Goal: Task Accomplishment & Management: Manage account settings

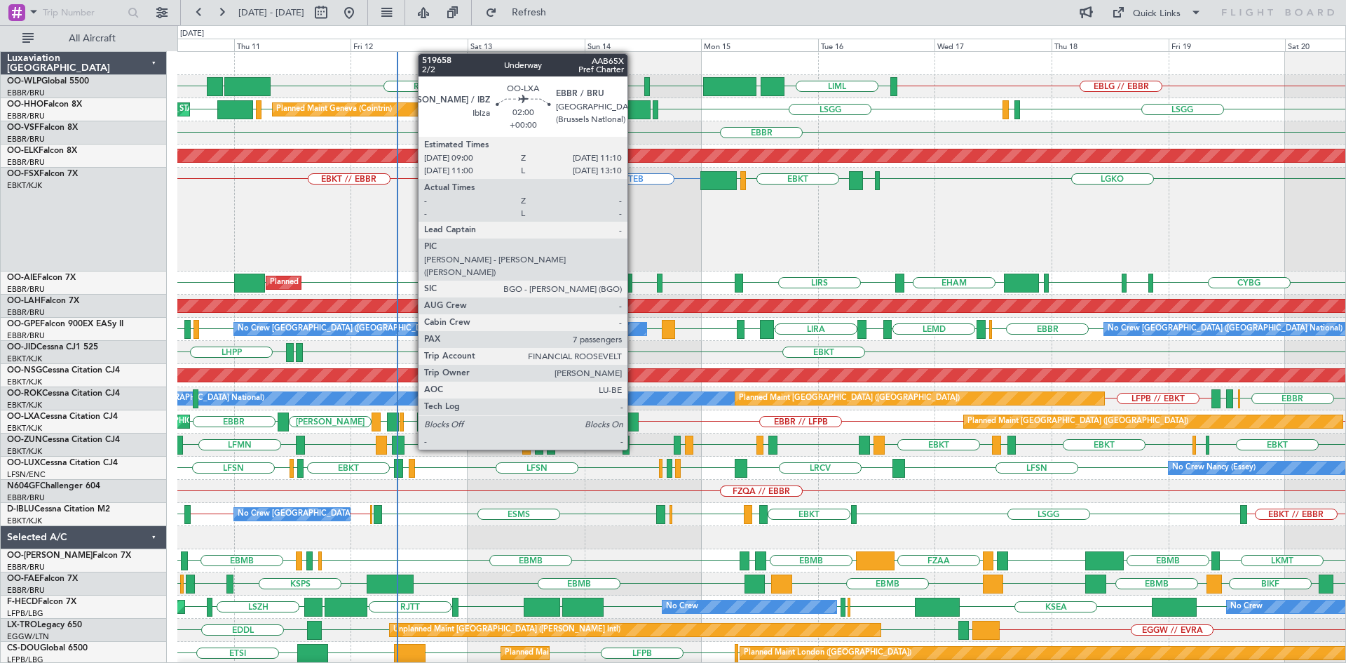
click at [634, 424] on div at bounding box center [633, 421] width 11 height 19
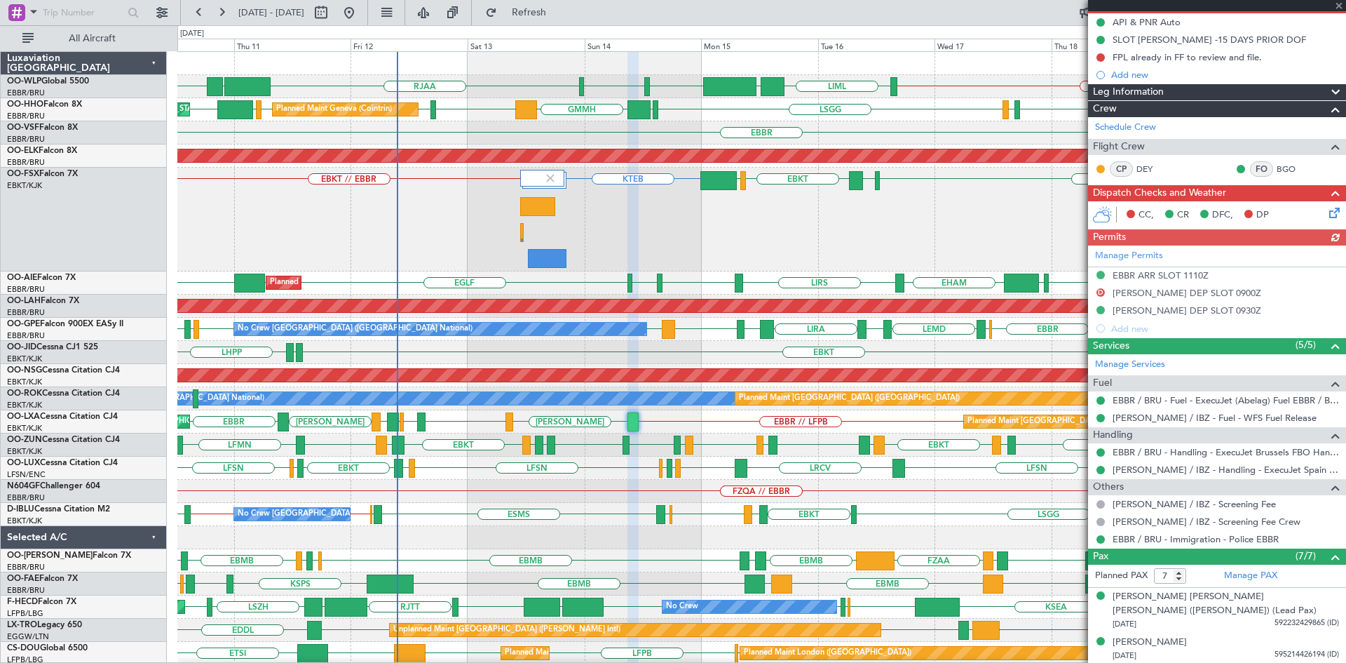
scroll to position [299, 0]
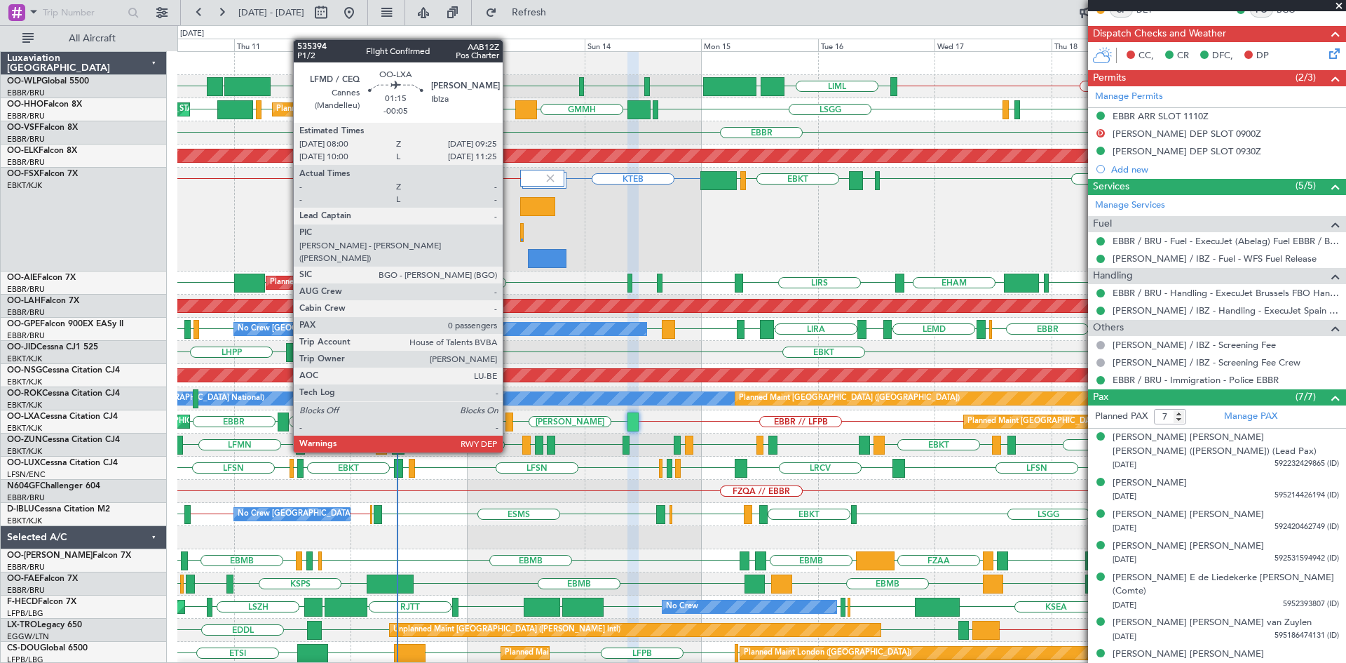
click at [509, 426] on div at bounding box center [509, 421] width 7 height 19
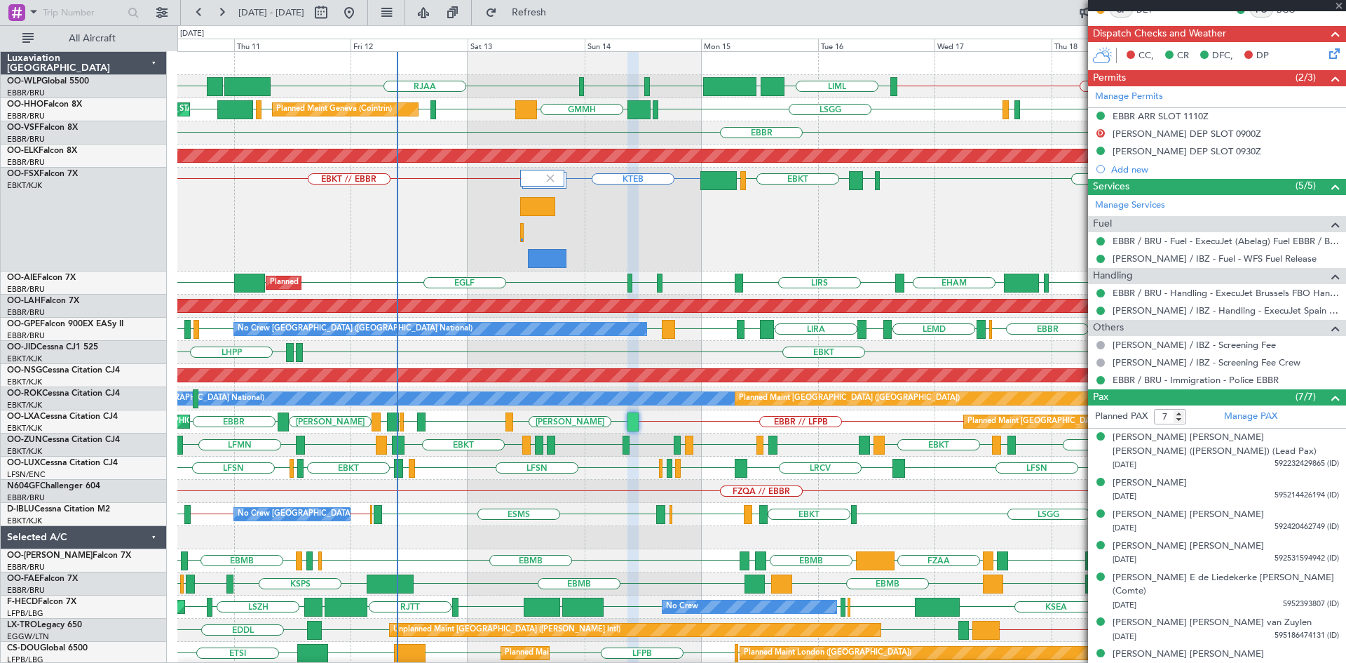
type input "-00:05"
type input "0"
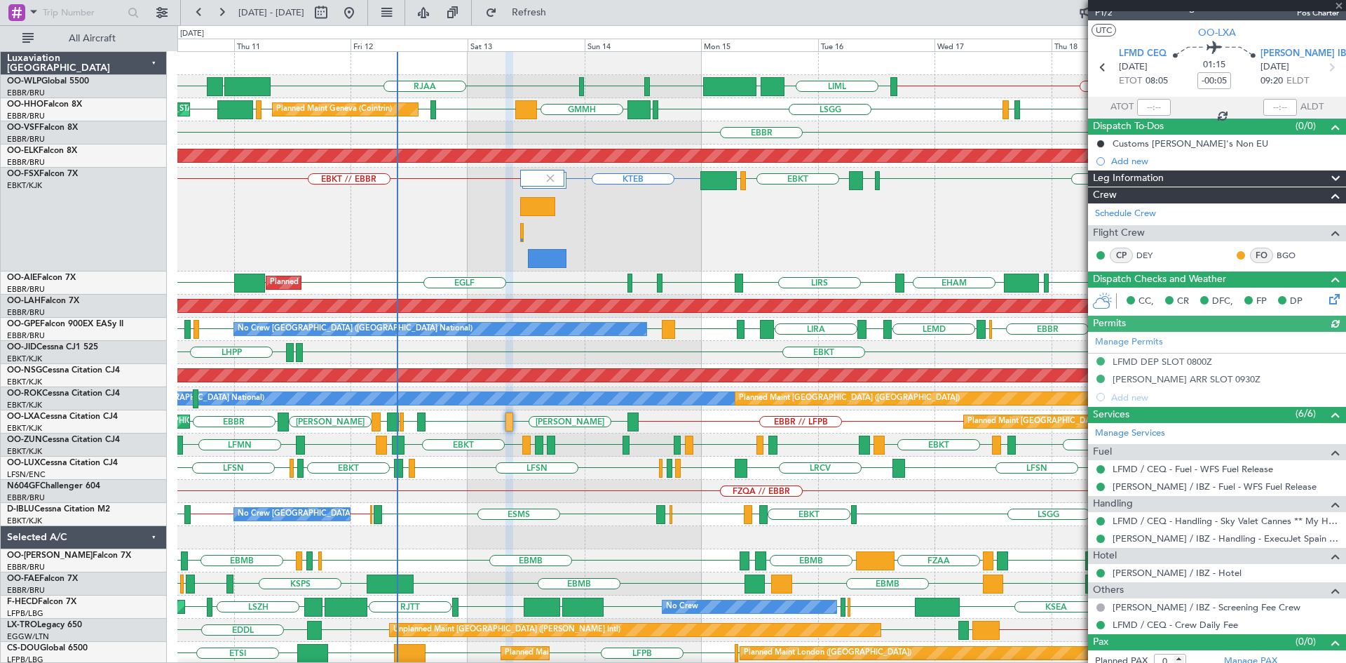
scroll to position [29, 0]
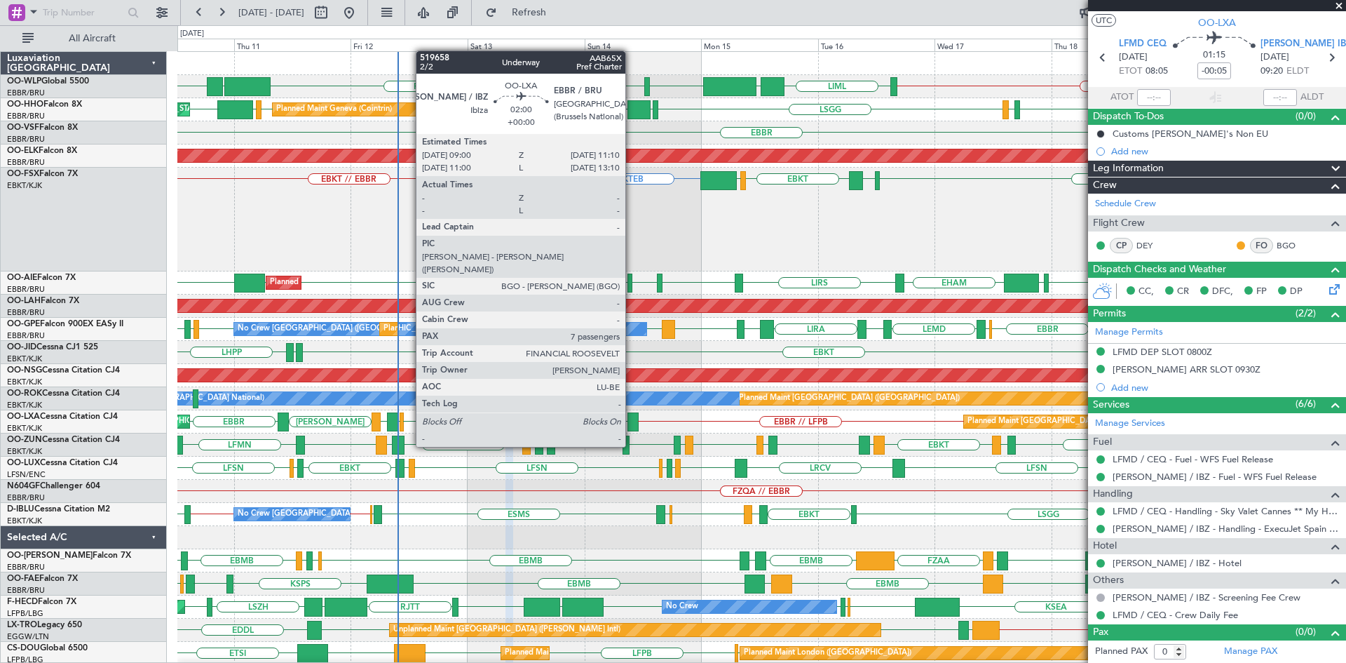
click at [632, 421] on div at bounding box center [633, 421] width 11 height 19
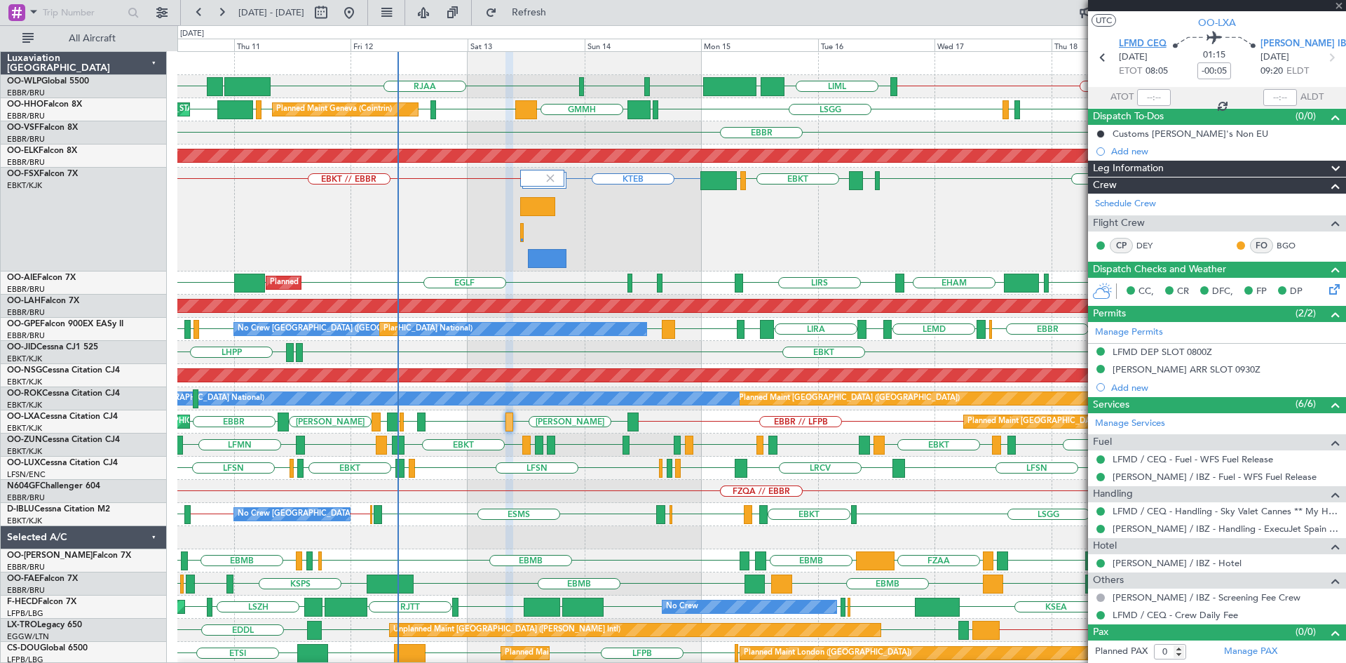
type input "7"
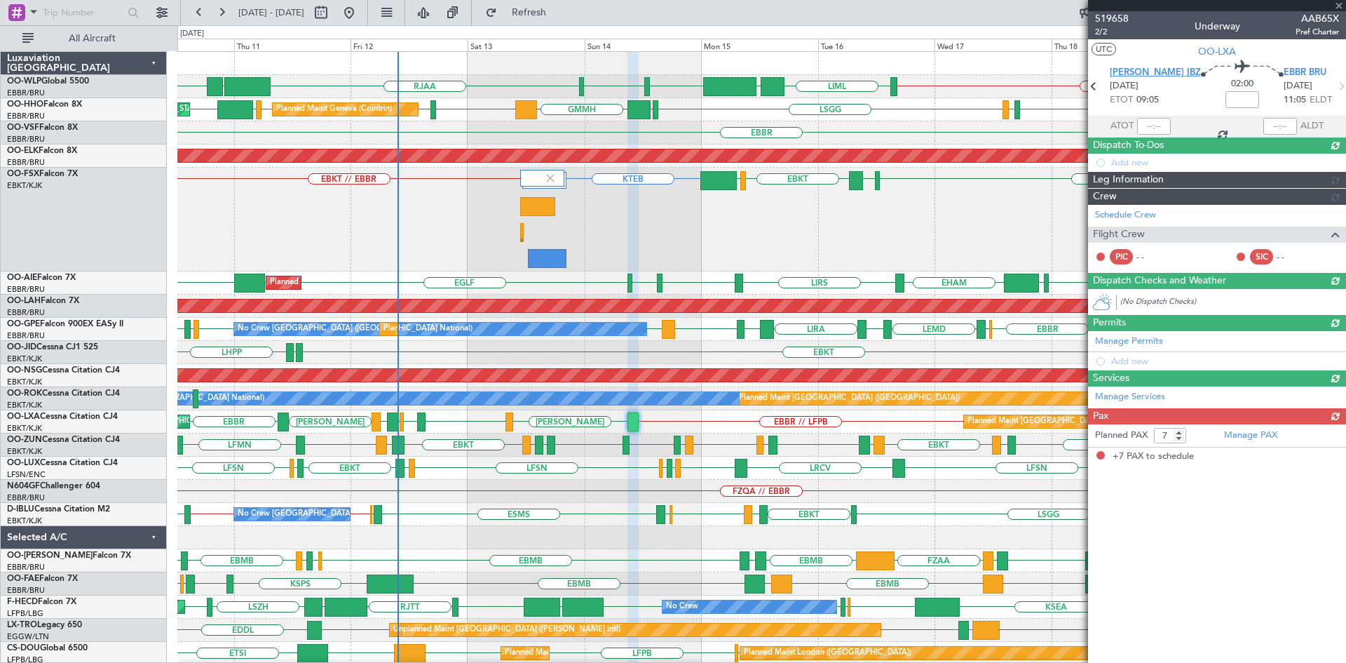
scroll to position [0, 0]
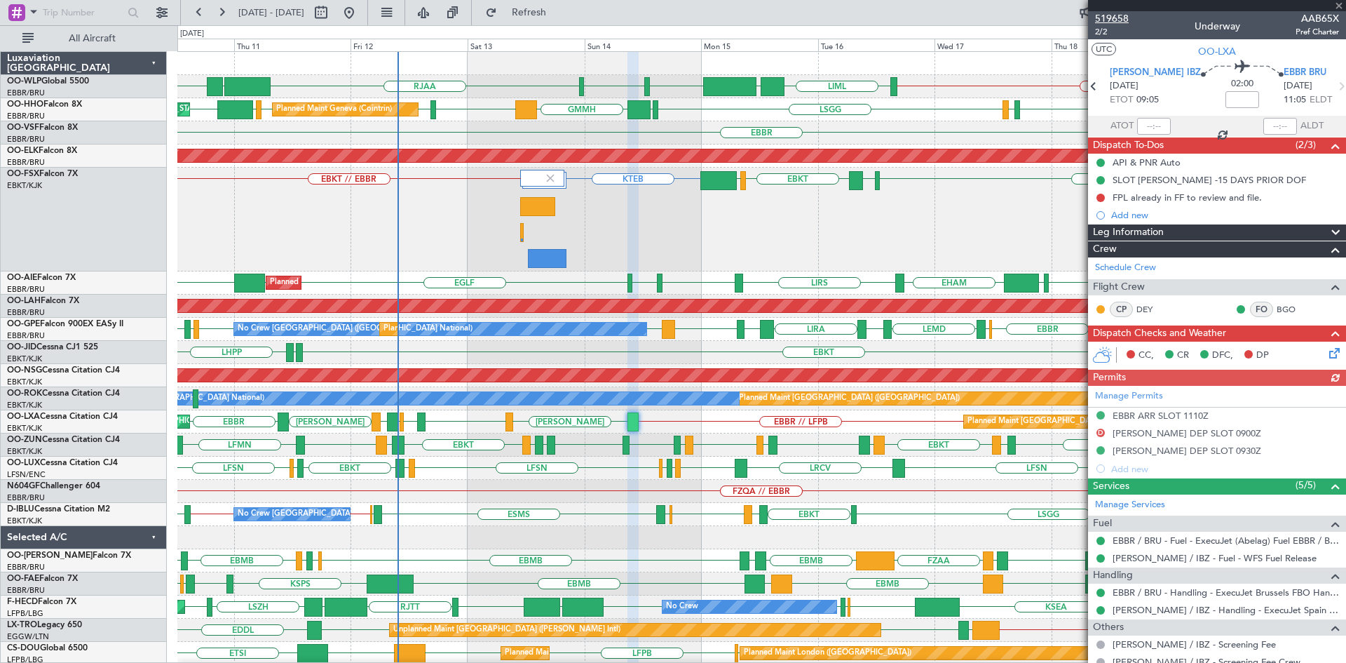
click at [1122, 22] on span "519658" at bounding box center [1112, 18] width 34 height 15
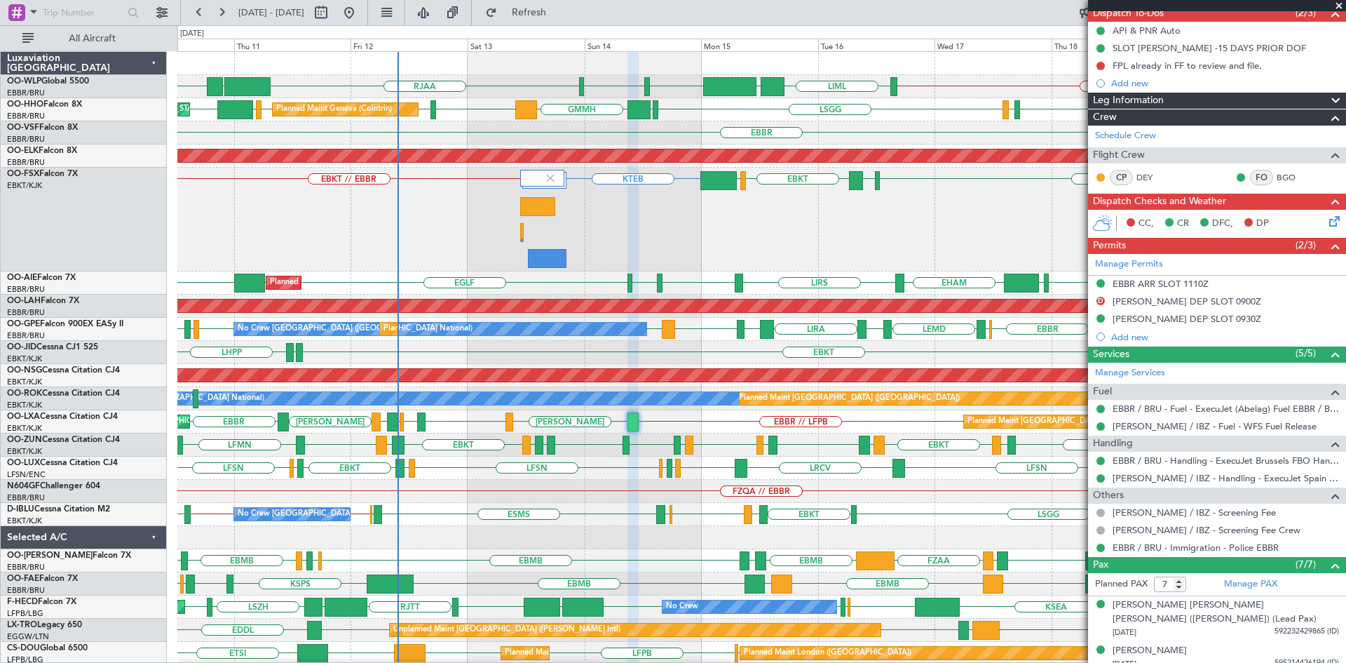
scroll to position [299, 0]
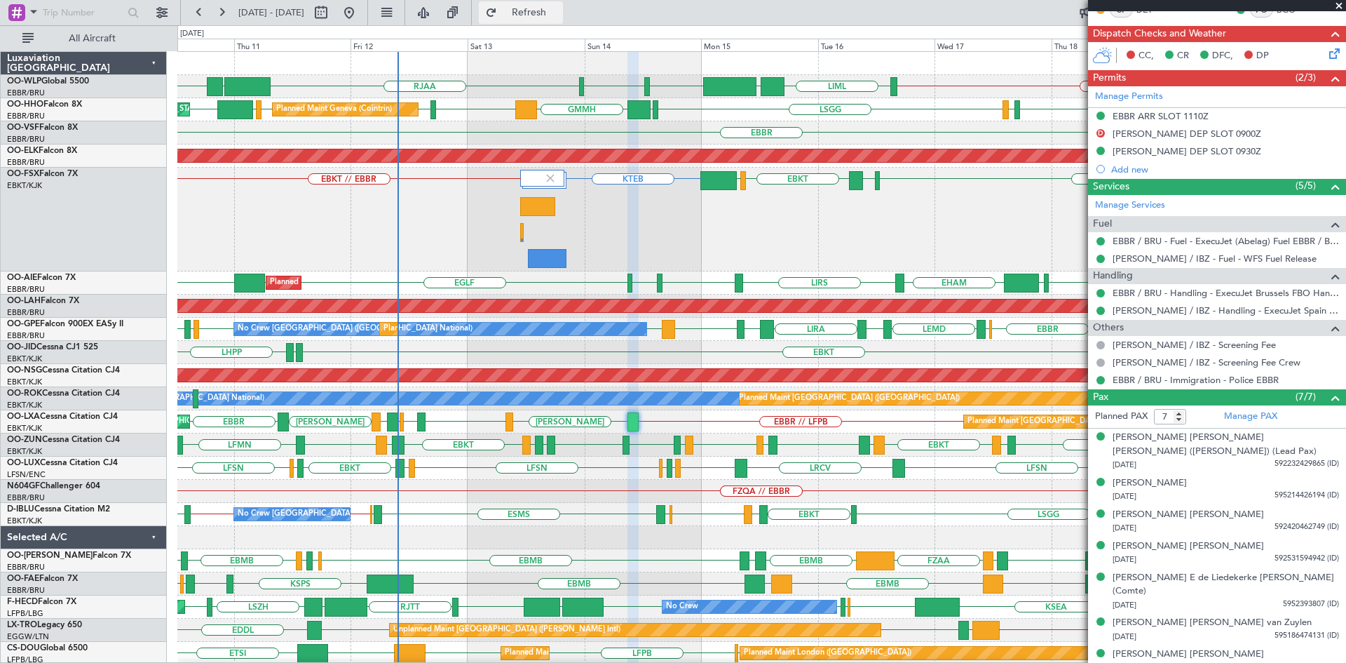
click at [559, 13] on span "Refresh" at bounding box center [529, 13] width 59 height 10
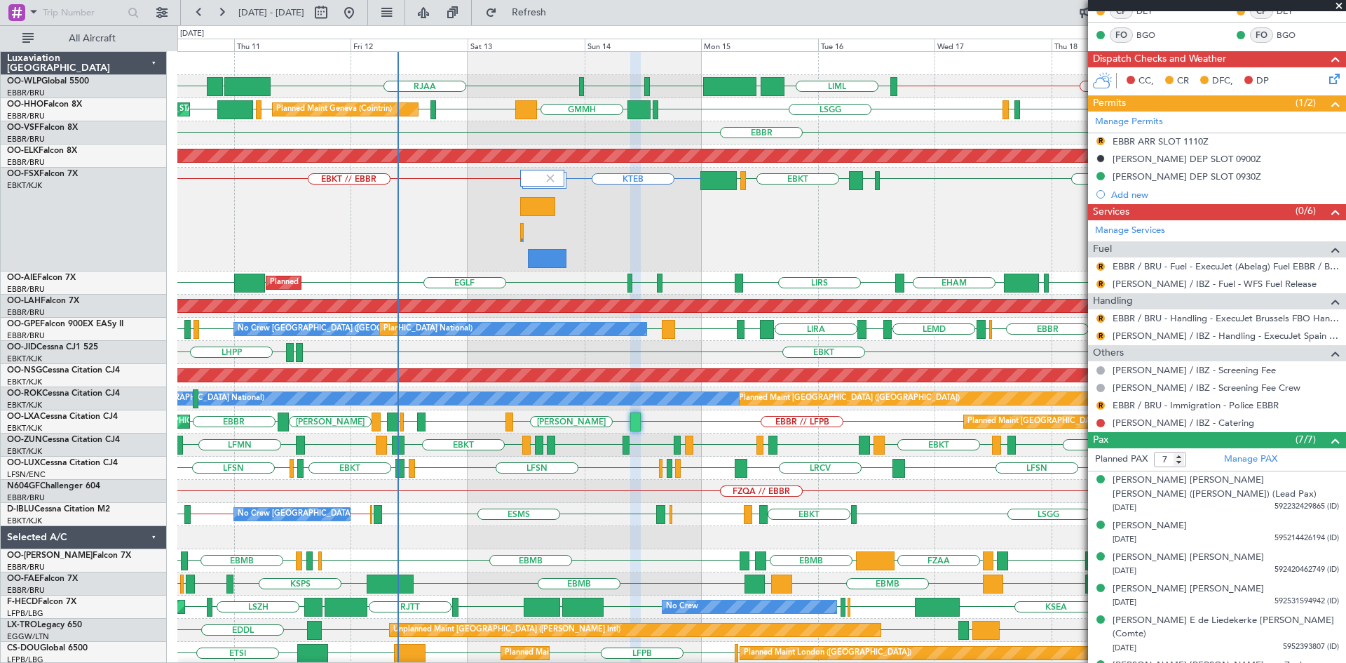
scroll to position [301, 0]
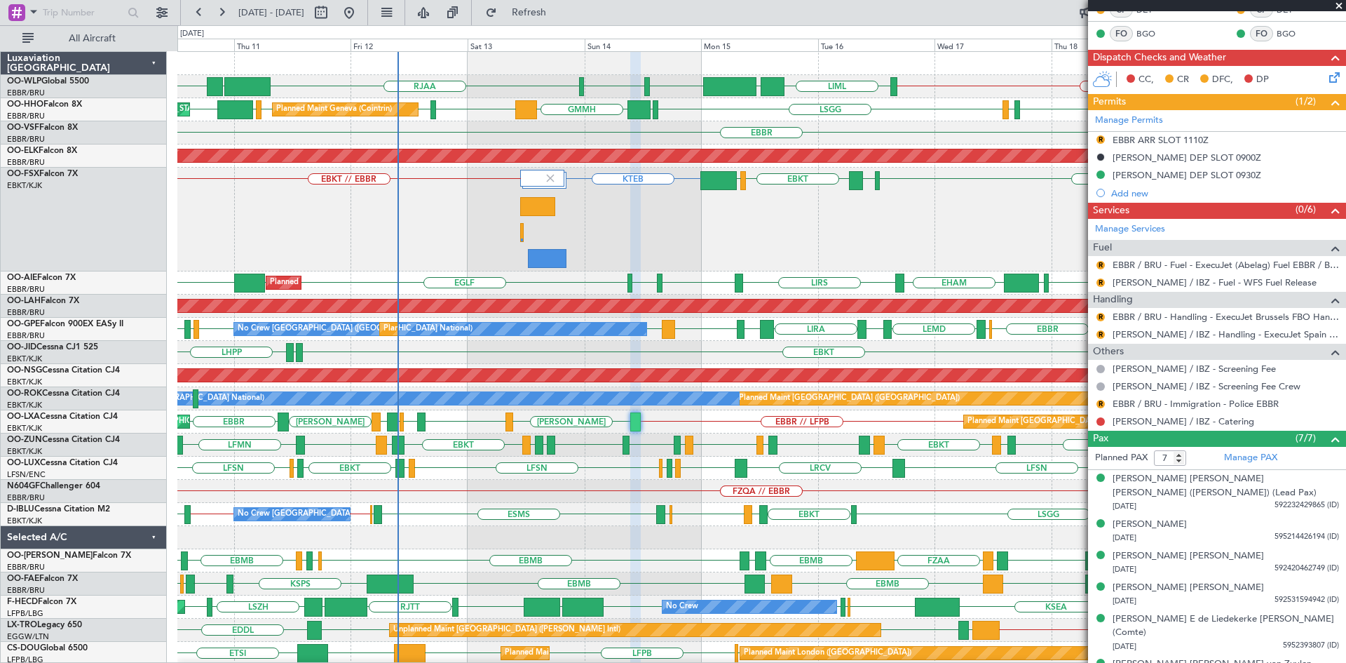
click at [541, 0] on fb-refresh-button "Refresh" at bounding box center [521, 12] width 98 height 25
click at [548, 11] on button "Refresh" at bounding box center [521, 12] width 84 height 22
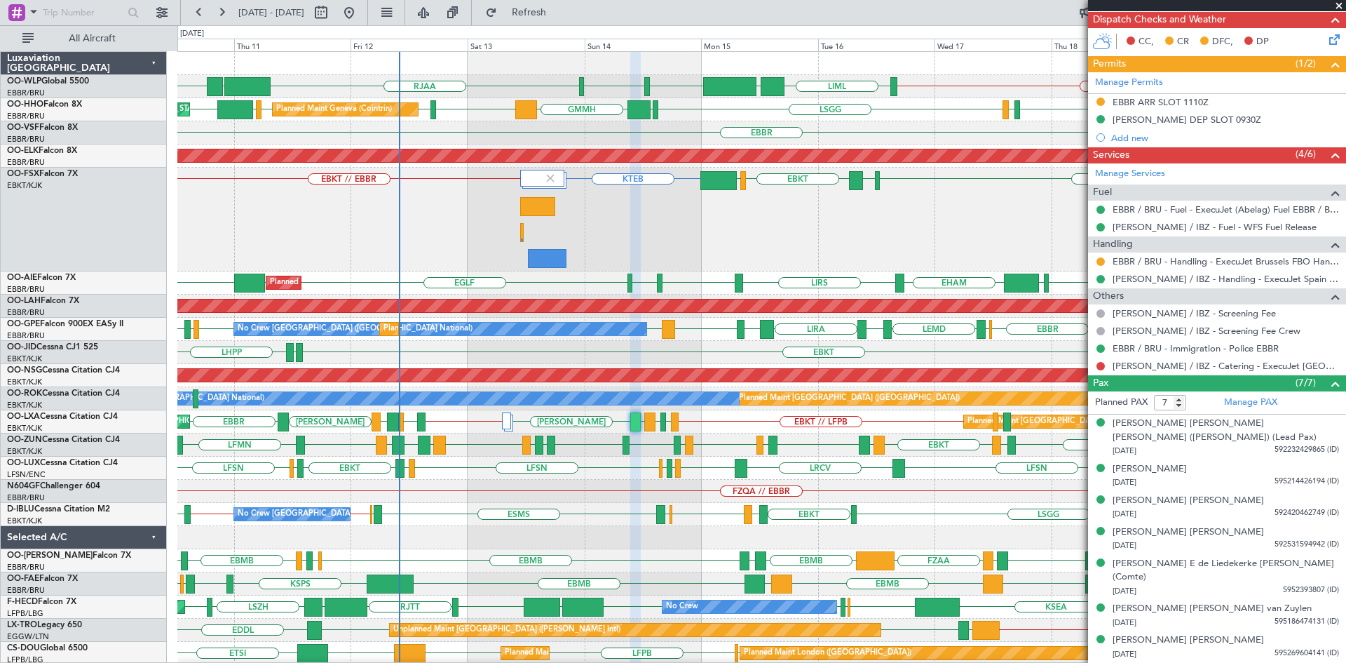
scroll to position [325, 0]
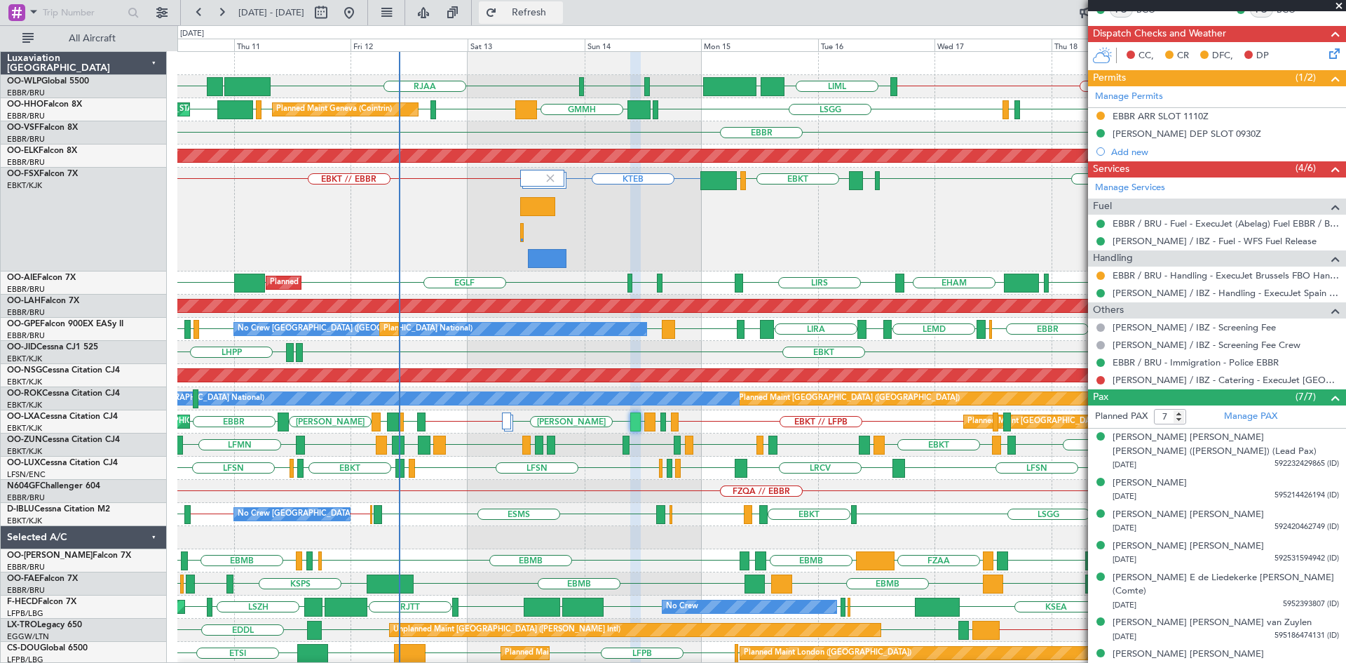
click at [560, 24] on fb-flight-board "10 Sep 2025 - 20 Sep 2025 Refresh Quick Links All Aircraft EBLG // EBBR LIML UB…" at bounding box center [673, 337] width 1346 height 652
click at [559, 11] on span "Refresh" at bounding box center [529, 13] width 59 height 10
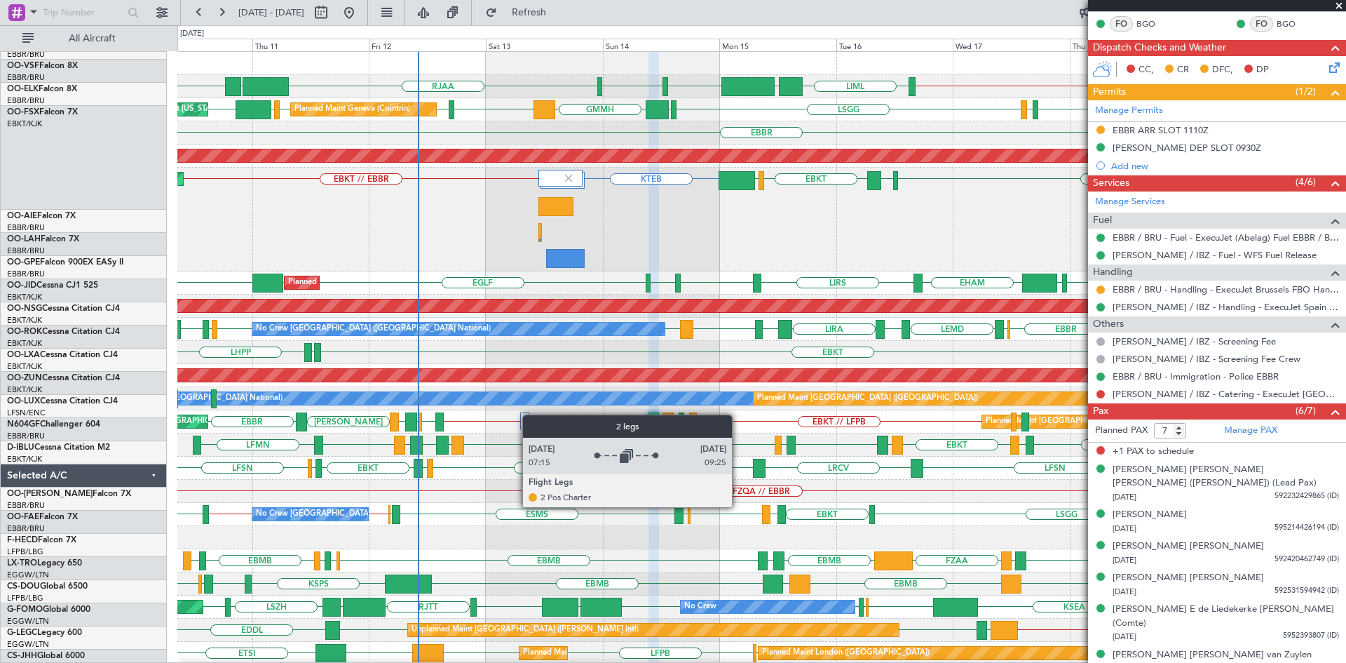
scroll to position [0, 0]
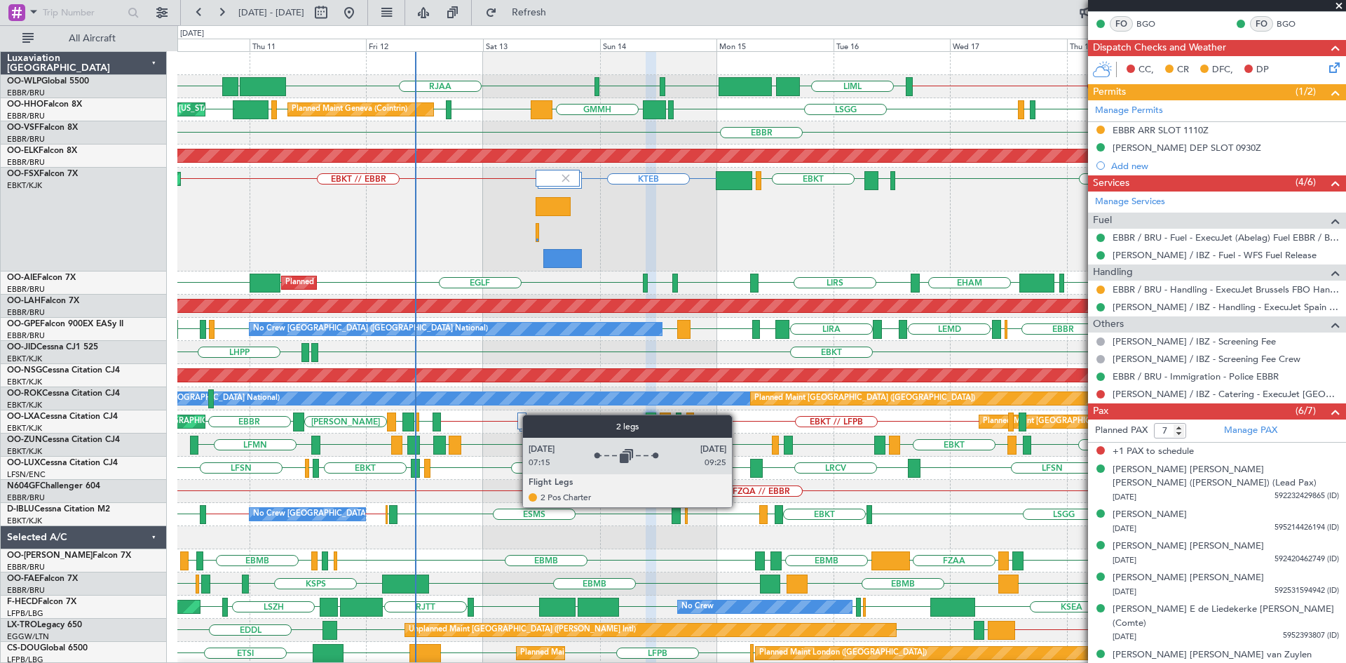
click at [527, 416] on div "RJGG RJAA LTCG LIML EBLG // EBBR LIML UBBB RJAA Planned Maint Liege GMMH LIRS L…" at bounding box center [761, 474] width 1168 height 844
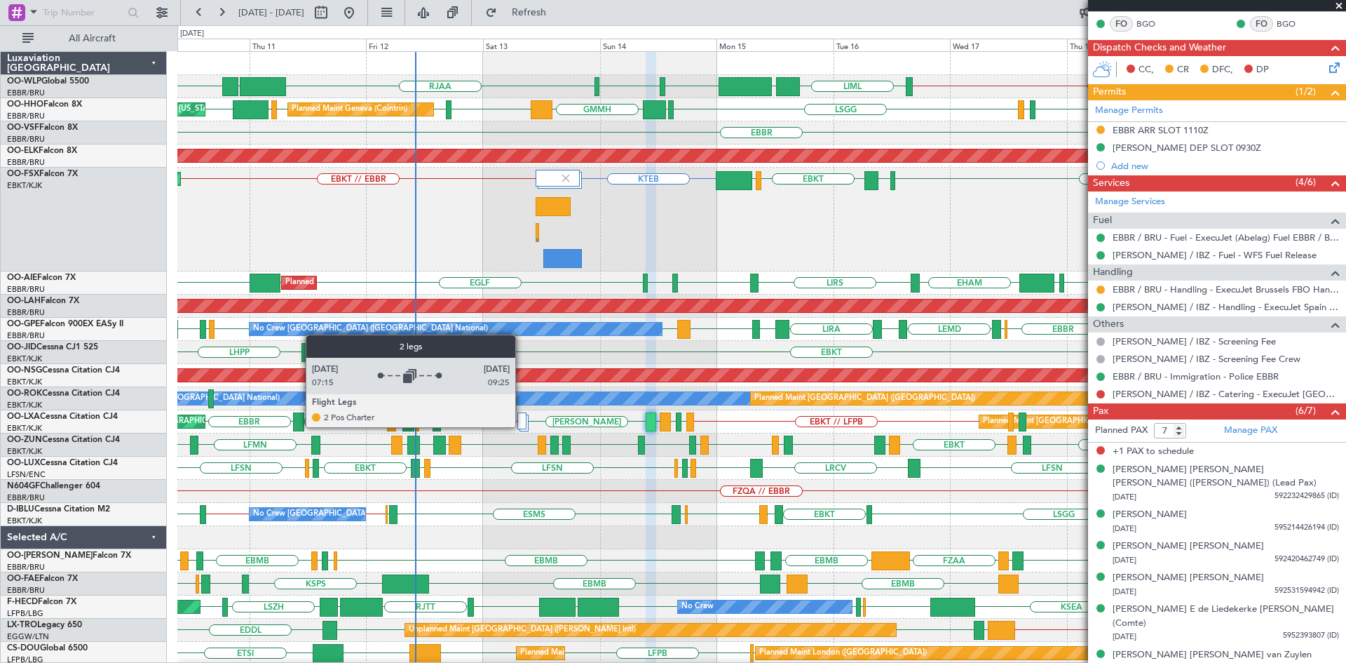
click at [522, 426] on div at bounding box center [522, 420] width 9 height 17
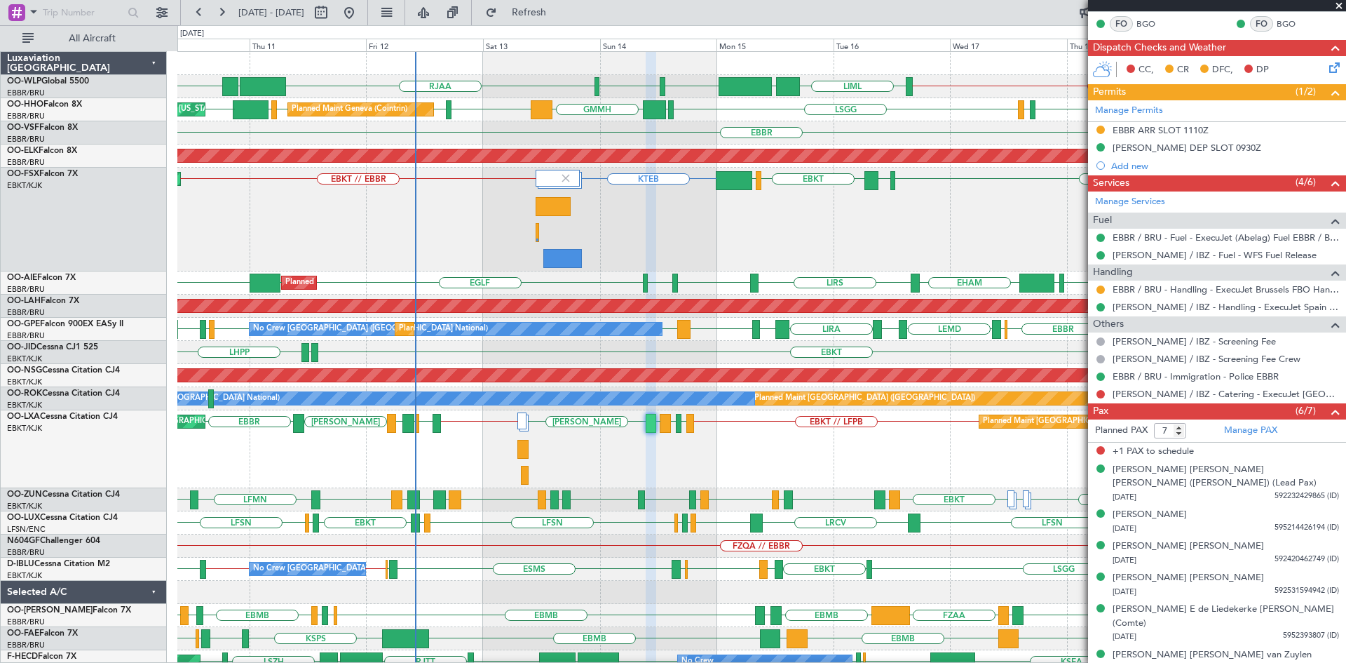
click at [1179, 438] on form "Planned PAX 7" at bounding box center [1152, 430] width 129 height 22
type input "6"
click at [1179, 435] on input "6" at bounding box center [1170, 430] width 32 height 15
click at [1199, 431] on form "Planned PAX" at bounding box center [1152, 430] width 129 height 22
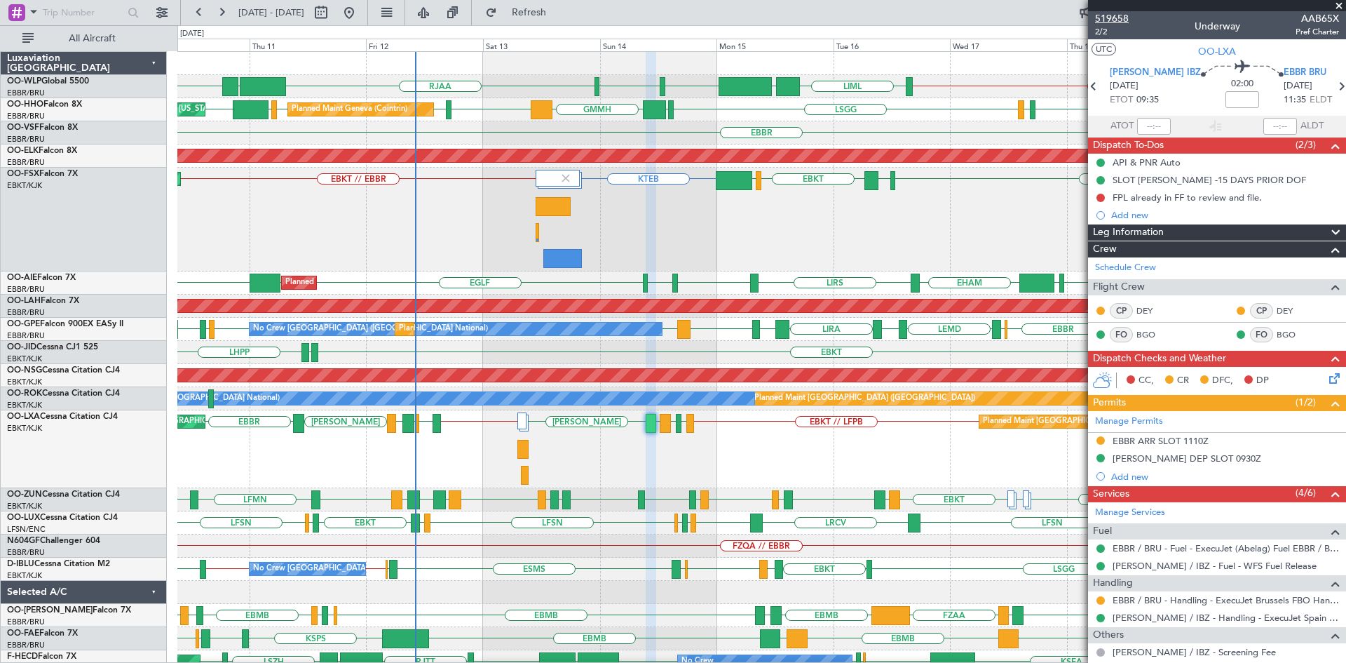
click at [1110, 14] on span "519658" at bounding box center [1112, 18] width 34 height 15
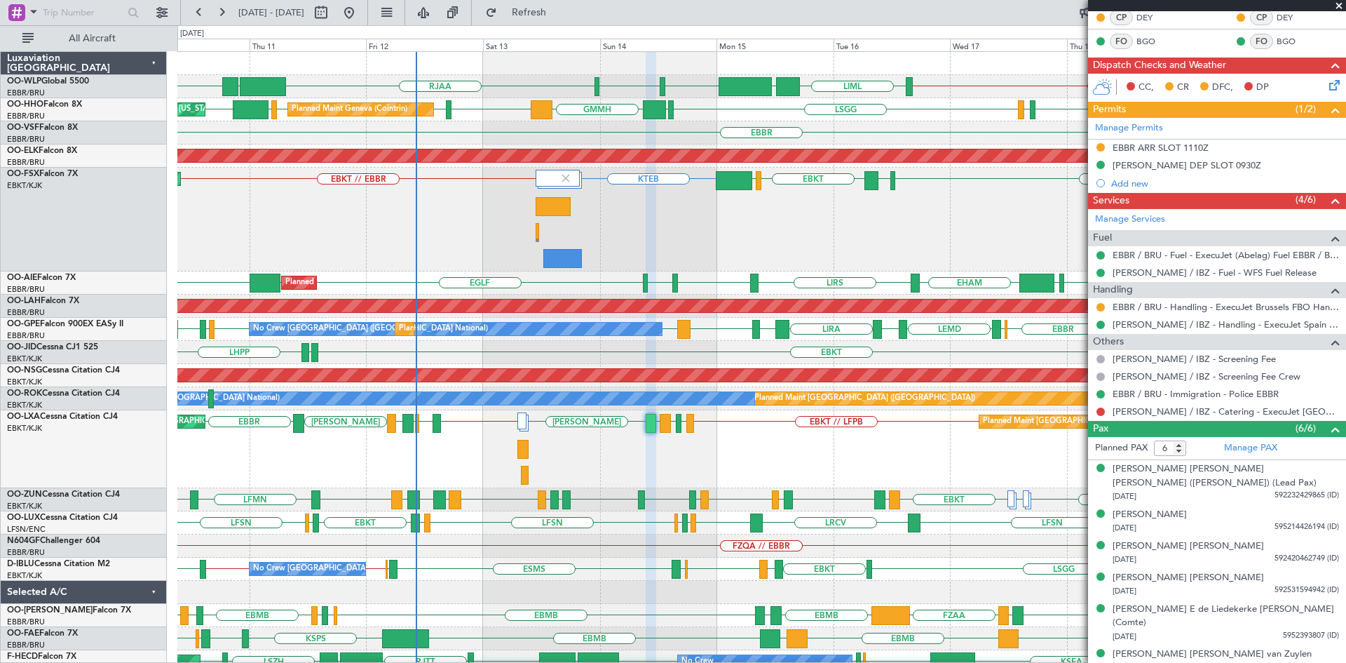
click at [684, 220] on div "KTEB EBKT // EBBR LGKO LGAV EBKT LSGG Planned Maint Kortrijk-Wevelgem" at bounding box center [761, 220] width 1168 height 104
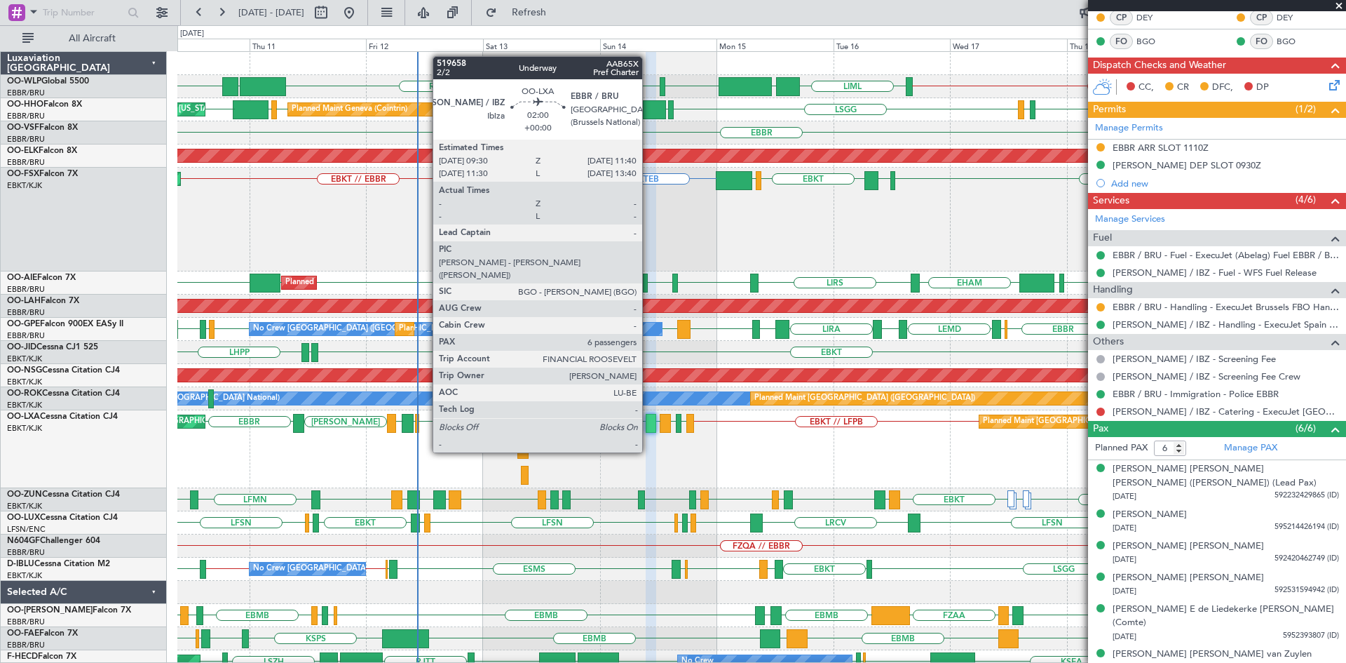
click at [649, 427] on div at bounding box center [651, 423] width 11 height 19
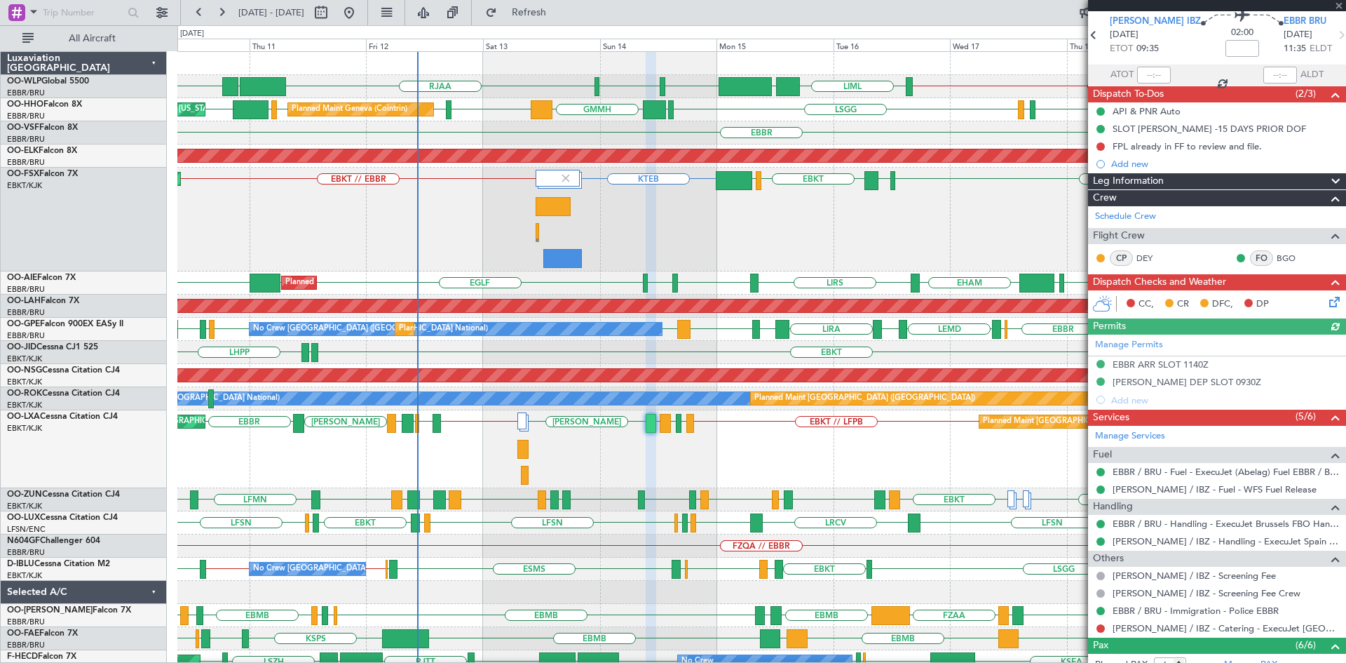
scroll to position [70, 0]
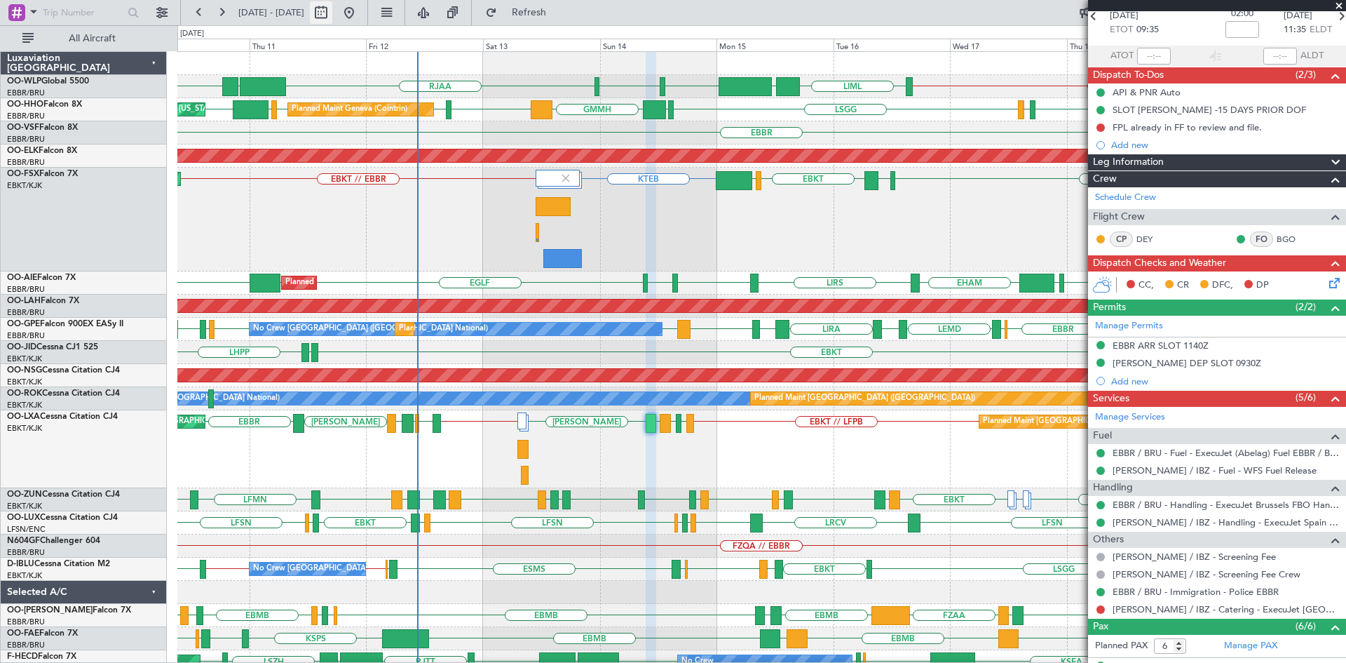
click at [332, 16] on button at bounding box center [321, 12] width 22 height 22
select select "9"
select select "2025"
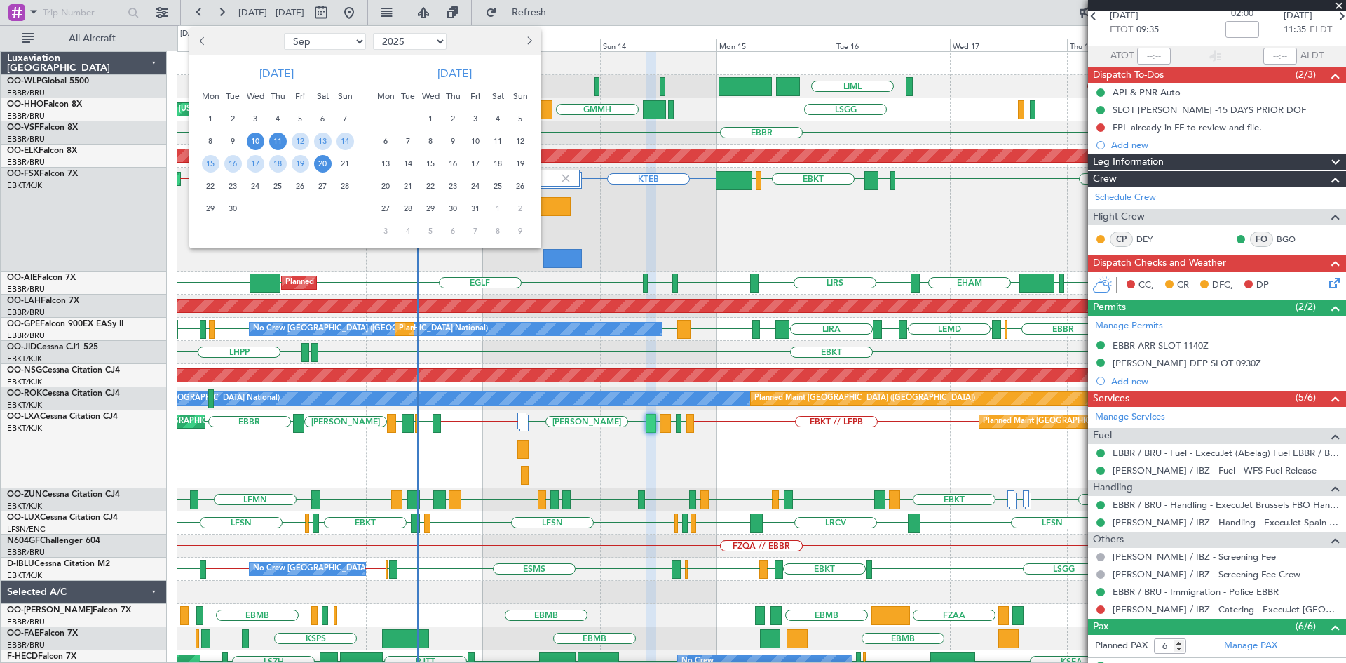
click at [282, 142] on span "11" at bounding box center [278, 142] width 18 height 18
click at [283, 190] on span "25" at bounding box center [278, 186] width 18 height 18
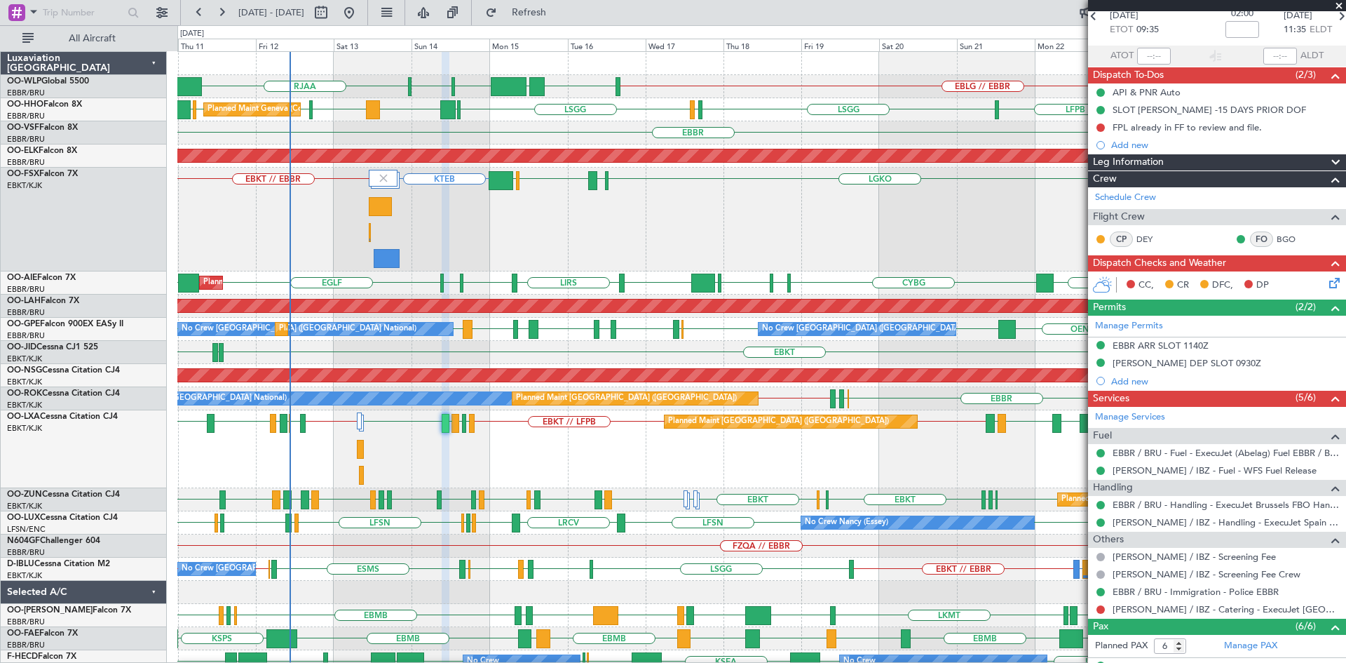
click at [1337, 5] on span at bounding box center [1339, 6] width 14 height 13
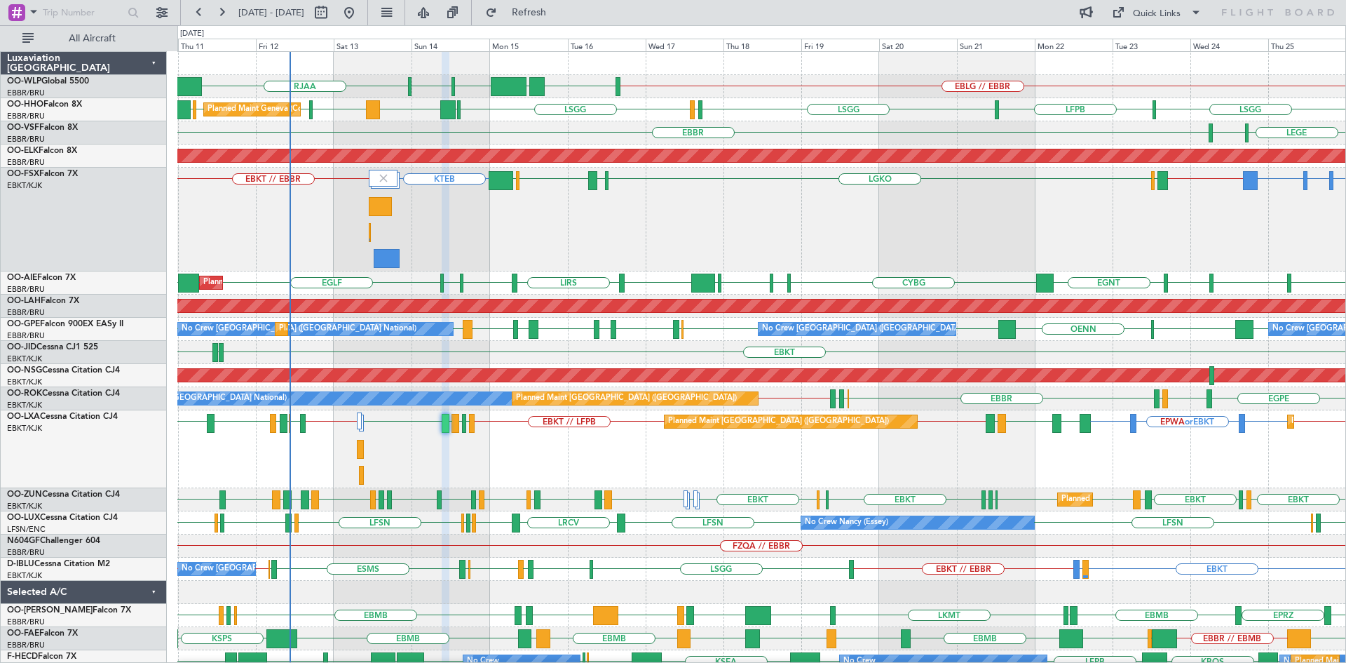
type input "0"
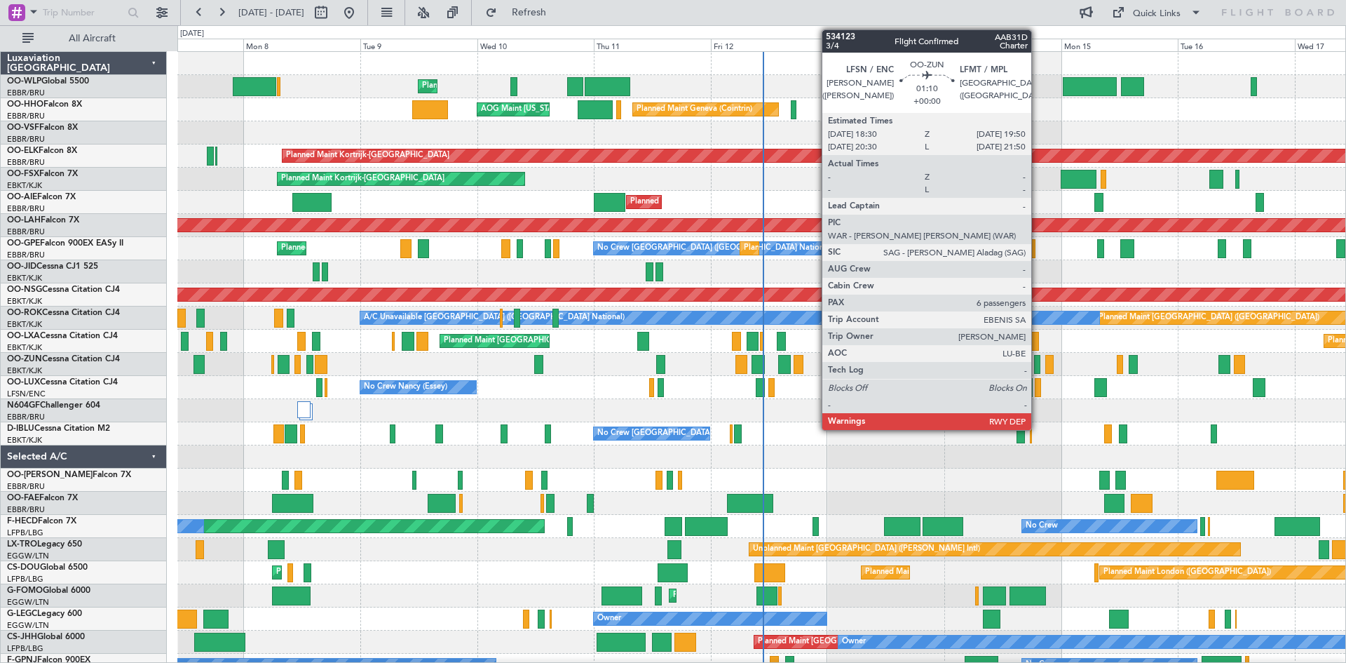
click at [1038, 365] on div at bounding box center [1037, 364] width 7 height 19
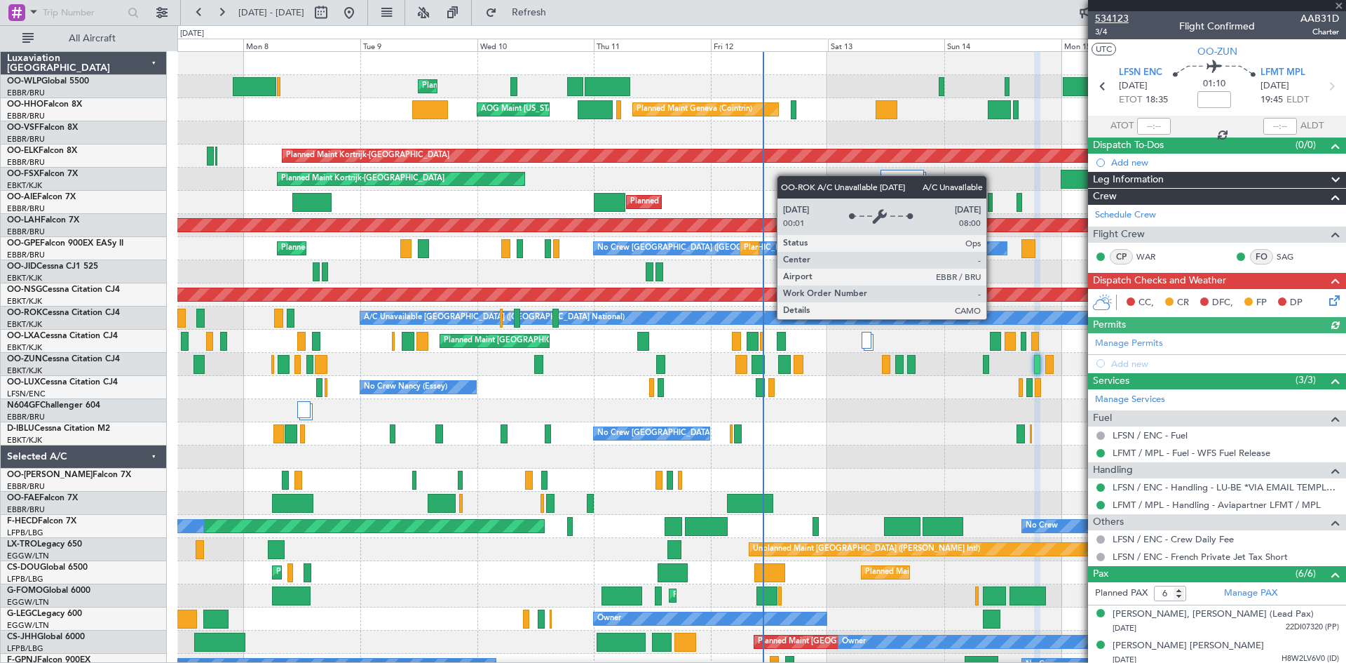
click at [1120, 13] on span "534123" at bounding box center [1112, 18] width 34 height 15
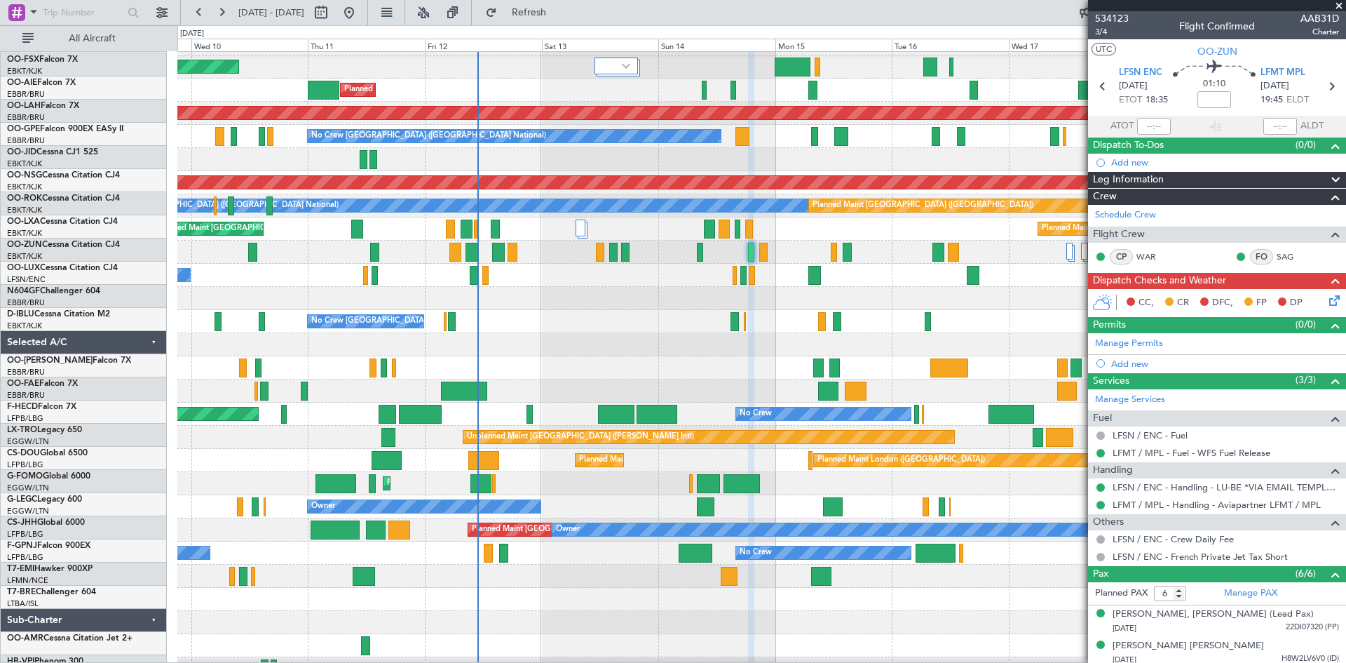
scroll to position [111, 0]
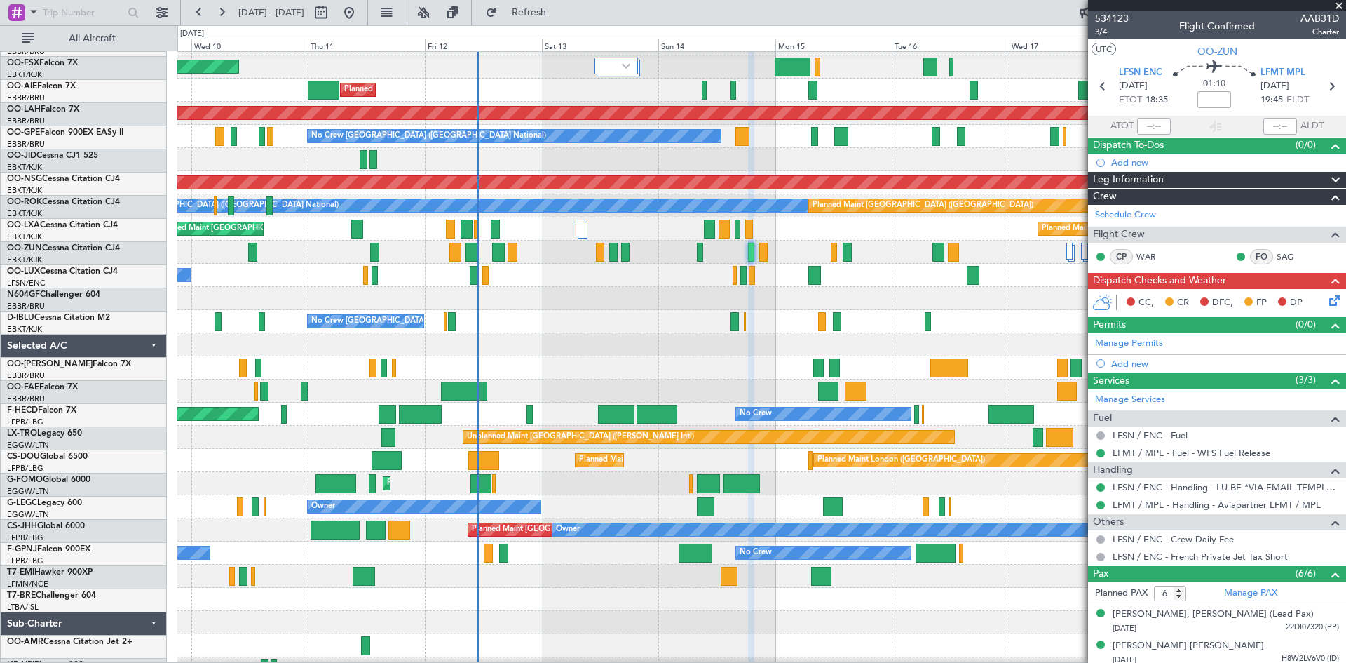
click at [615, 304] on div at bounding box center [761, 298] width 1168 height 23
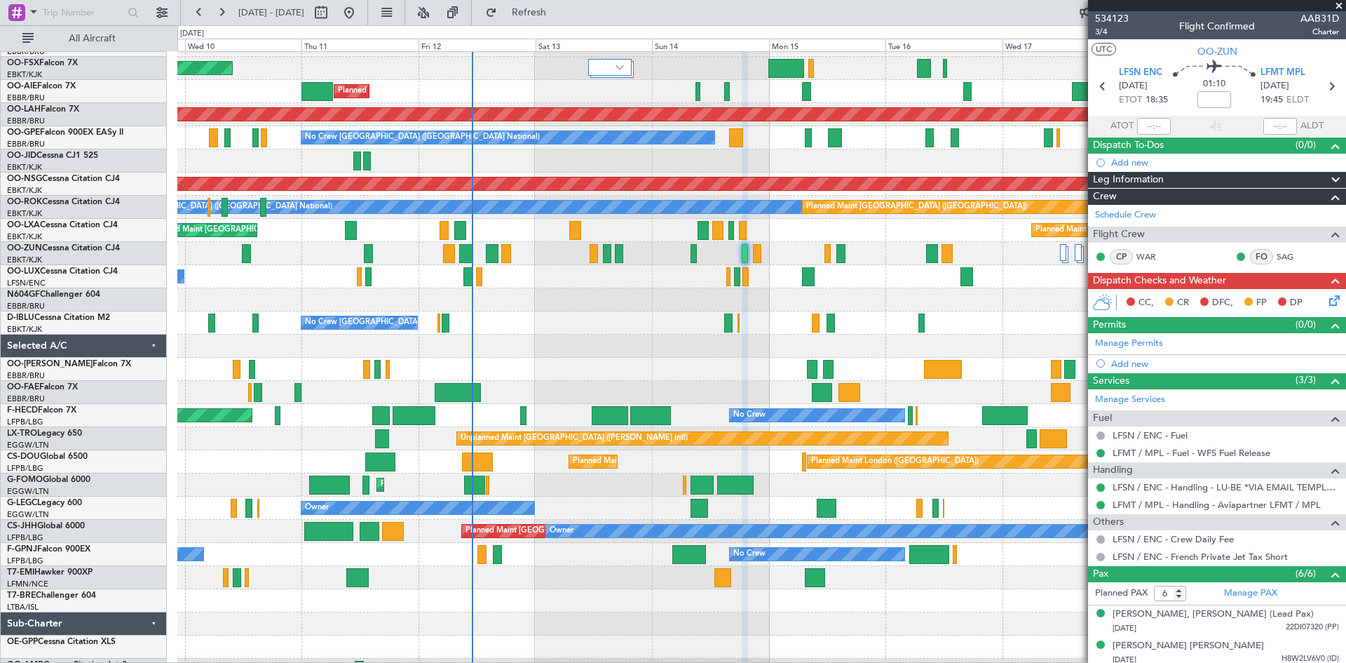
scroll to position [0, 0]
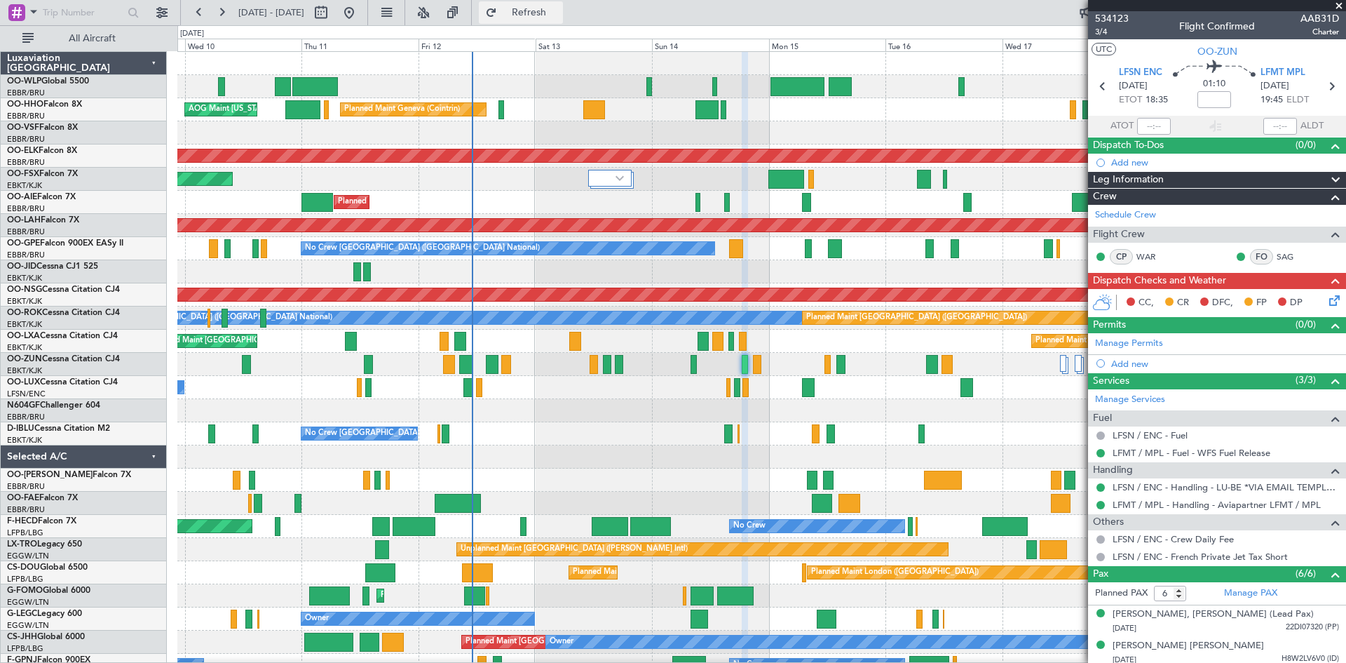
click at [550, 11] on span "Refresh" at bounding box center [529, 13] width 59 height 10
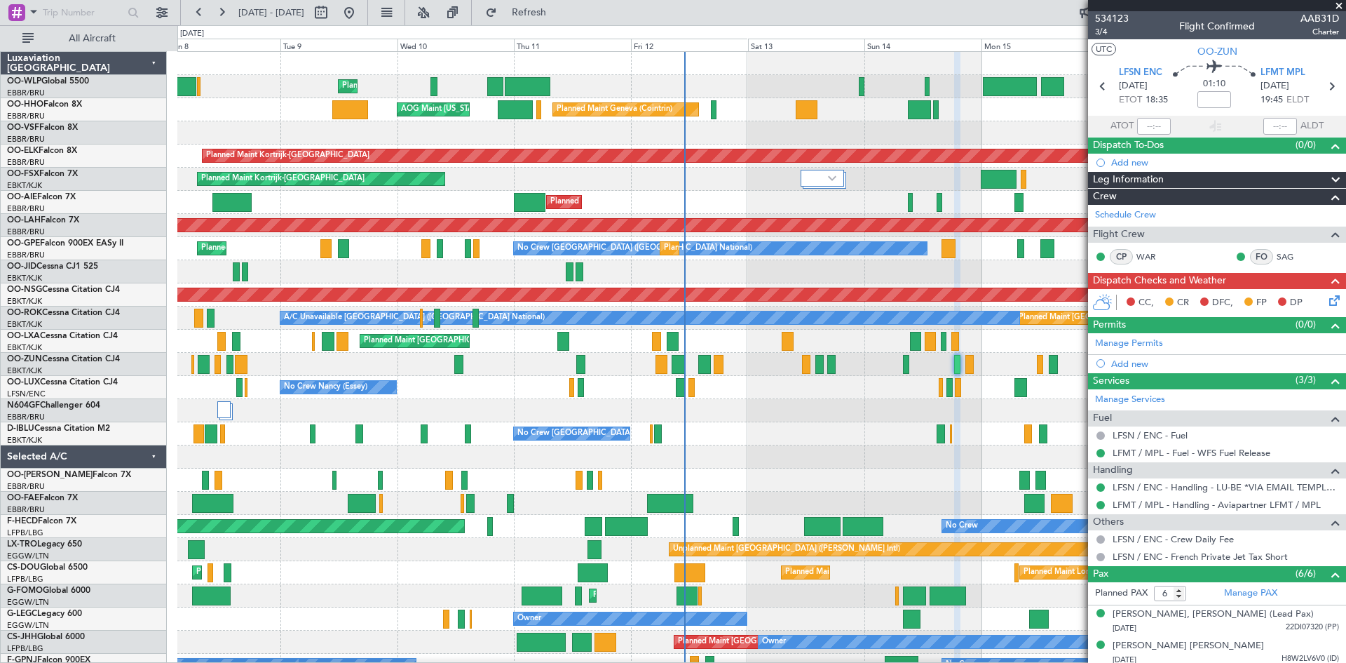
click at [619, 367] on div at bounding box center [761, 364] width 1168 height 23
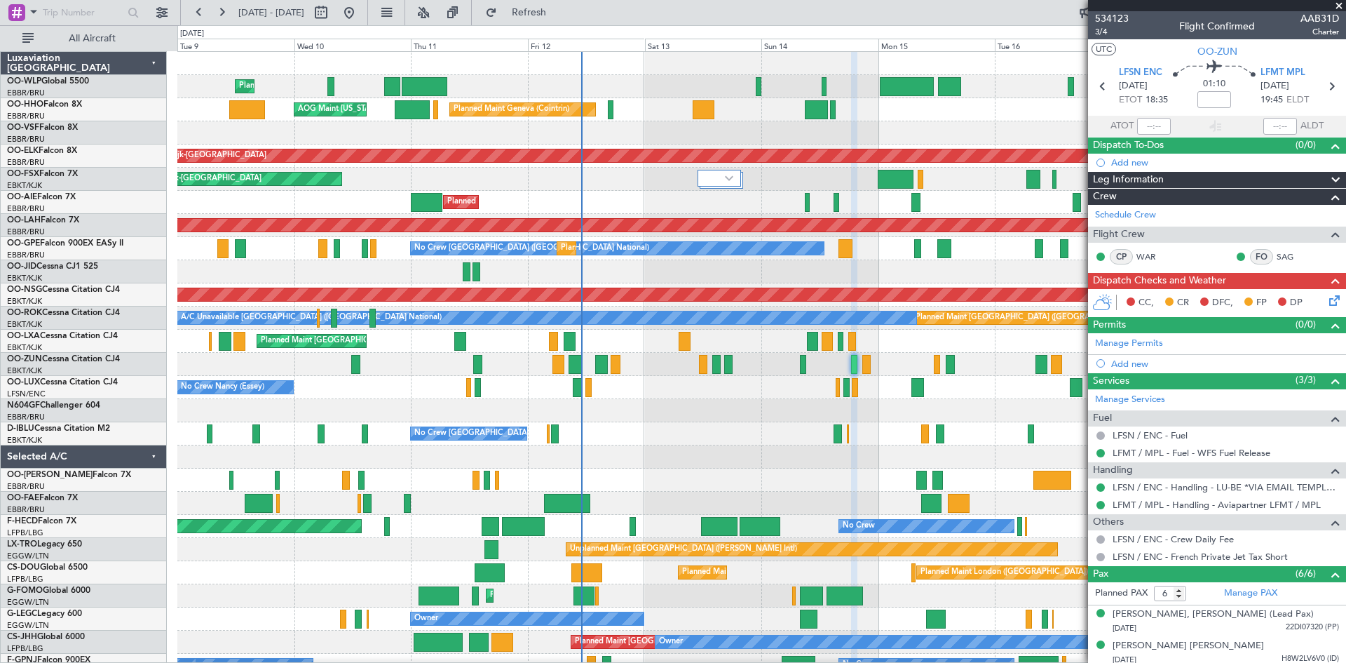
click at [676, 372] on div at bounding box center [761, 364] width 1168 height 23
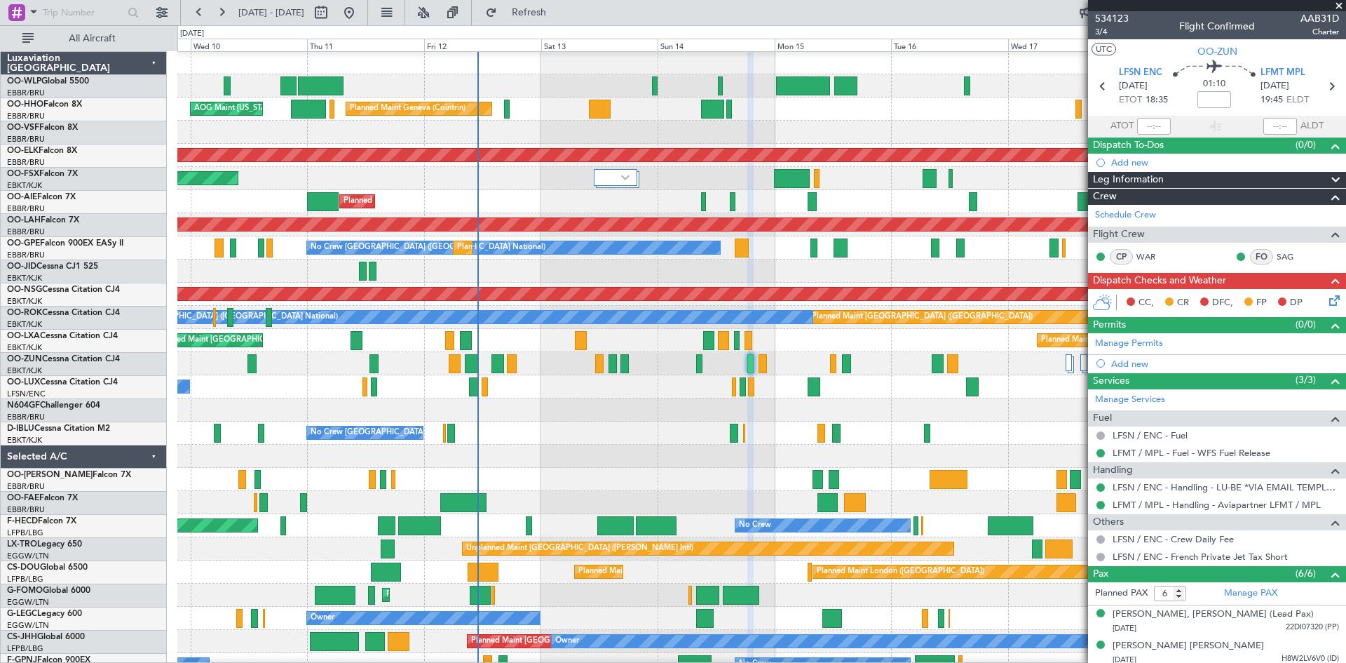
scroll to position [1, 0]
click at [887, 396] on div "No Crew Nancy (Essey) No Crew Nancy (Essey)" at bounding box center [761, 386] width 1168 height 23
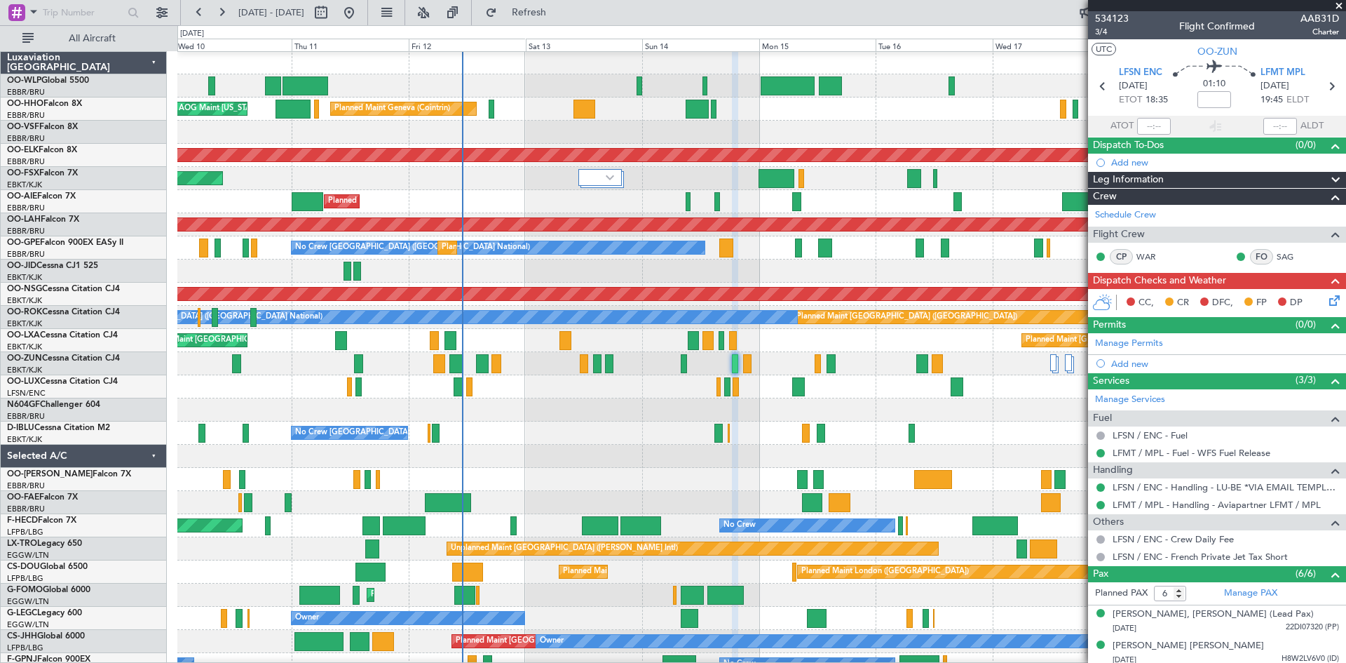
scroll to position [1, 0]
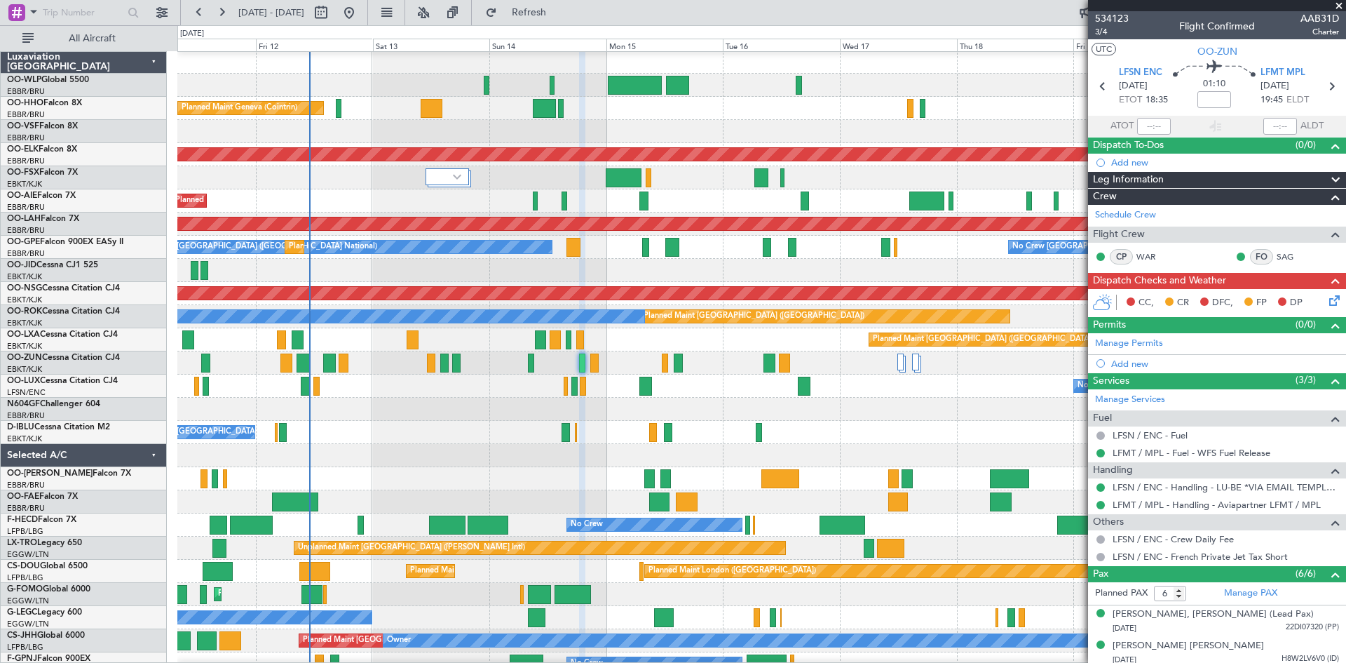
click at [876, 375] on div "No Crew Nancy (Essey) No Crew Nancy (Essey)" at bounding box center [761, 385] width 1168 height 23
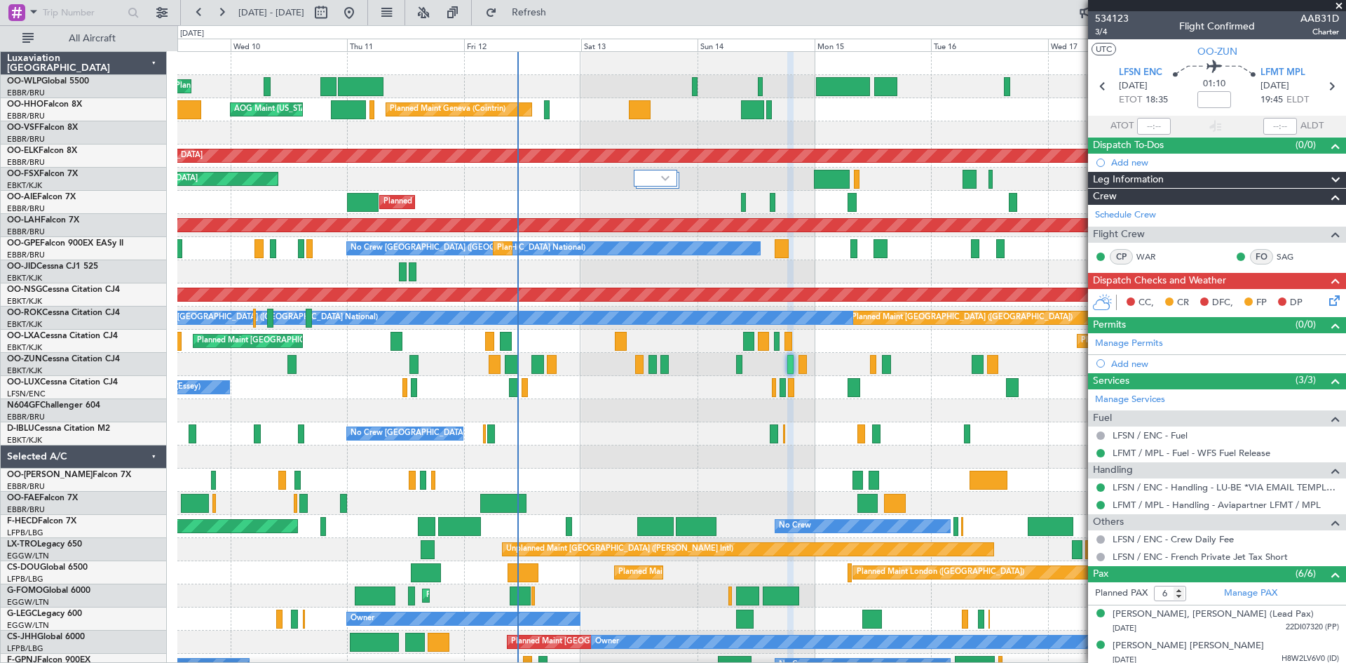
click at [949, 382] on div "Planned Maint Liege Planned Maint Geneva (Cointrin) AOG Maint New York (Teterbo…" at bounding box center [761, 422] width 1168 height 741
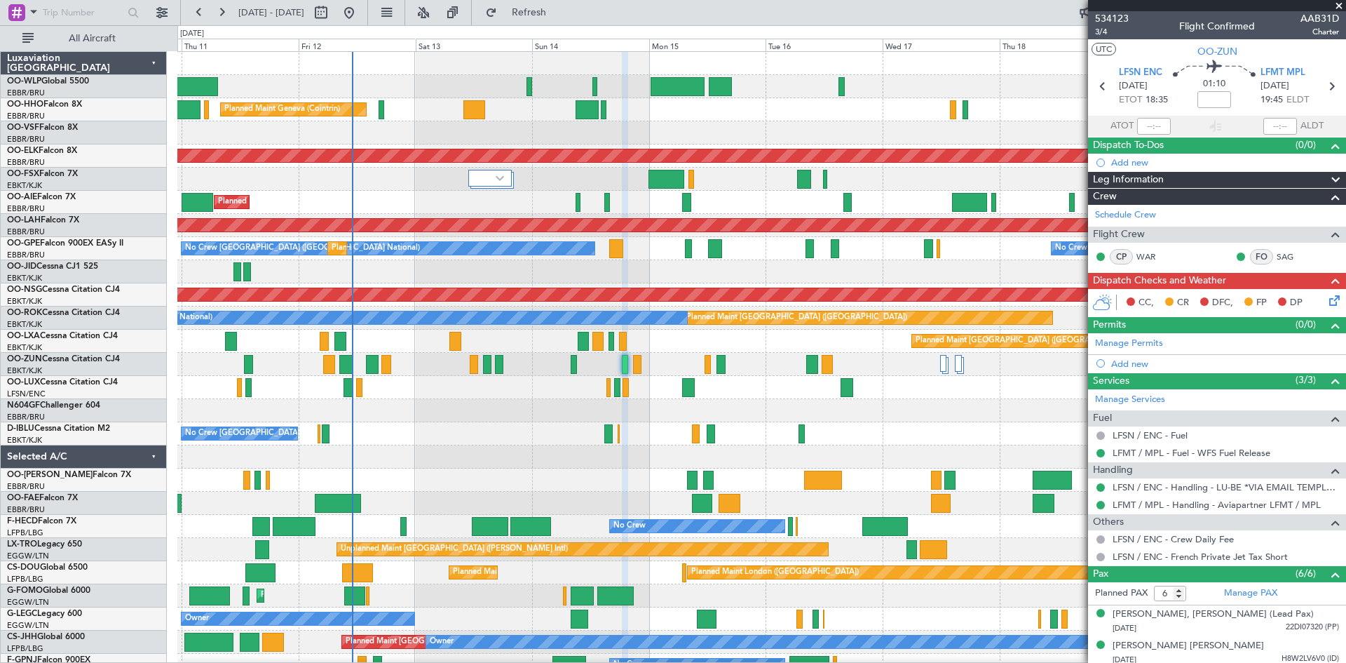
click at [747, 399] on div at bounding box center [761, 410] width 1168 height 23
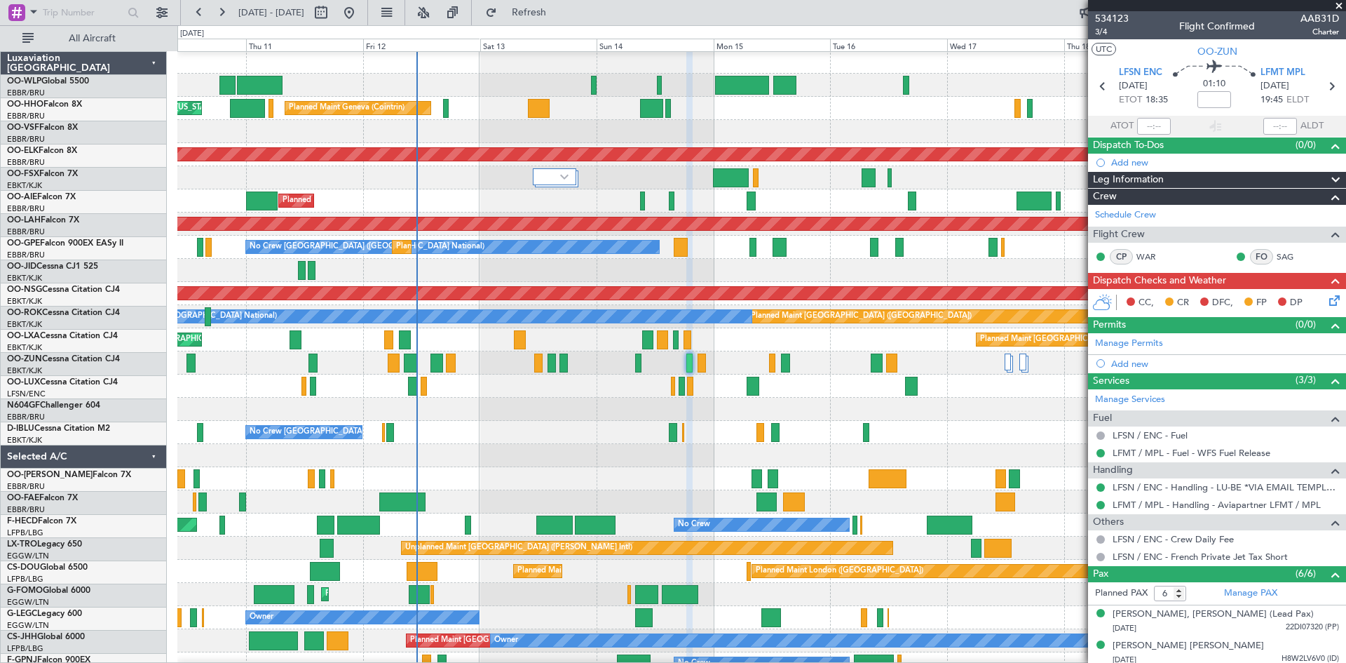
scroll to position [1, 0]
click at [835, 356] on div "Planned Maint Kortrijk-[GEOGRAPHIC_DATA]" at bounding box center [761, 362] width 1168 height 23
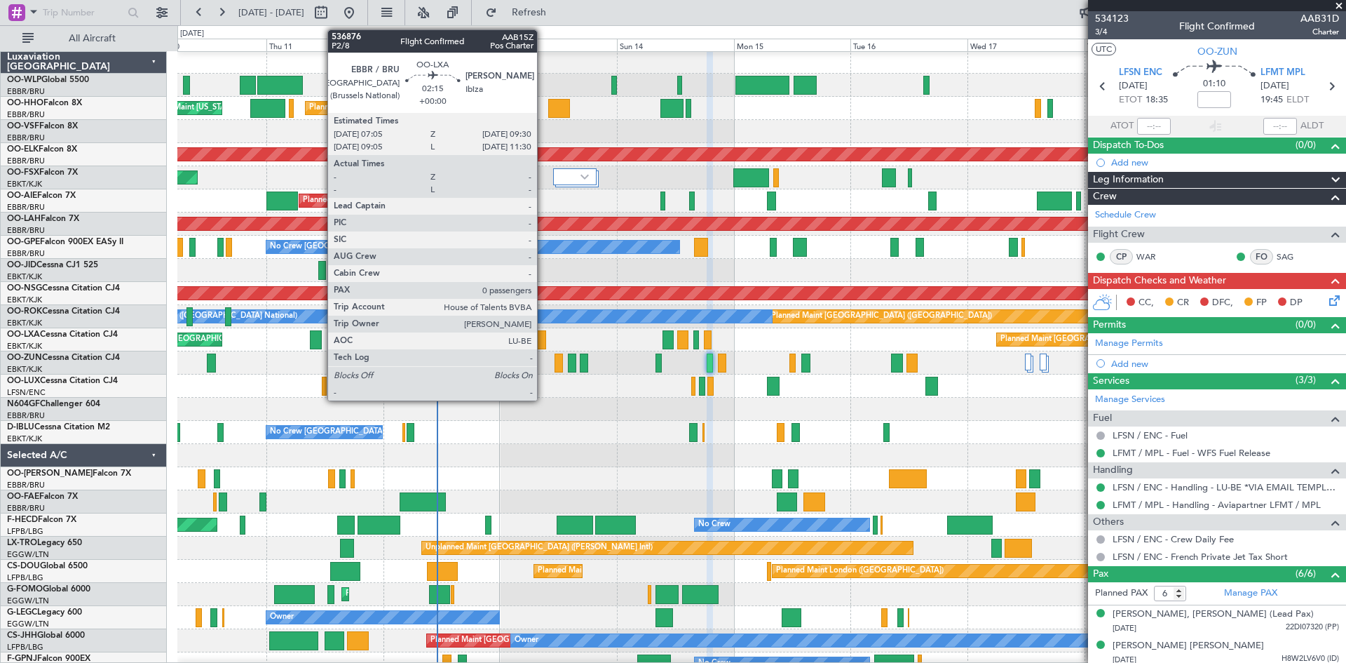
click at [544, 342] on div at bounding box center [540, 339] width 12 height 19
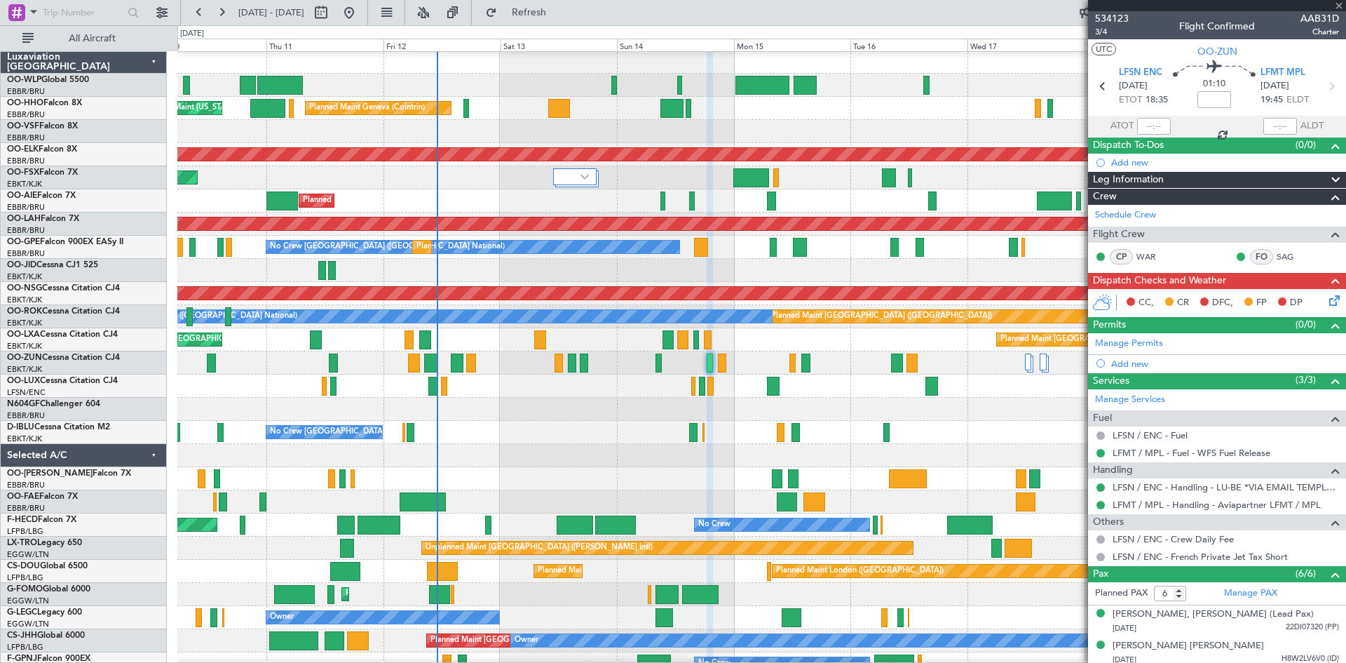
type input "0"
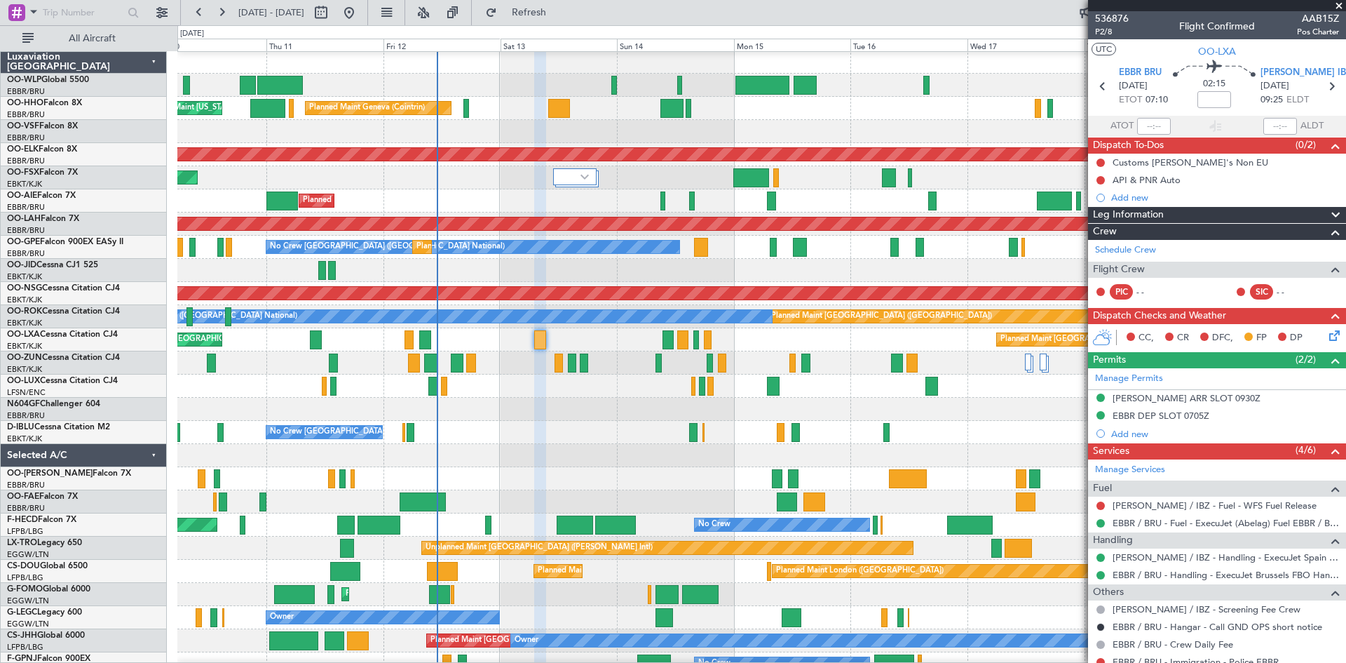
click at [1339, 6] on span at bounding box center [1339, 6] width 14 height 13
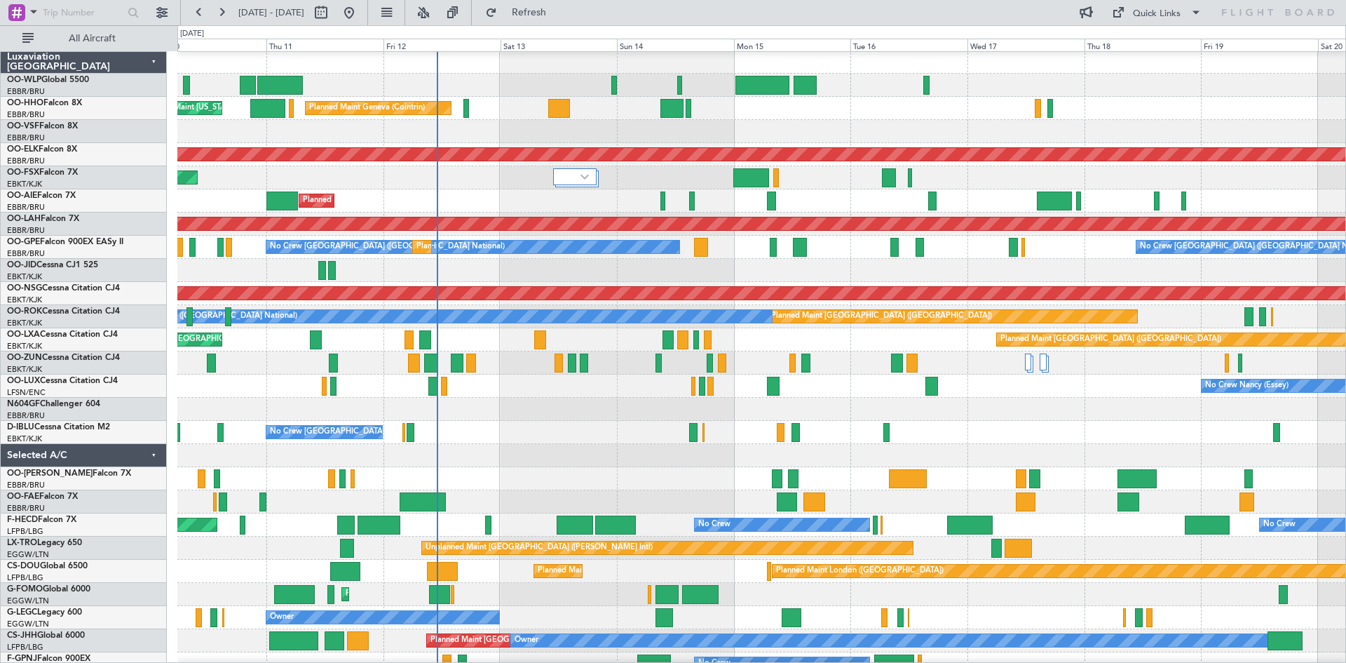
scroll to position [0, 0]
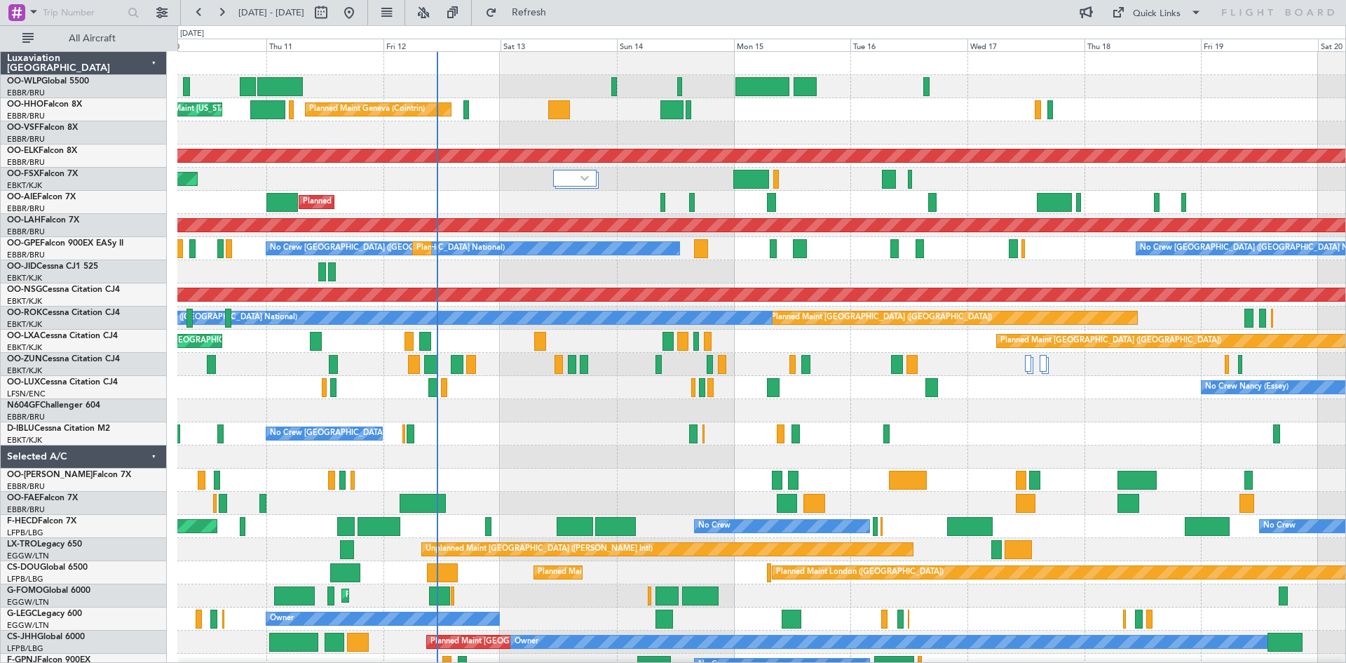
click at [606, 433] on div "No Crew [GEOGRAPHIC_DATA] ([GEOGRAPHIC_DATA] National)" at bounding box center [761, 433] width 1168 height 23
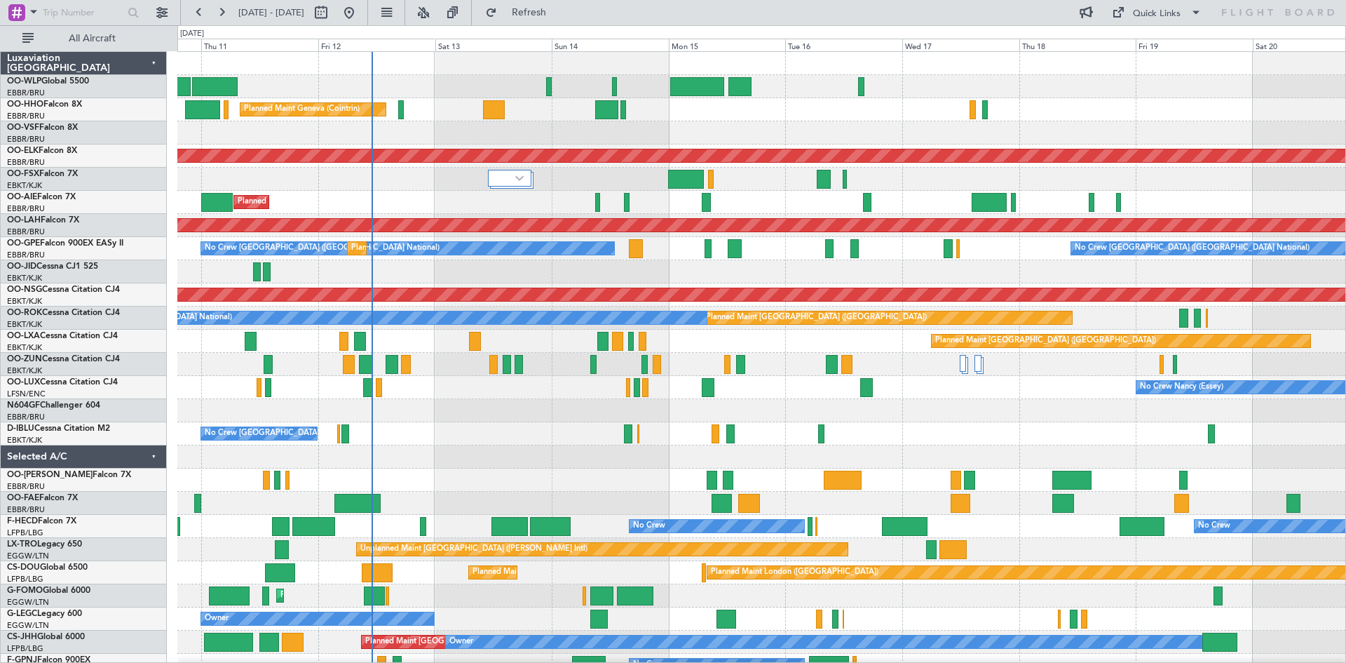
scroll to position [20, 0]
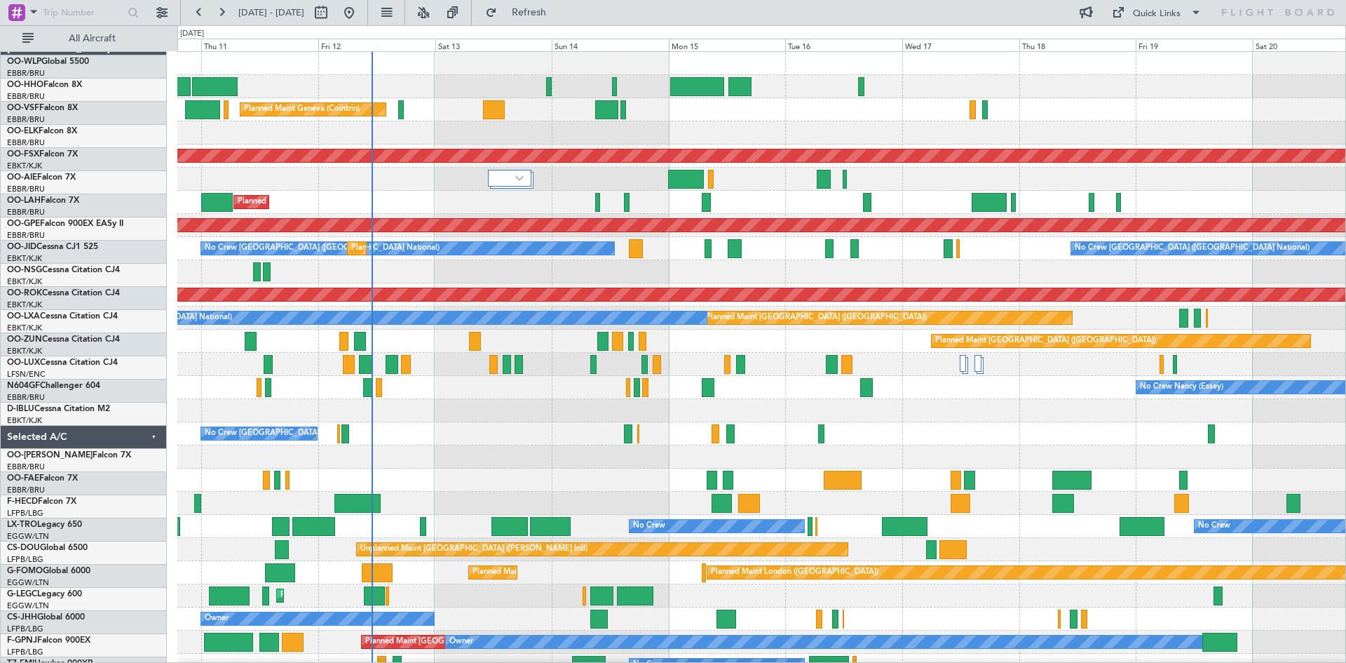
click at [631, 399] on div at bounding box center [761, 410] width 1168 height 23
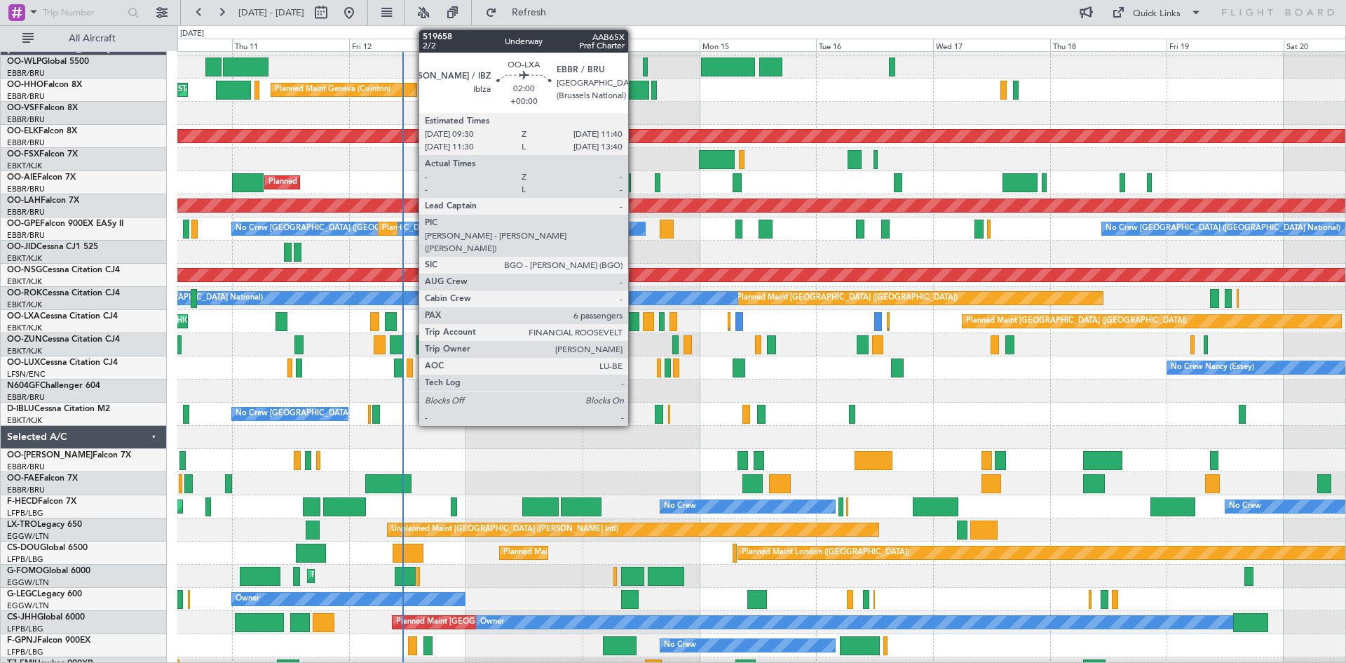
click at [635, 323] on div at bounding box center [633, 321] width 11 height 19
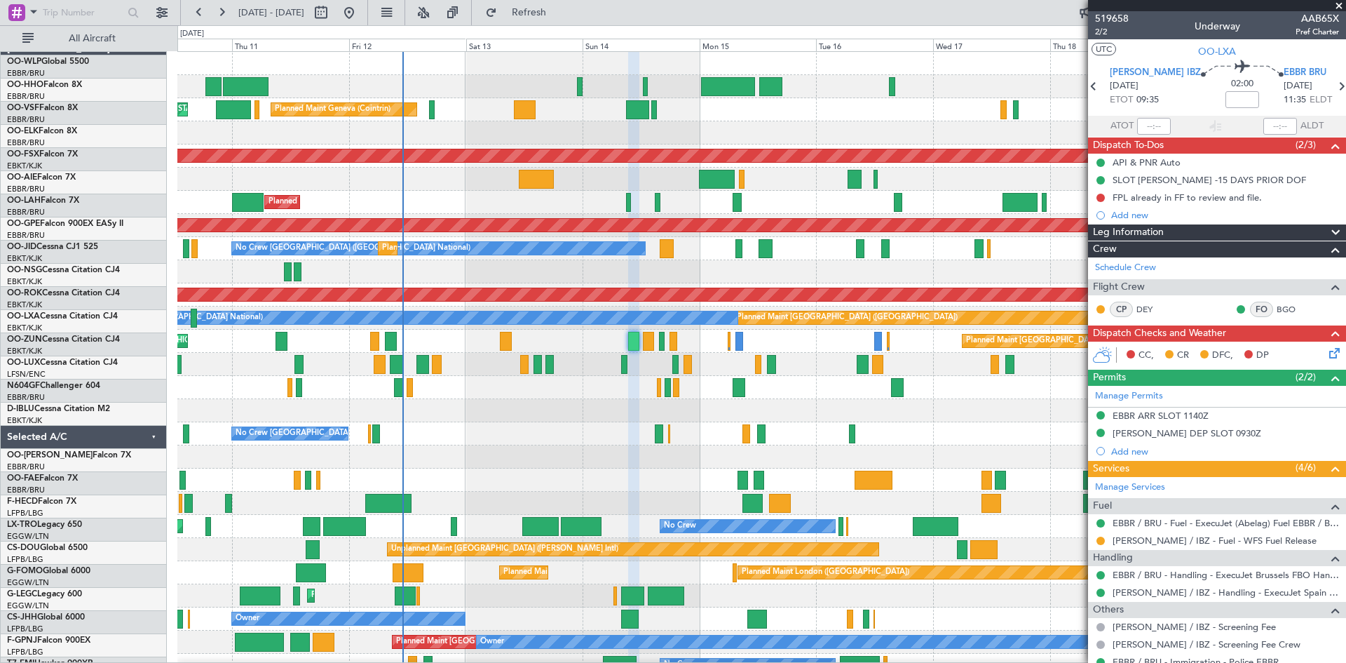
scroll to position [0, 0]
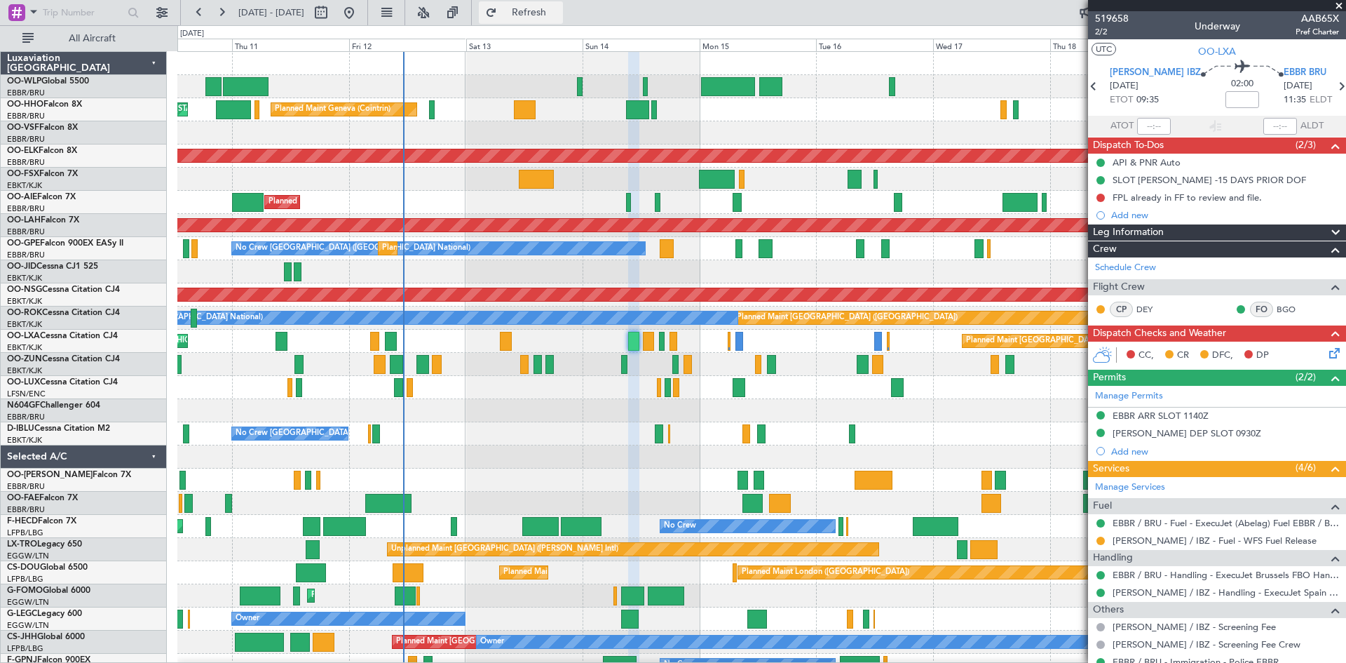
drag, startPoint x: 557, startPoint y: 8, endPoint x: 569, endPoint y: 7, distance: 12.7
click at [559, 8] on span "Refresh" at bounding box center [529, 13] width 59 height 10
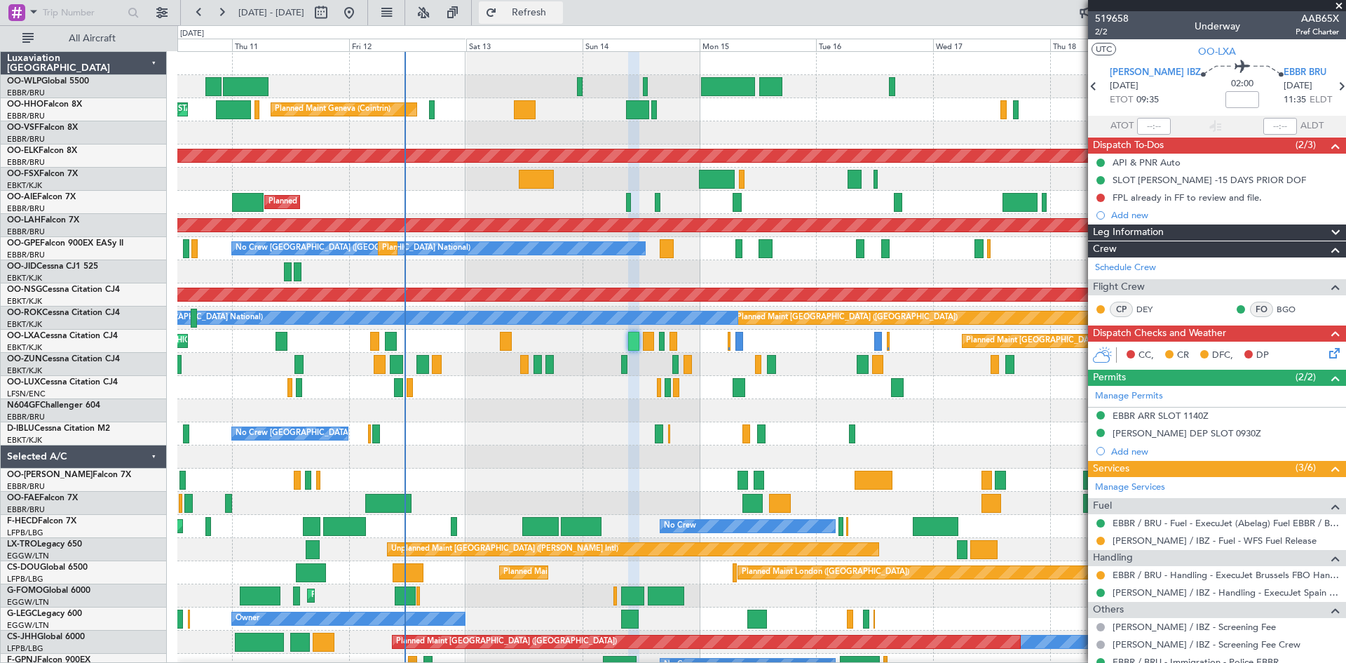
click at [559, 13] on span "Refresh" at bounding box center [529, 13] width 59 height 10
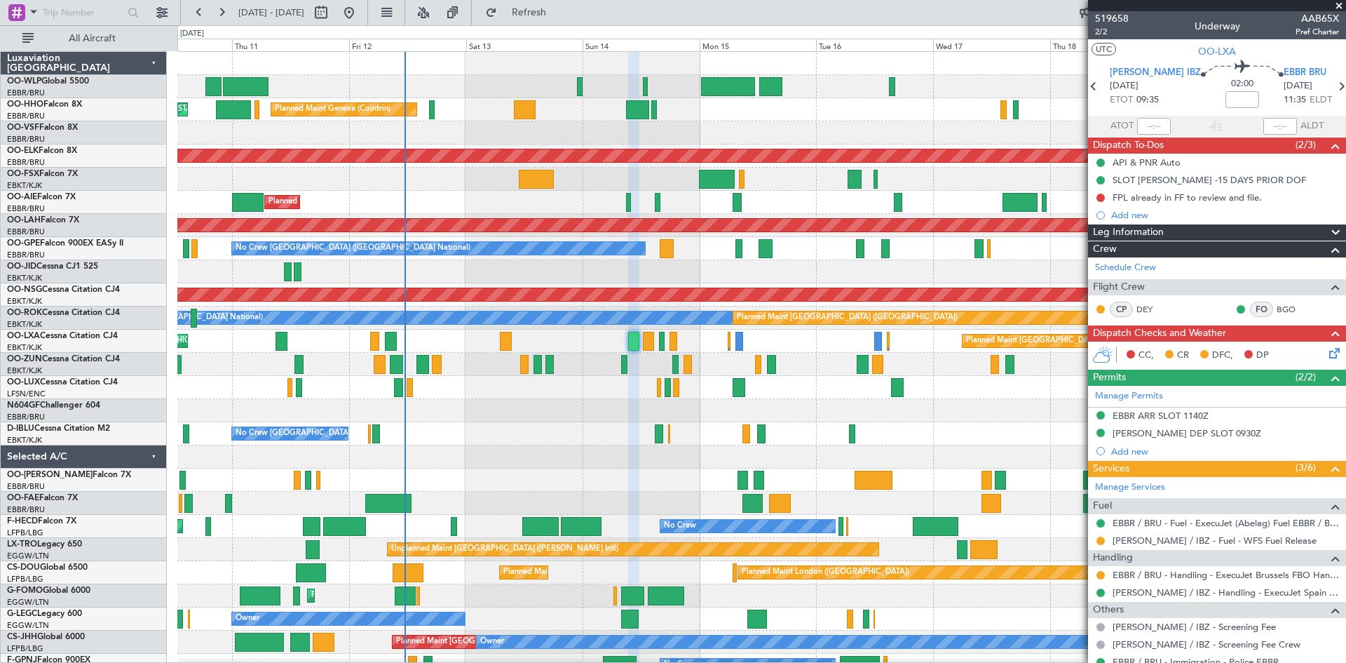
scroll to position [21, 0]
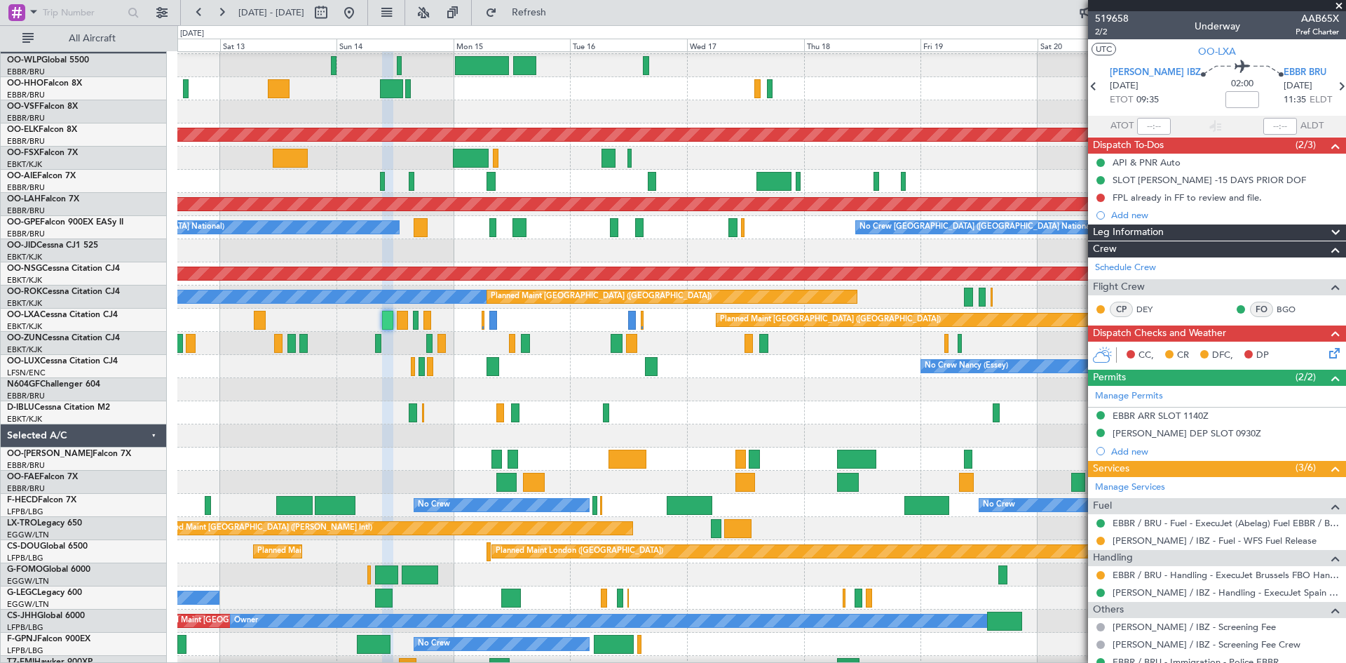
click at [572, 356] on div "No Crew Nancy (Essey)" at bounding box center [761, 366] width 1168 height 23
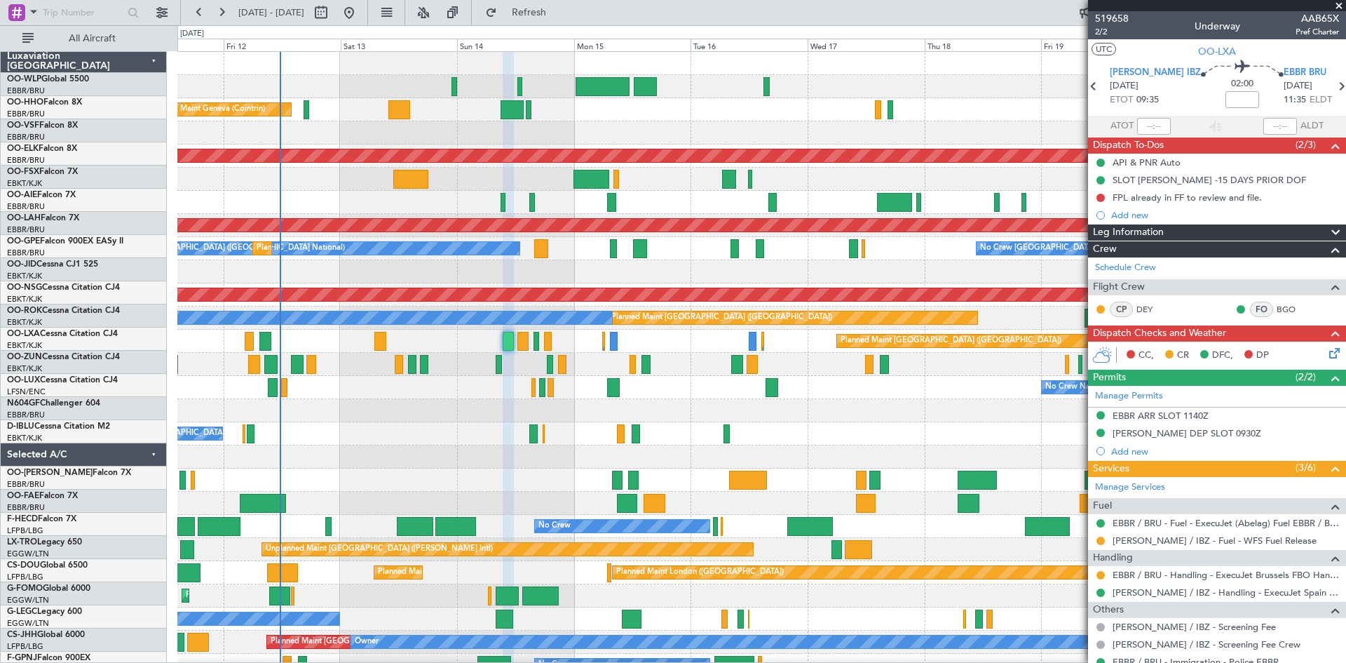
scroll to position [0, 0]
click at [443, 348] on div "Planned Maint Paris (Le Bourget) Planned Maint Brussels (Brussels National)" at bounding box center [761, 341] width 1168 height 23
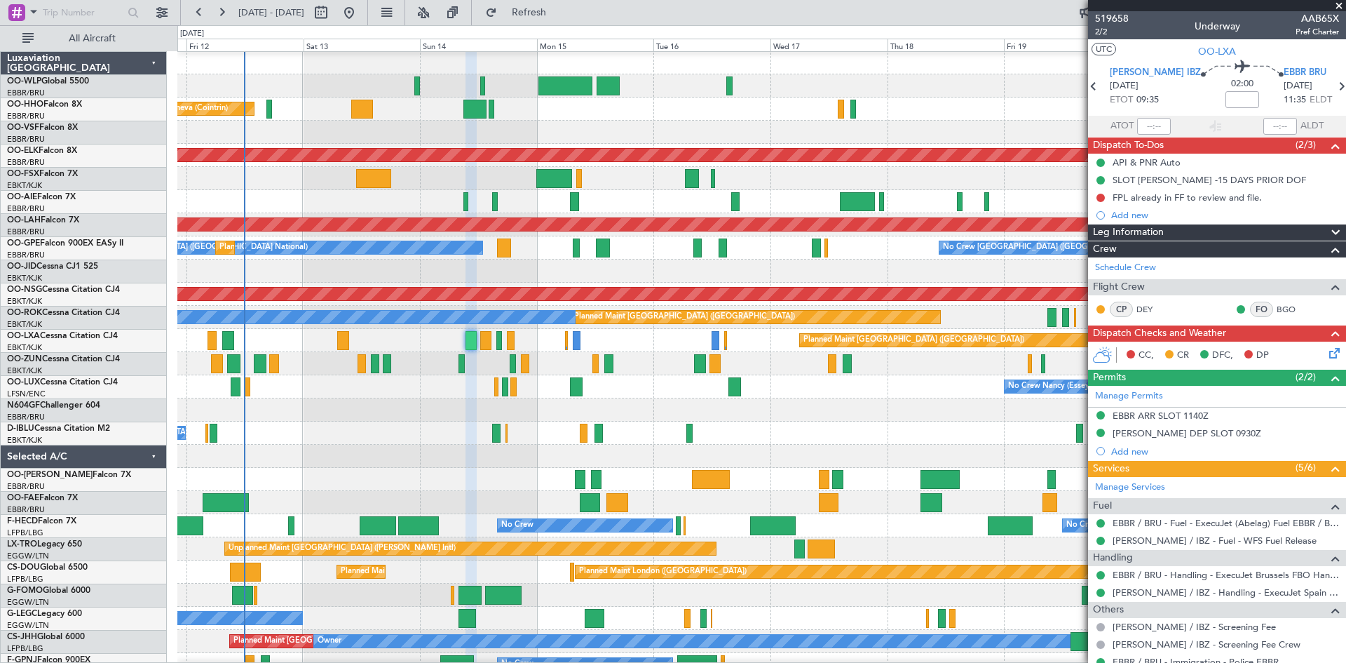
scroll to position [1, 0]
click at [692, 410] on div at bounding box center [761, 409] width 1168 height 23
click at [1342, 7] on span at bounding box center [1339, 6] width 14 height 13
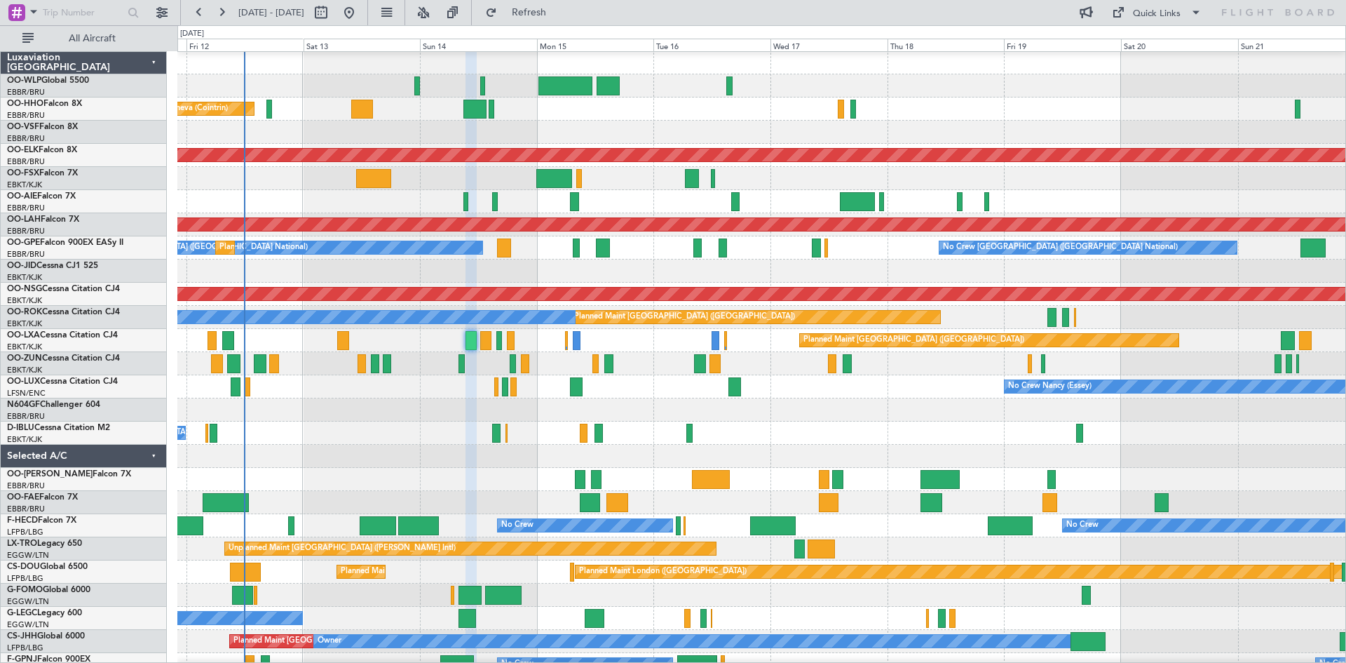
type input "0"
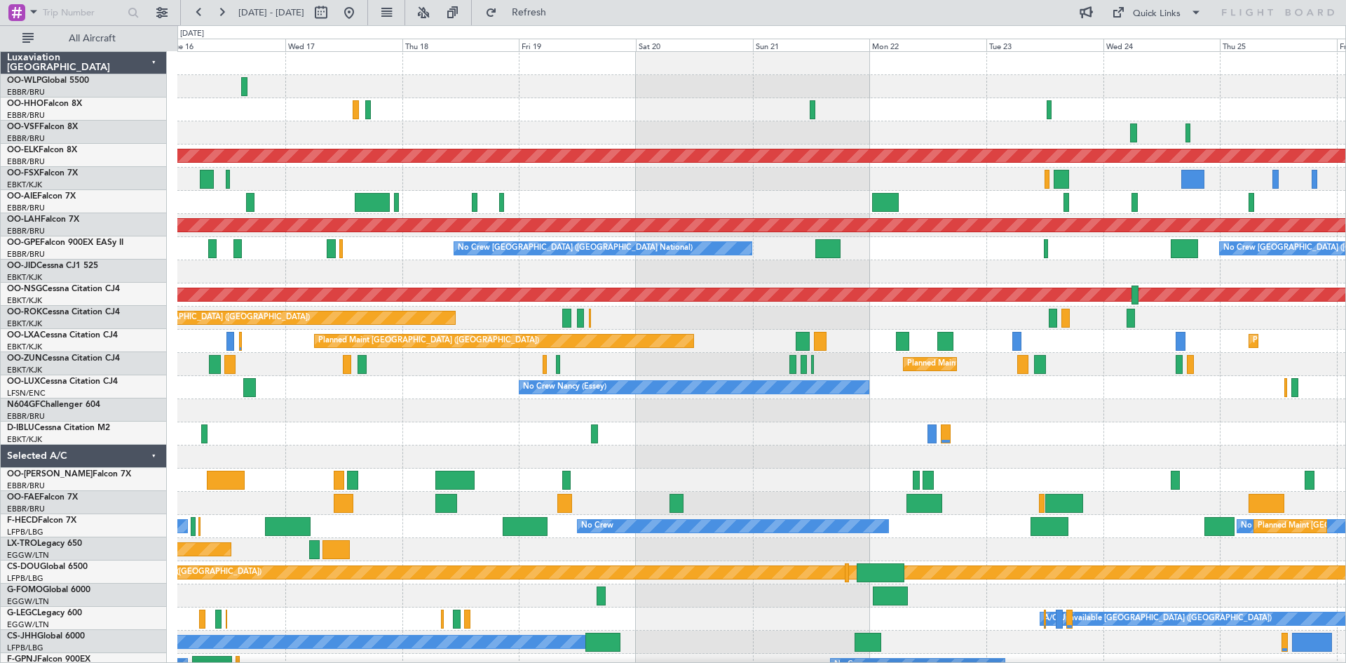
scroll to position [0, 0]
click at [636, 191] on div "Planned Maint Kortrijk-Wevelgem Planned Maint London (Farnborough) Planned Main…" at bounding box center [761, 410] width 1168 height 717
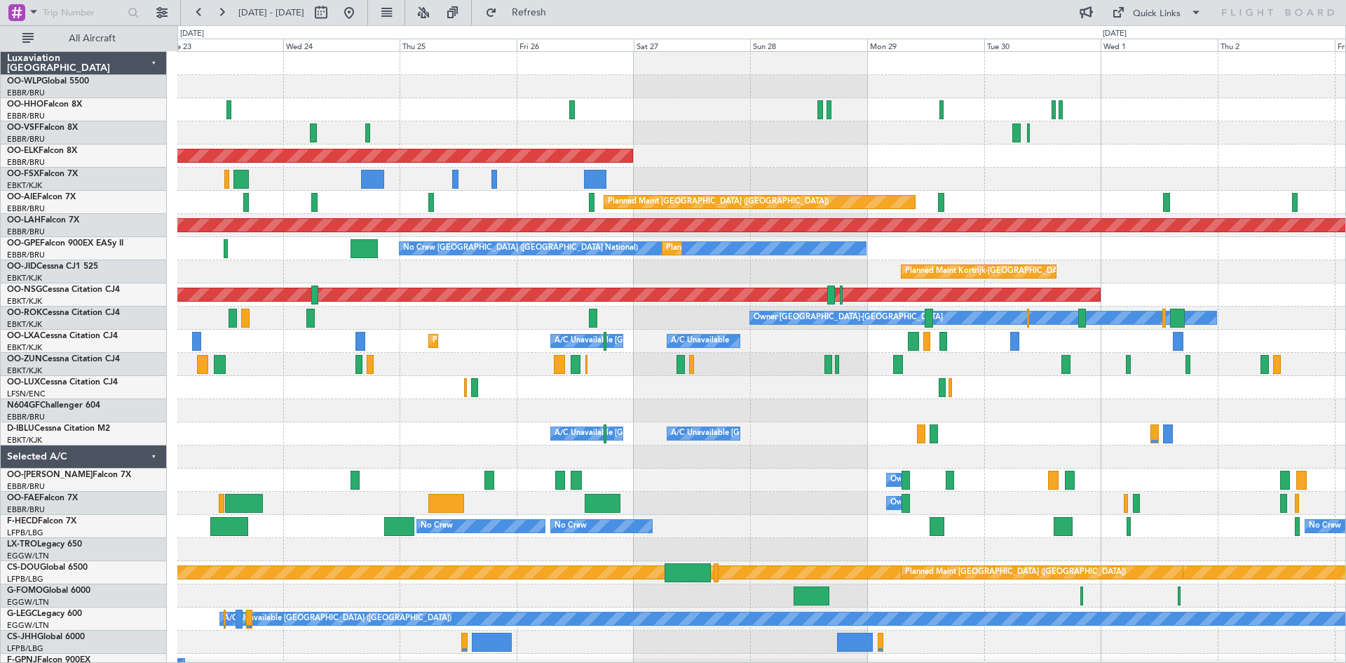
click at [262, 202] on div "Planned Maint [GEOGRAPHIC_DATA] ([GEOGRAPHIC_DATA])" at bounding box center [761, 202] width 1168 height 23
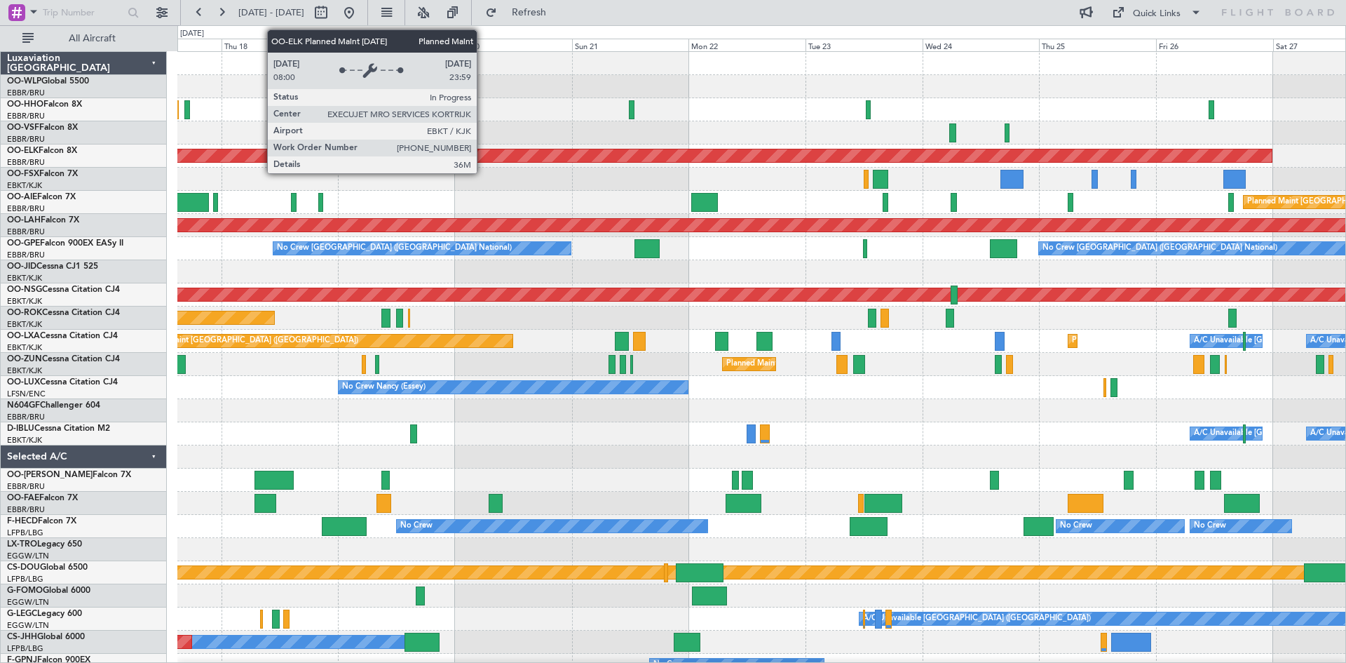
click at [1346, 154] on html "23 Sep 2025 - 03 Oct 2025 Refresh Quick Links All Aircraft Planned Maint Kortri…" at bounding box center [673, 331] width 1346 height 663
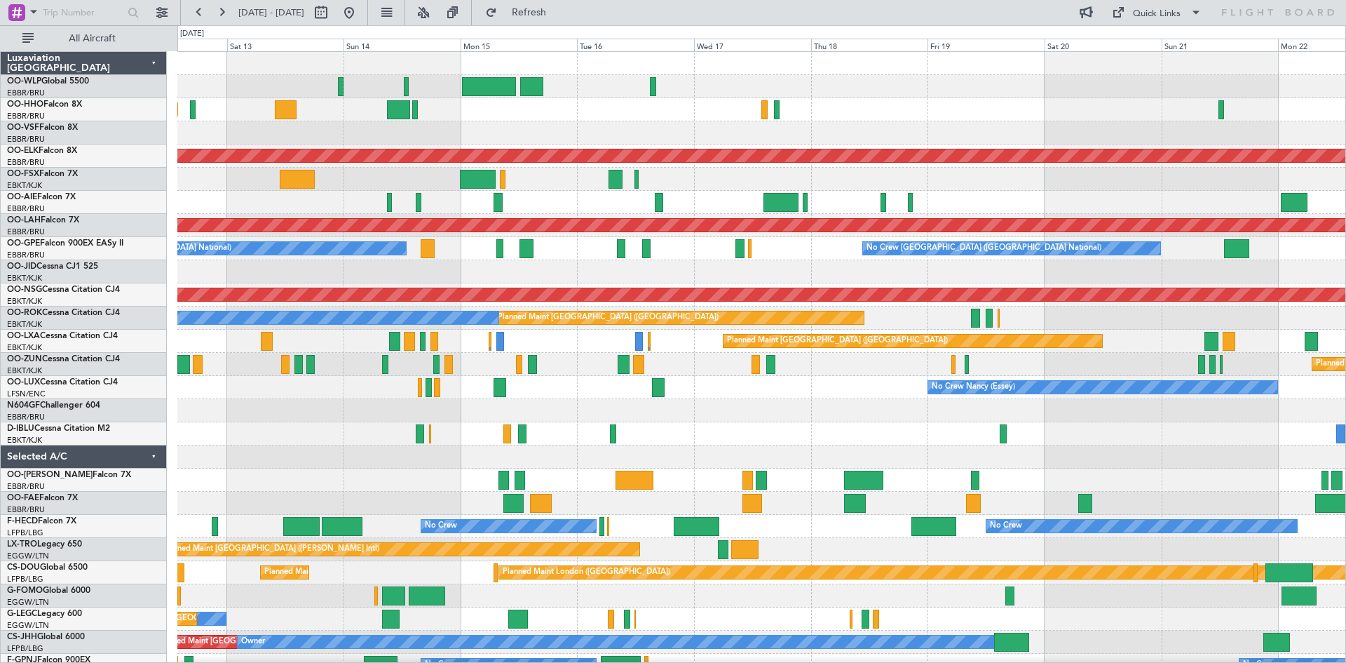
click at [1077, 193] on div "Planned Maint Geneva (Cointrin) AOG Maint New York (Teterboro) Planned Maint Ko…" at bounding box center [761, 387] width 1168 height 671
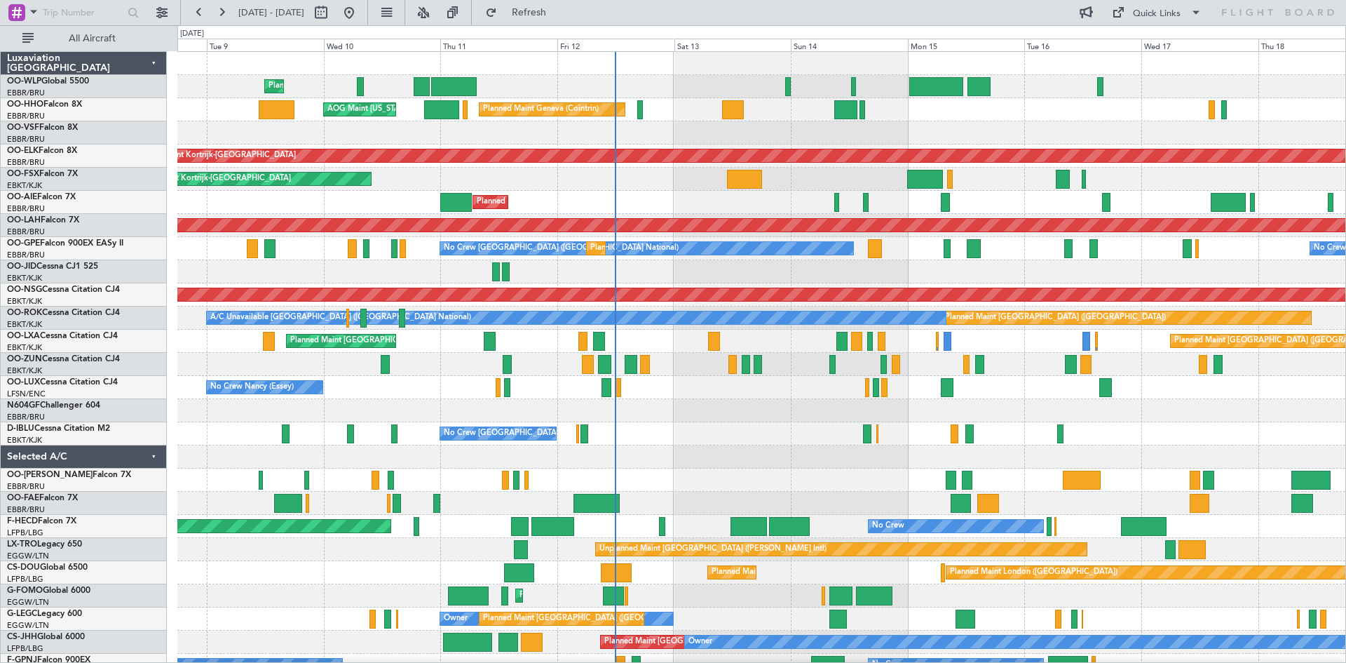
click at [998, 306] on div "Planned Maint Liege Planned Maint Geneva (Cointrin) AOG Maint New York (Teterbo…" at bounding box center [761, 387] width 1168 height 671
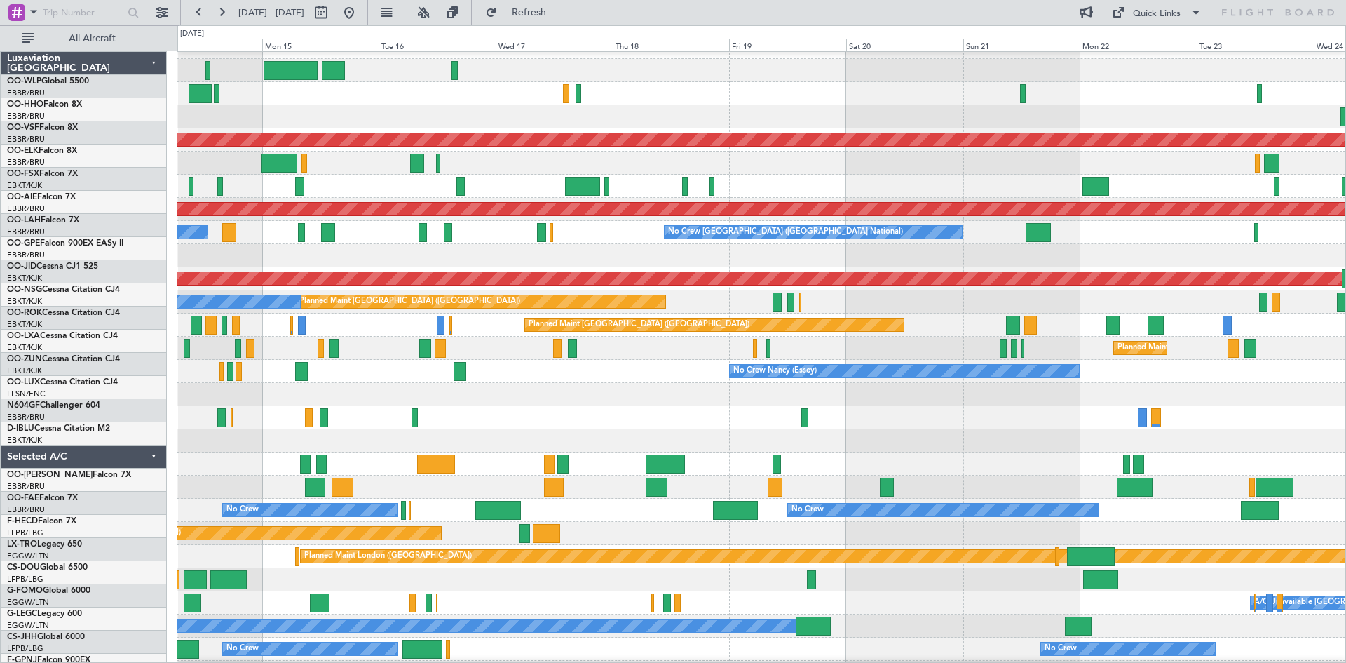
scroll to position [16, 0]
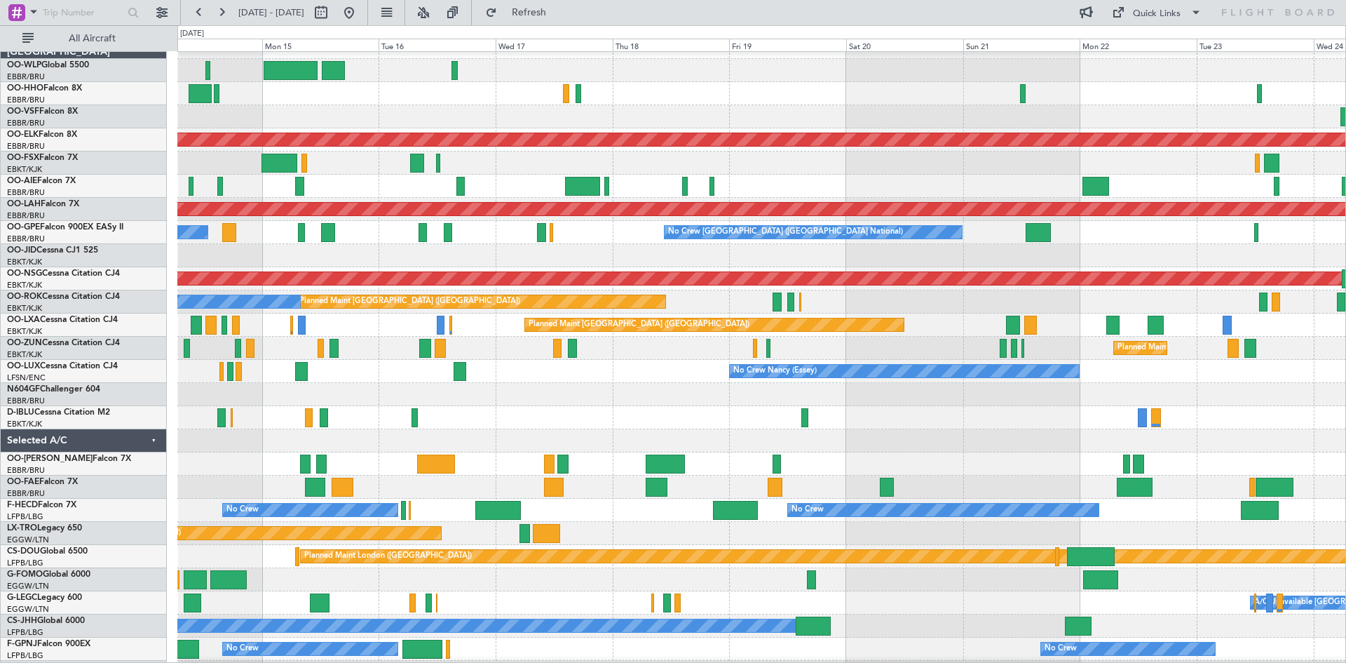
click at [288, 259] on div at bounding box center [761, 255] width 1168 height 23
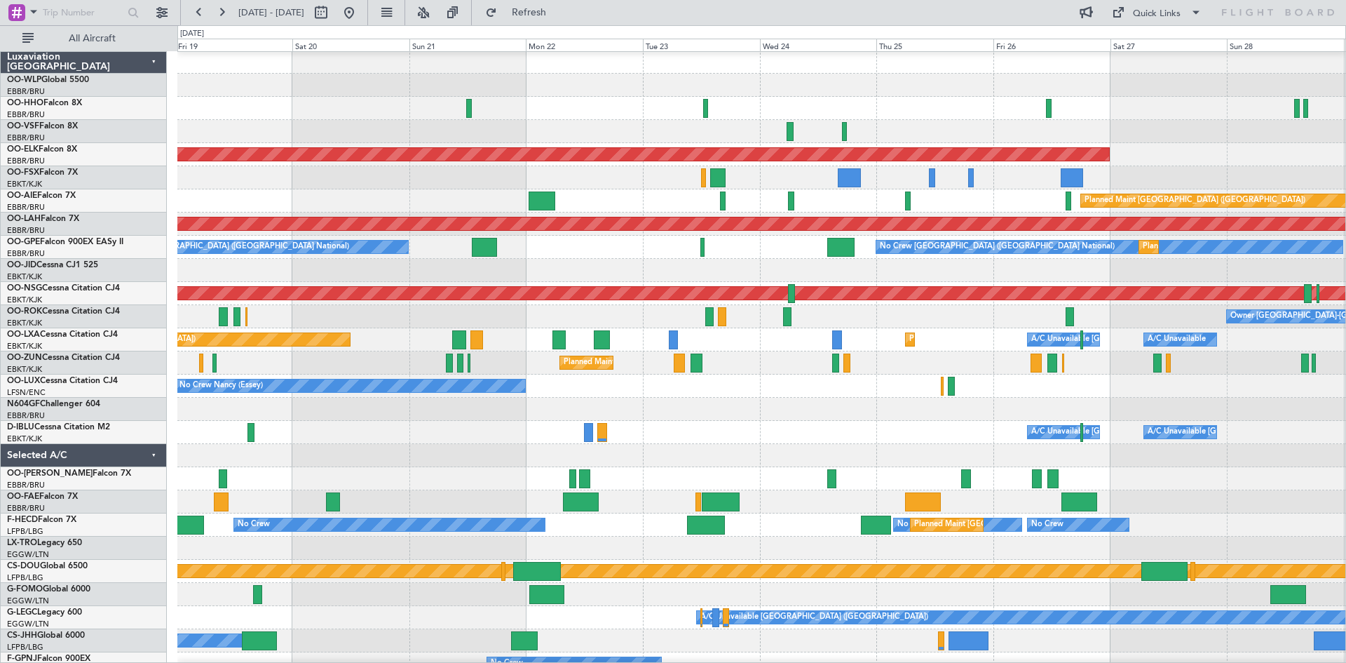
scroll to position [0, 0]
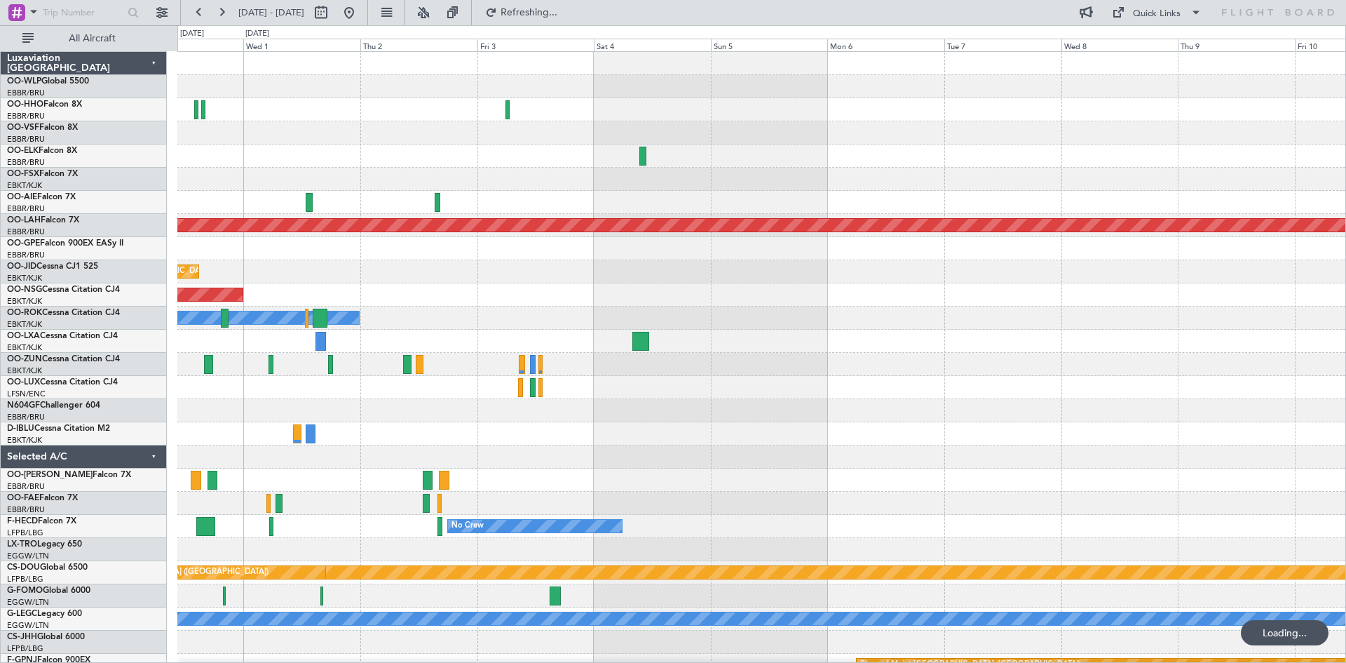
click at [346, 265] on div "Planned Maint Kortrijk-[GEOGRAPHIC_DATA]" at bounding box center [761, 271] width 1168 height 23
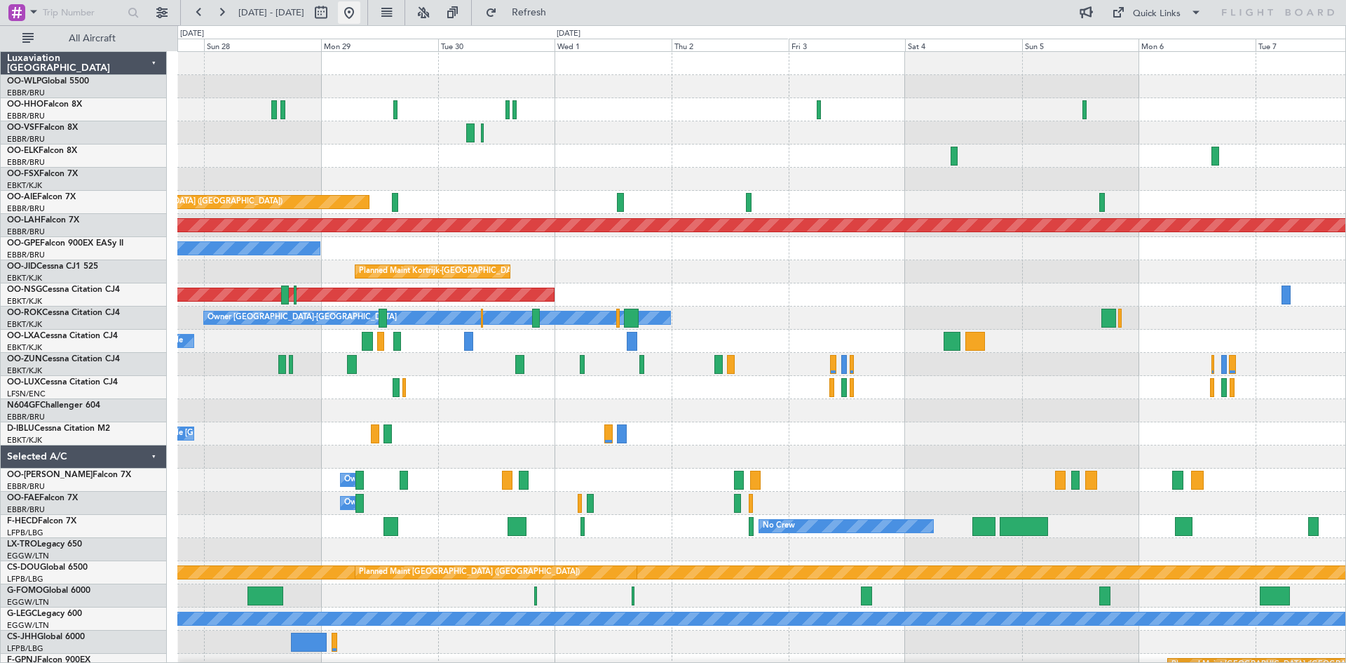
click at [360, 13] on button at bounding box center [349, 12] width 22 height 22
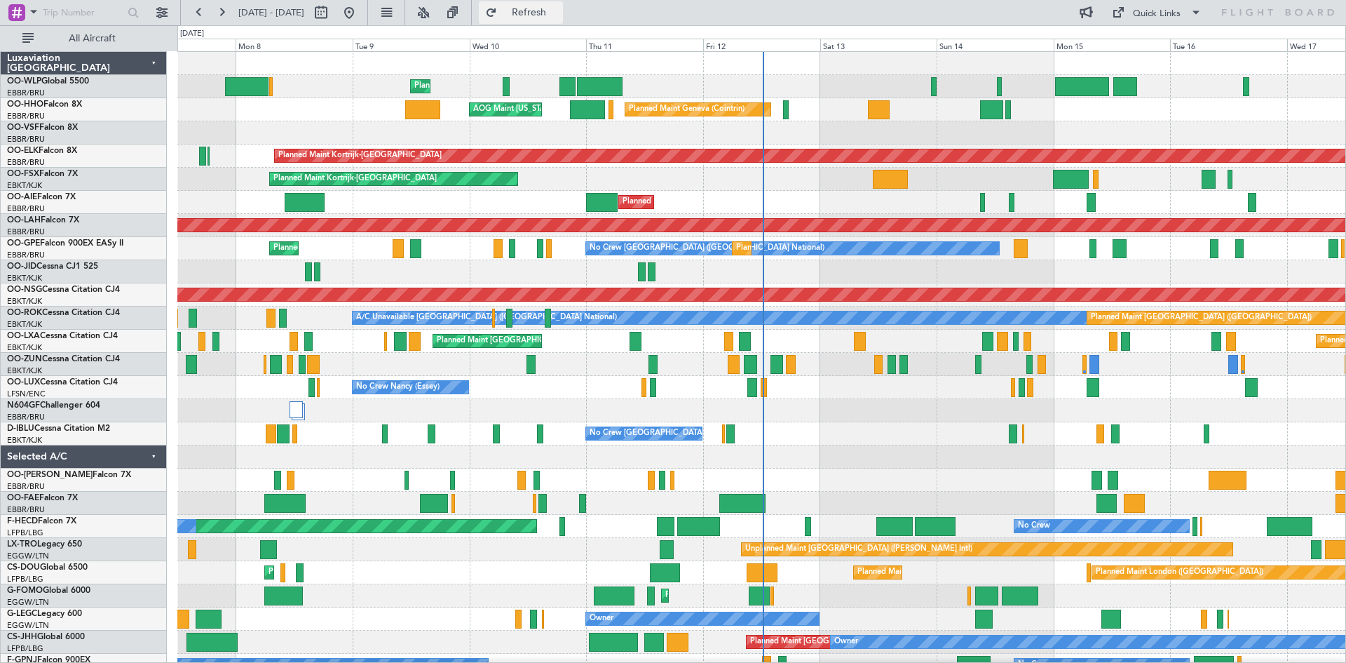
click at [543, 8] on button "Refresh" at bounding box center [521, 12] width 84 height 22
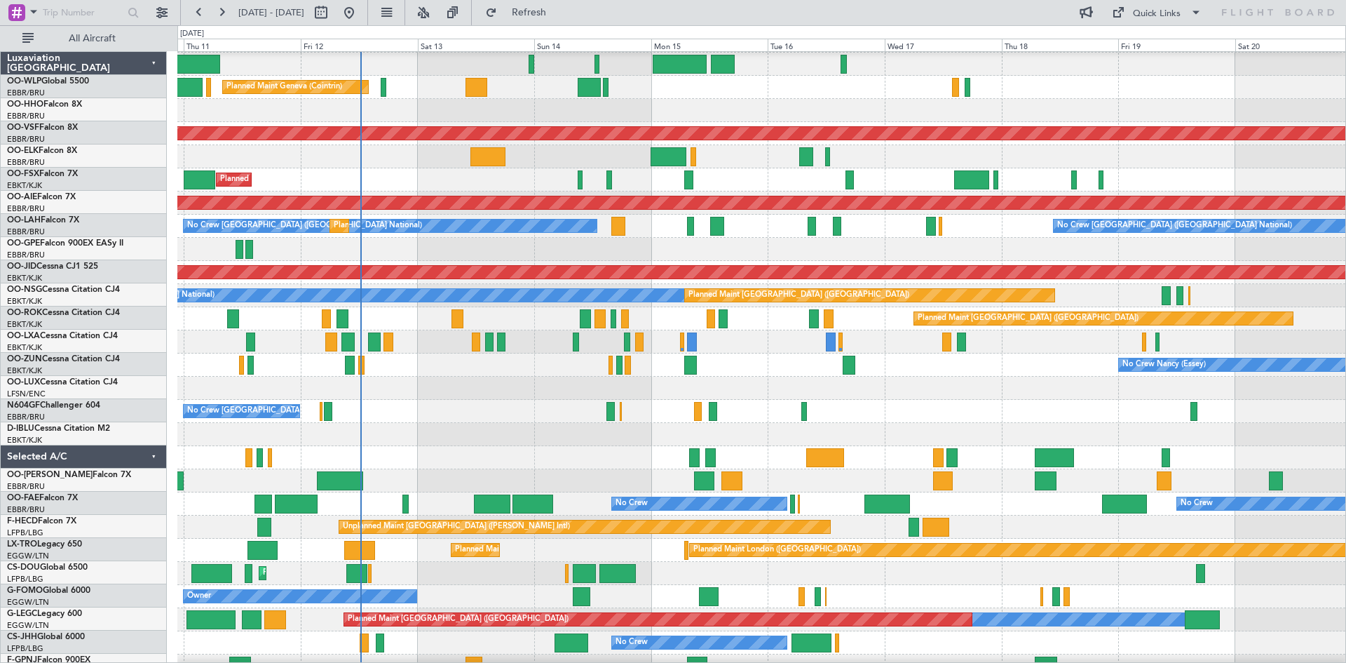
scroll to position [22, 0]
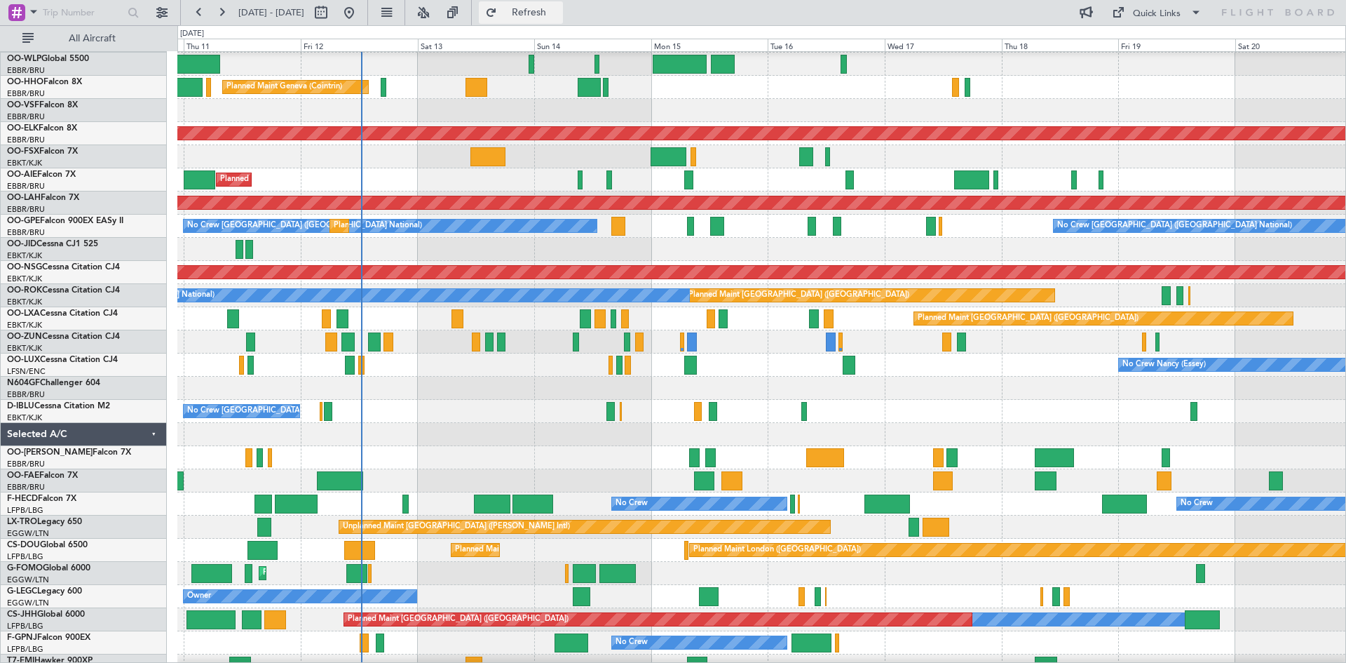
click at [559, 13] on span "Refresh" at bounding box center [529, 13] width 59 height 10
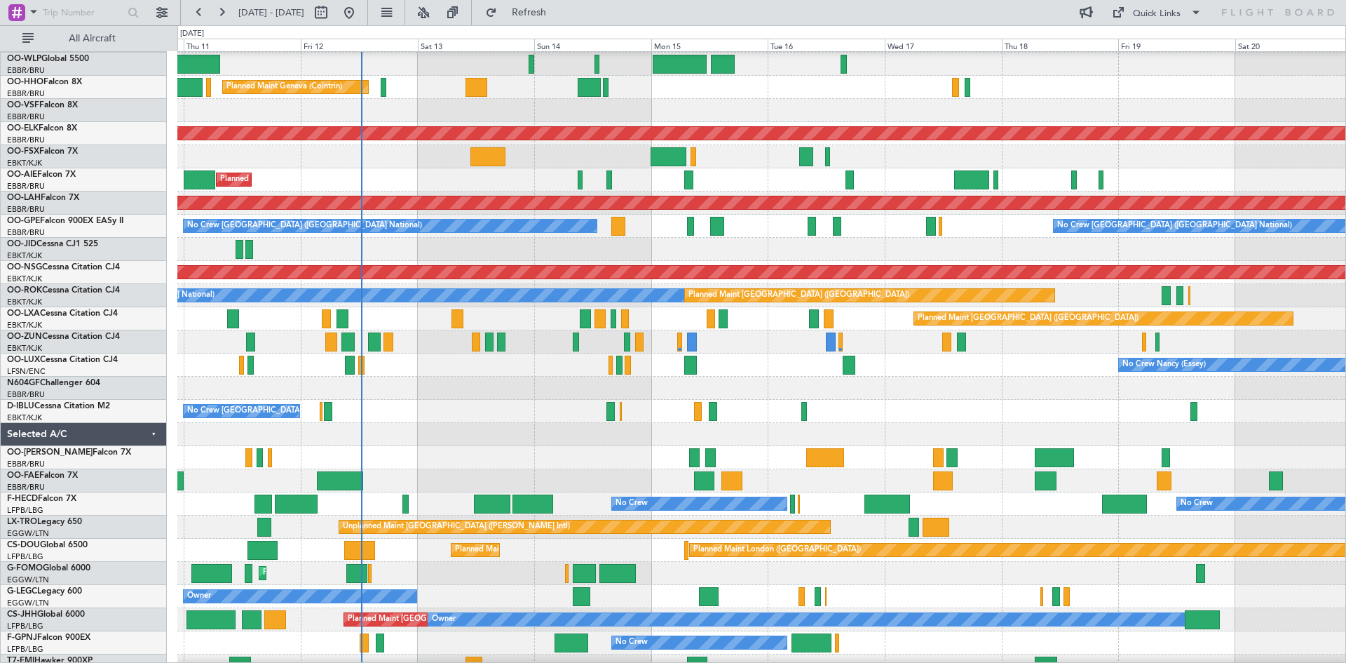
scroll to position [0, 0]
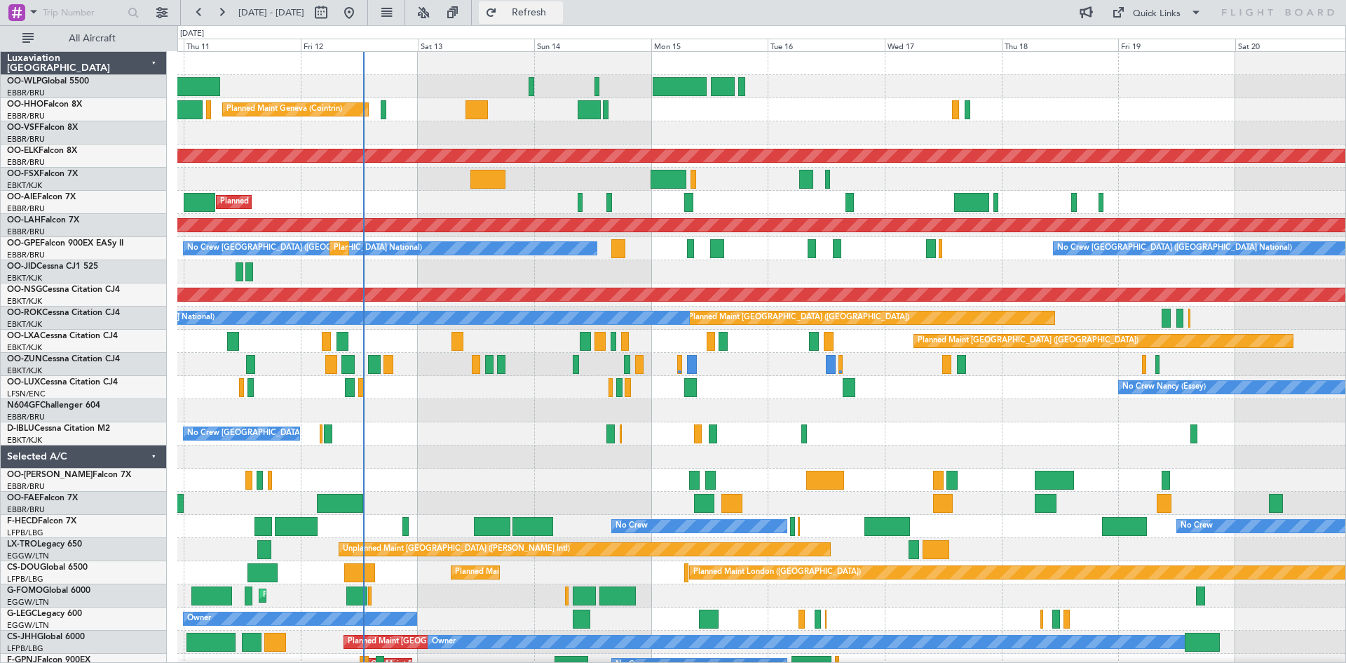
click at [543, 5] on button "Refresh" at bounding box center [521, 12] width 84 height 22
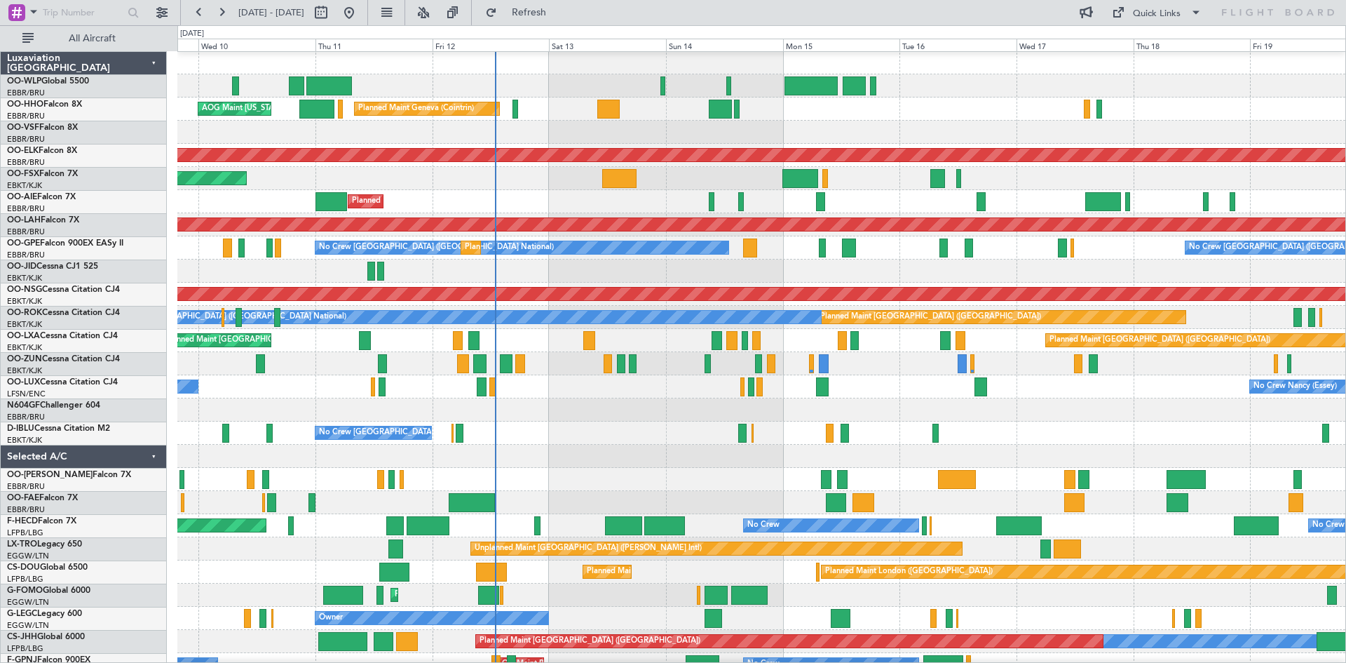
scroll to position [1, 0]
click at [760, 351] on div "Planned Maint Paris (Le Bourget) Planned Maint Brussels (Brussels National)" at bounding box center [761, 340] width 1168 height 23
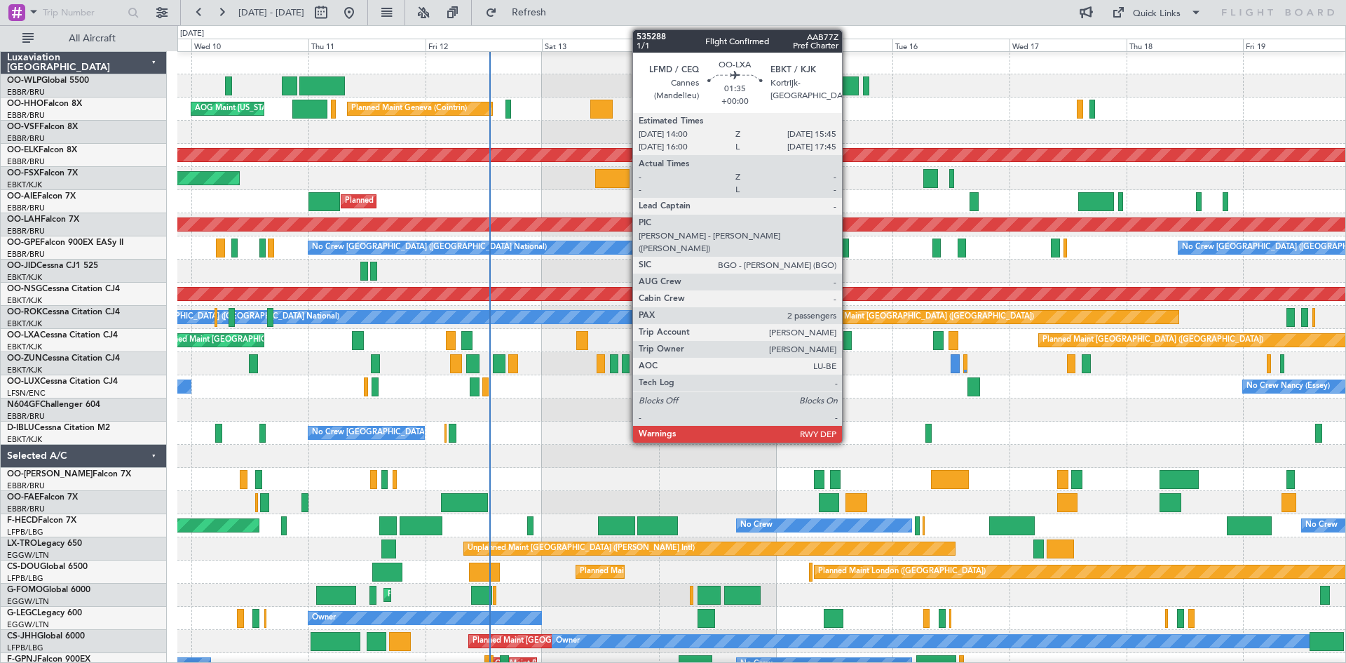
click at [849, 344] on div at bounding box center [848, 340] width 9 height 19
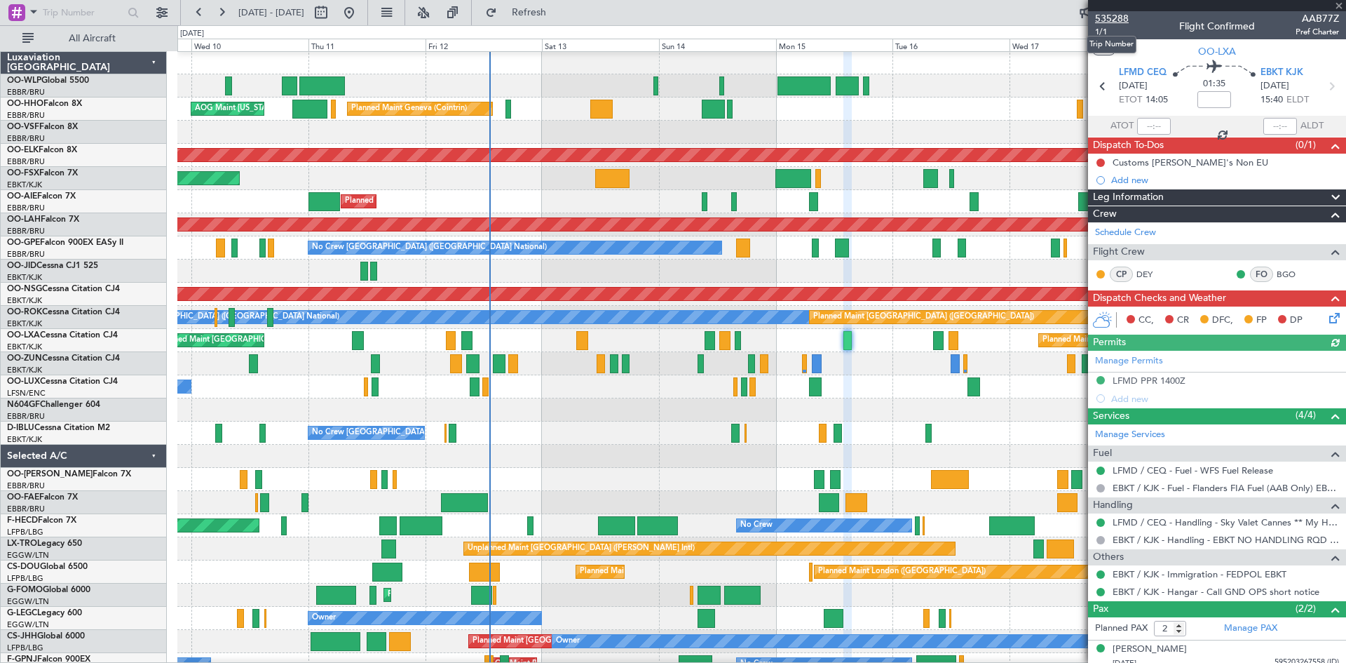
click at [1119, 11] on span "535288" at bounding box center [1112, 18] width 34 height 15
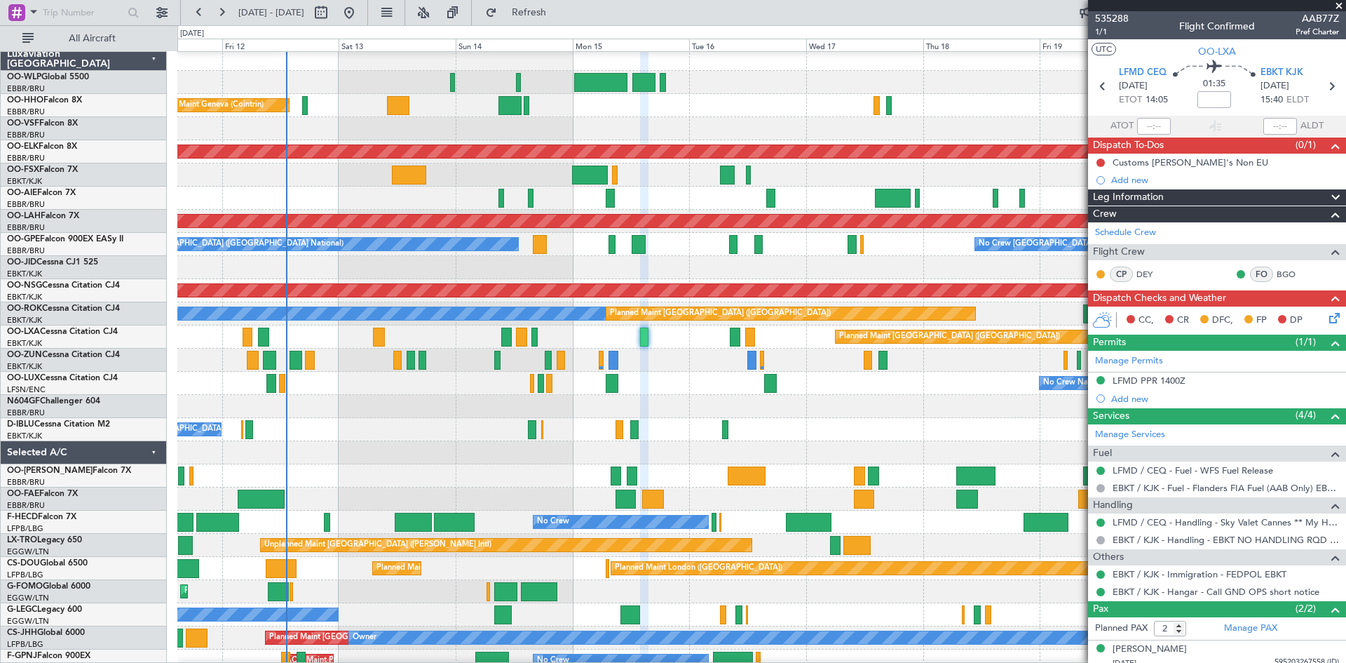
click at [653, 412] on div at bounding box center [761, 406] width 1168 height 23
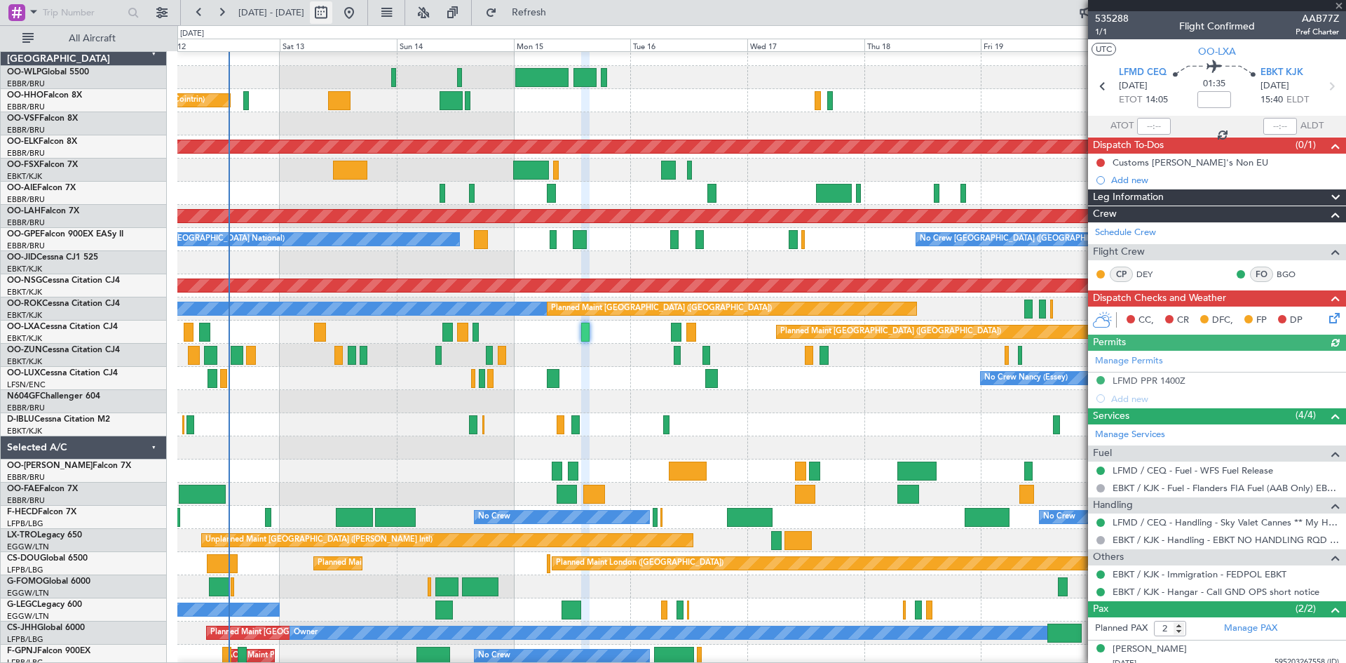
click at [332, 8] on button at bounding box center [321, 12] width 22 height 22
select select "9"
select select "2025"
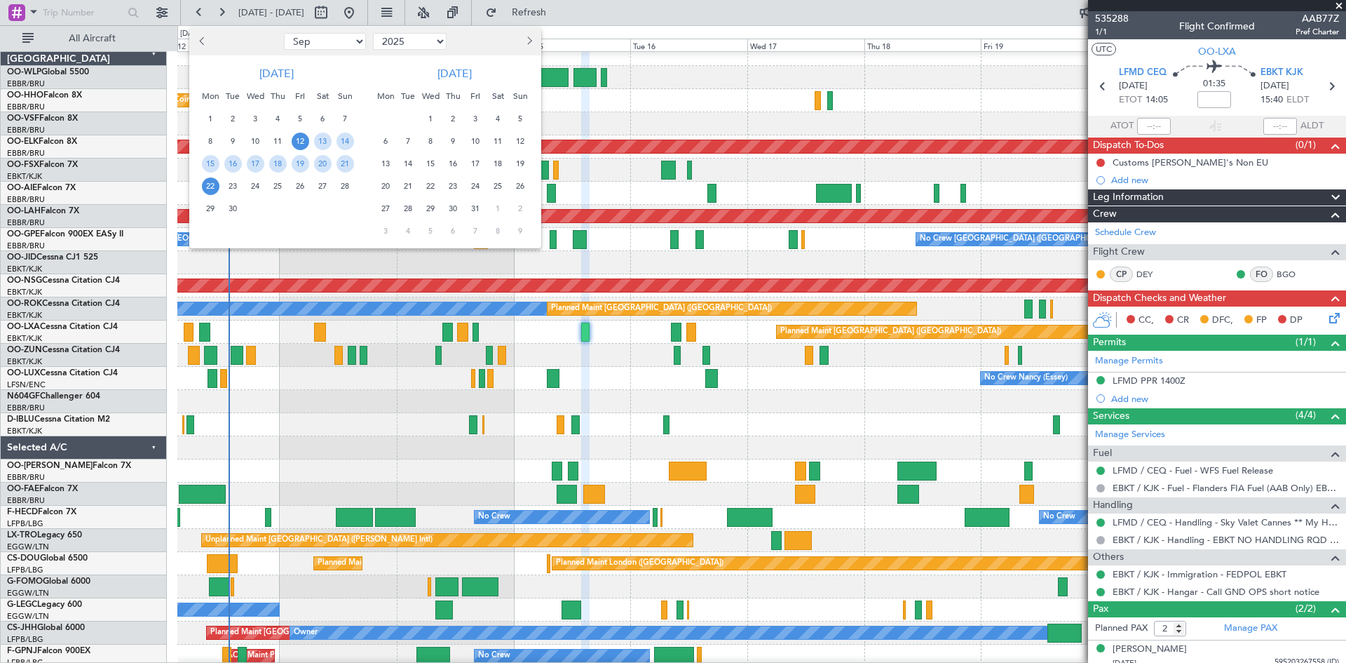
click at [385, 168] on span "13" at bounding box center [386, 164] width 18 height 18
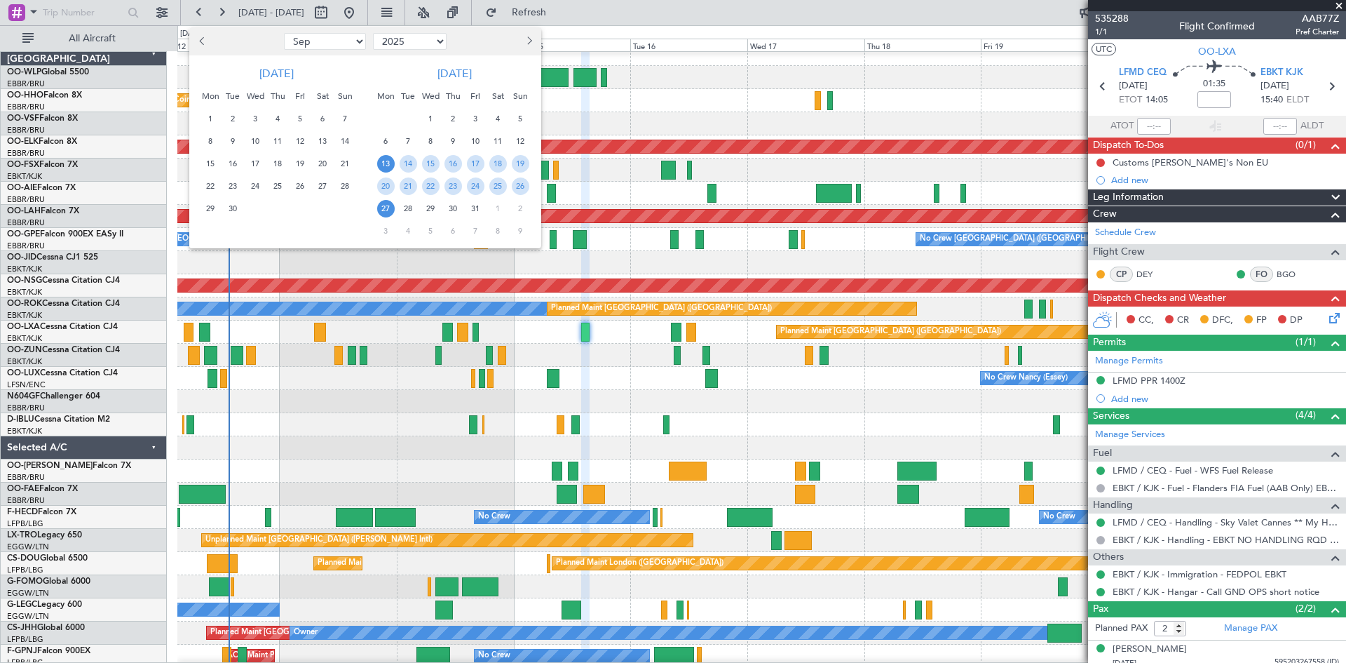
click at [386, 210] on span "27" at bounding box center [386, 209] width 18 height 18
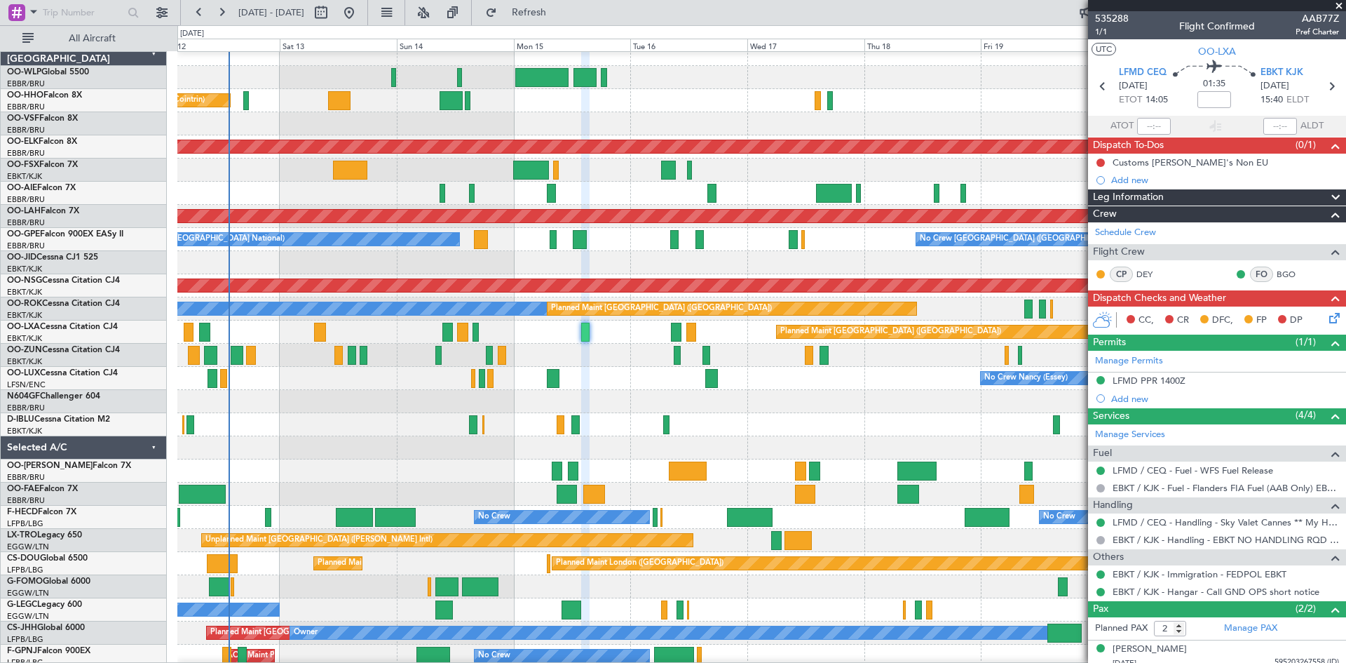
select select "10"
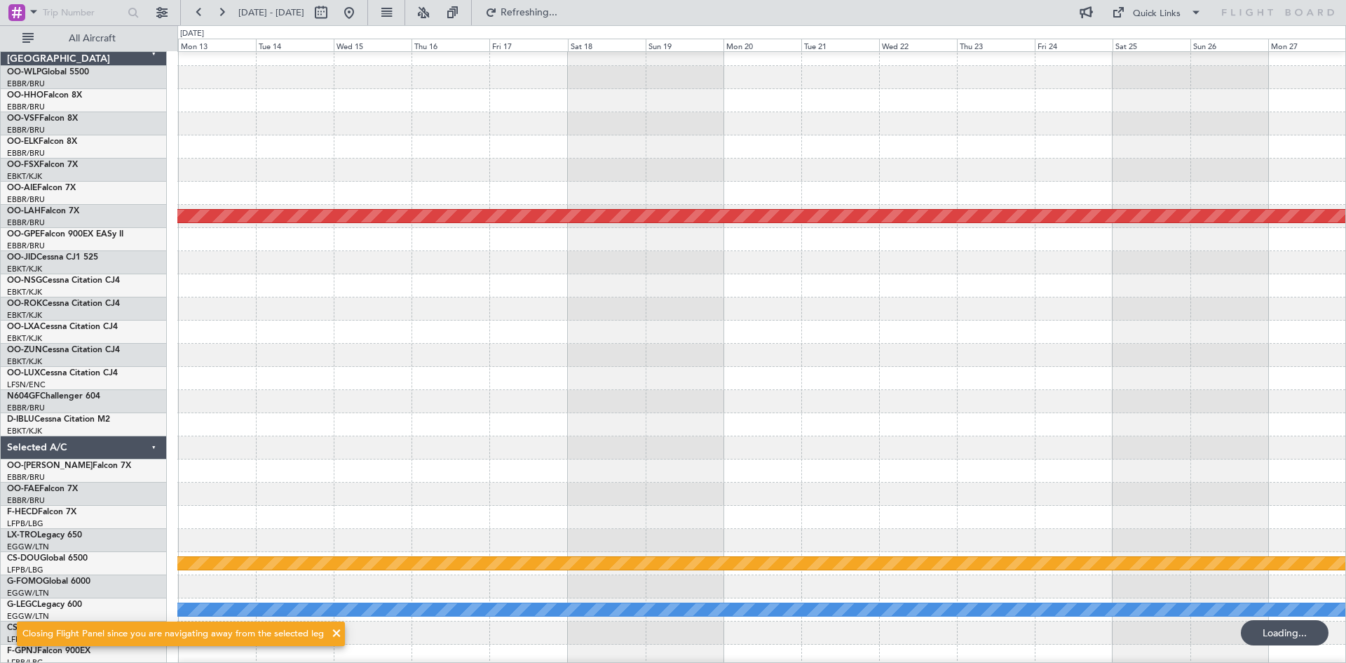
scroll to position [0, 0]
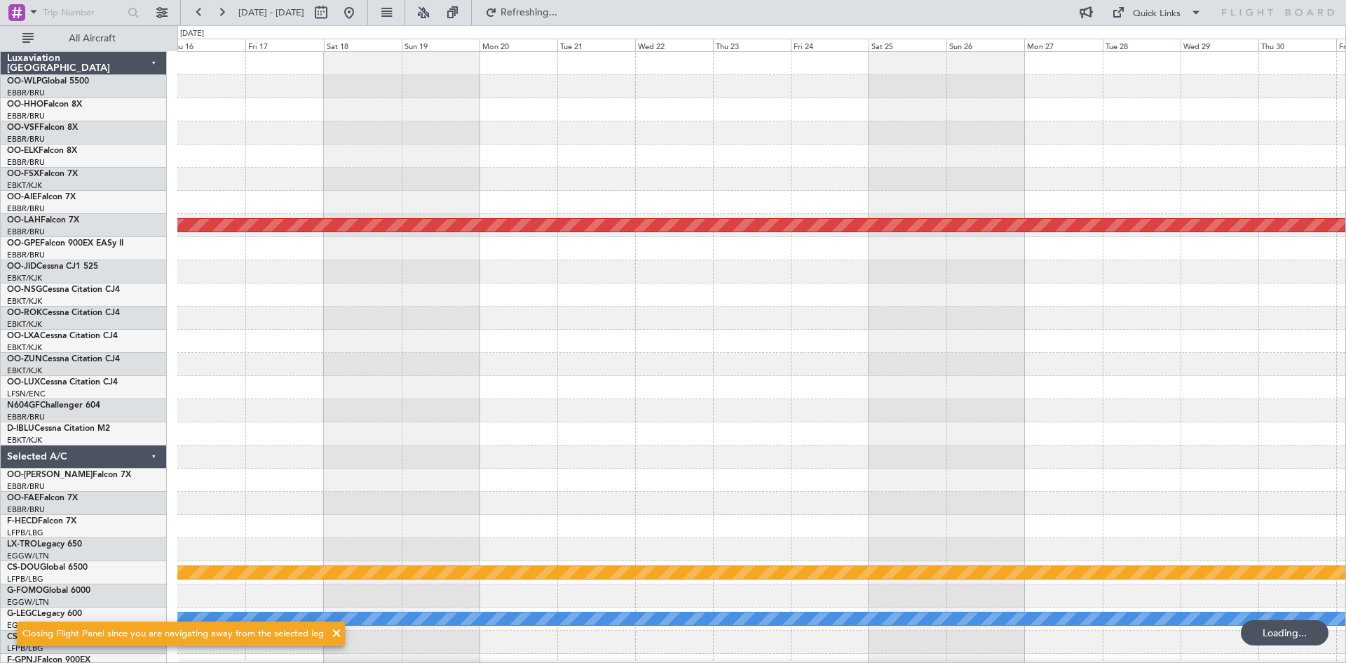
click at [518, 180] on div at bounding box center [761, 179] width 1168 height 23
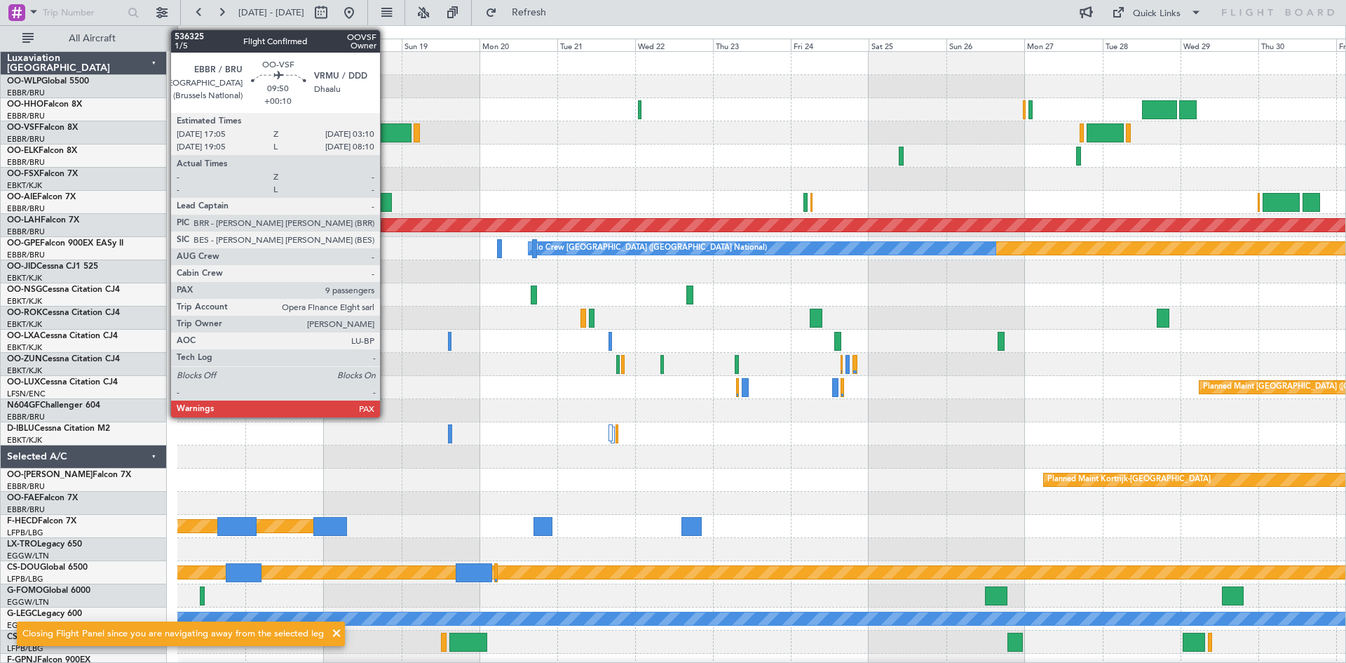
click at [386, 135] on div at bounding box center [395, 132] width 33 height 19
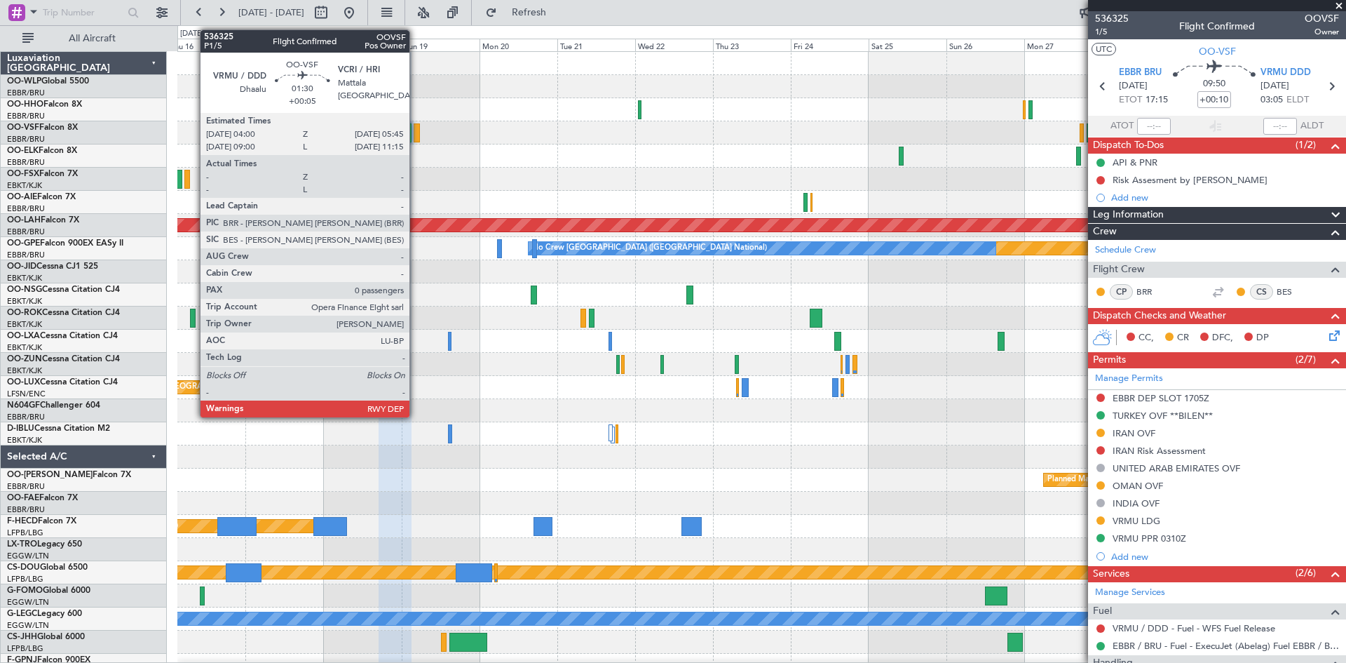
click at [416, 135] on div at bounding box center [417, 132] width 6 height 19
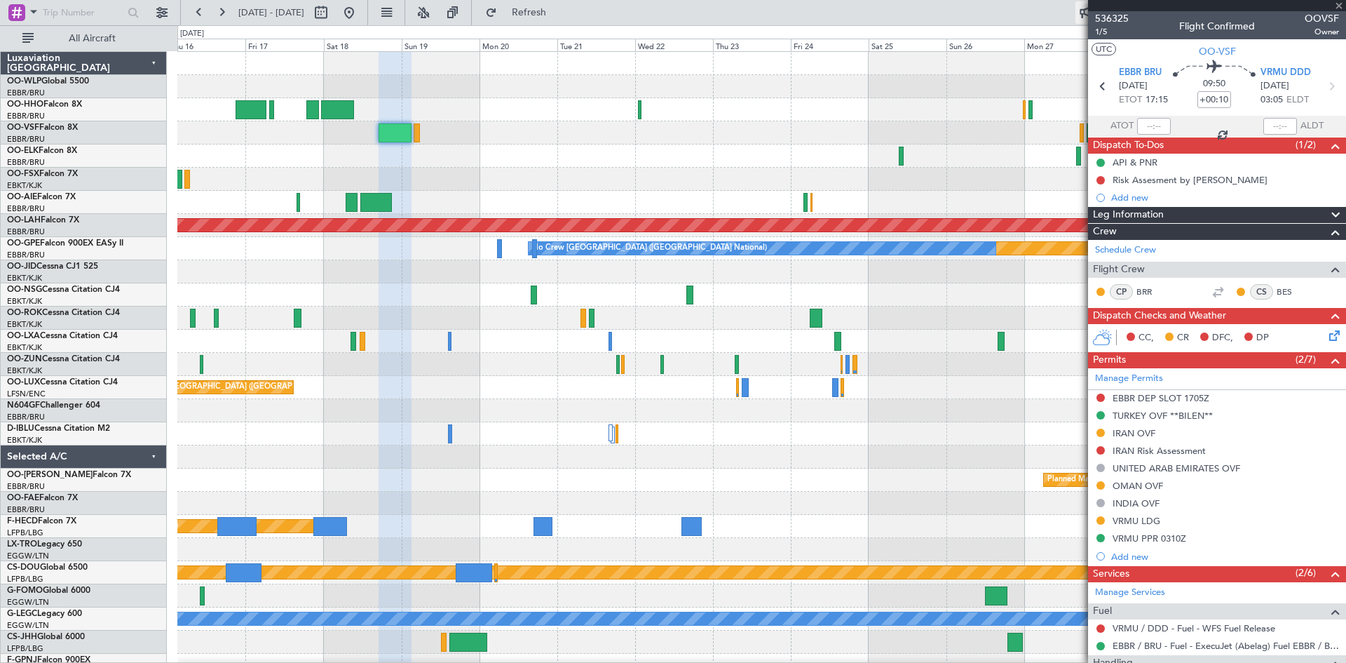
type input "+00:05"
type input "0"
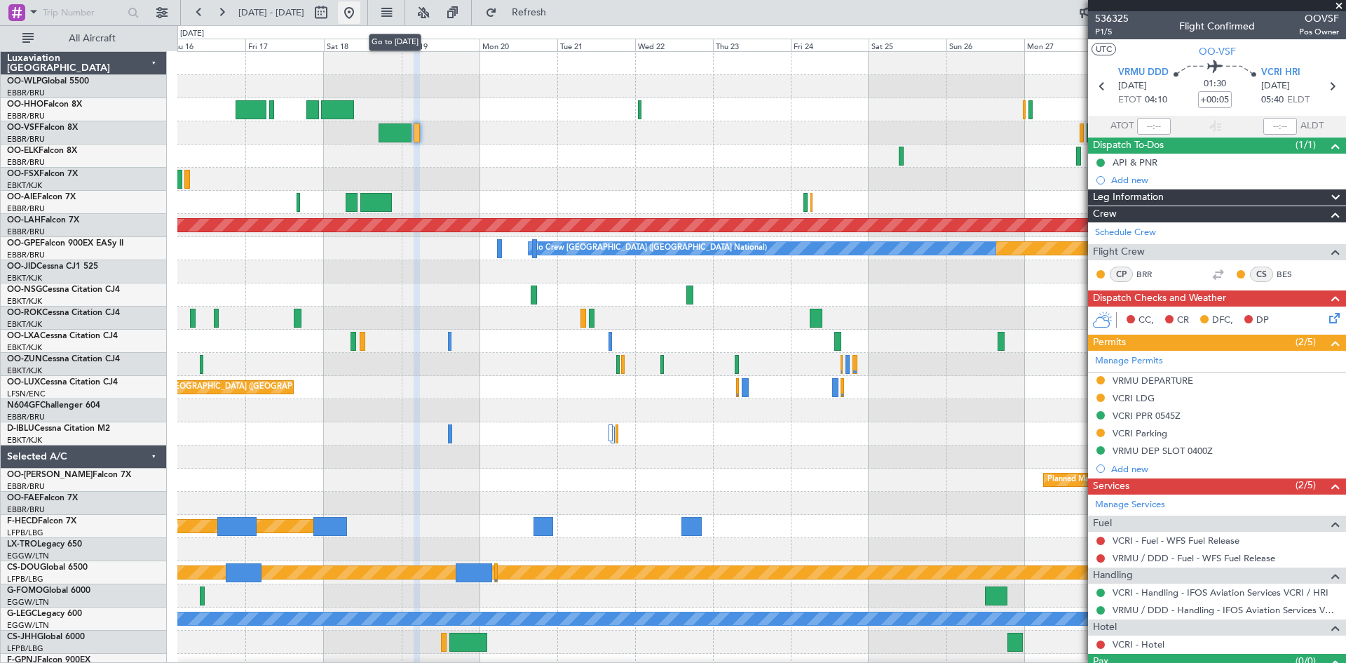
click at [360, 22] on button at bounding box center [349, 12] width 22 height 22
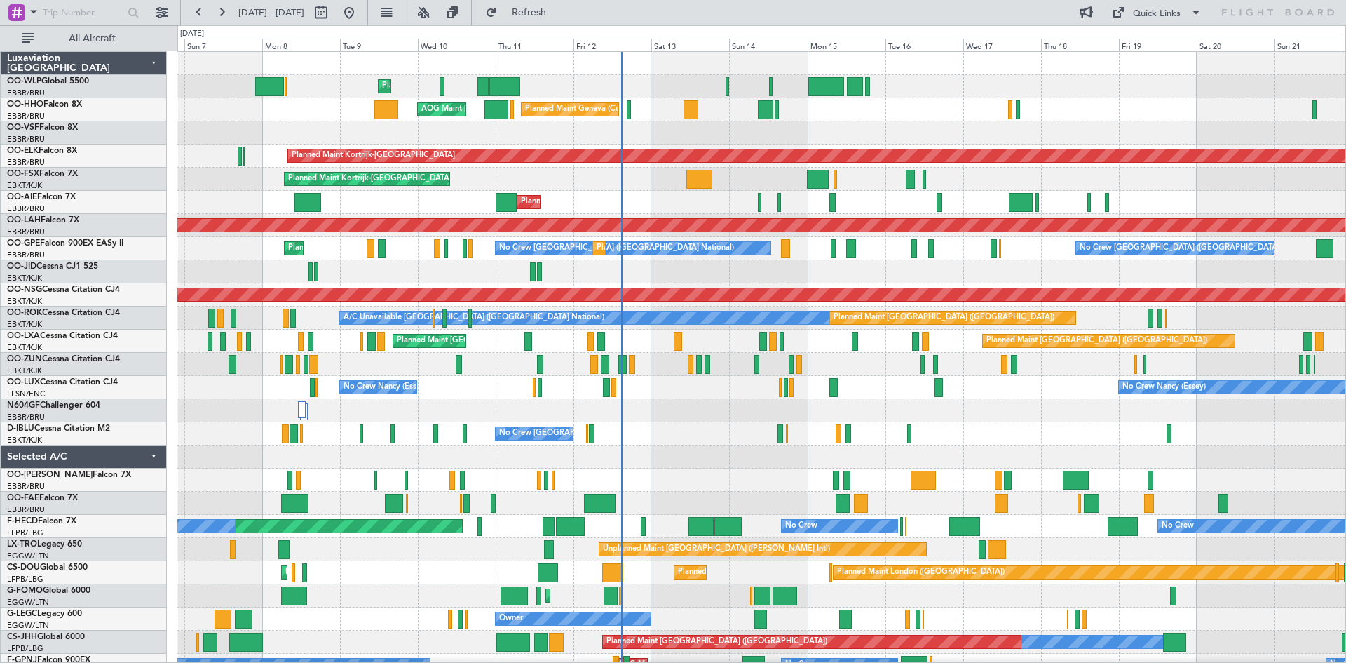
click at [650, 96] on div "Planned Maint Liege" at bounding box center [761, 86] width 1168 height 23
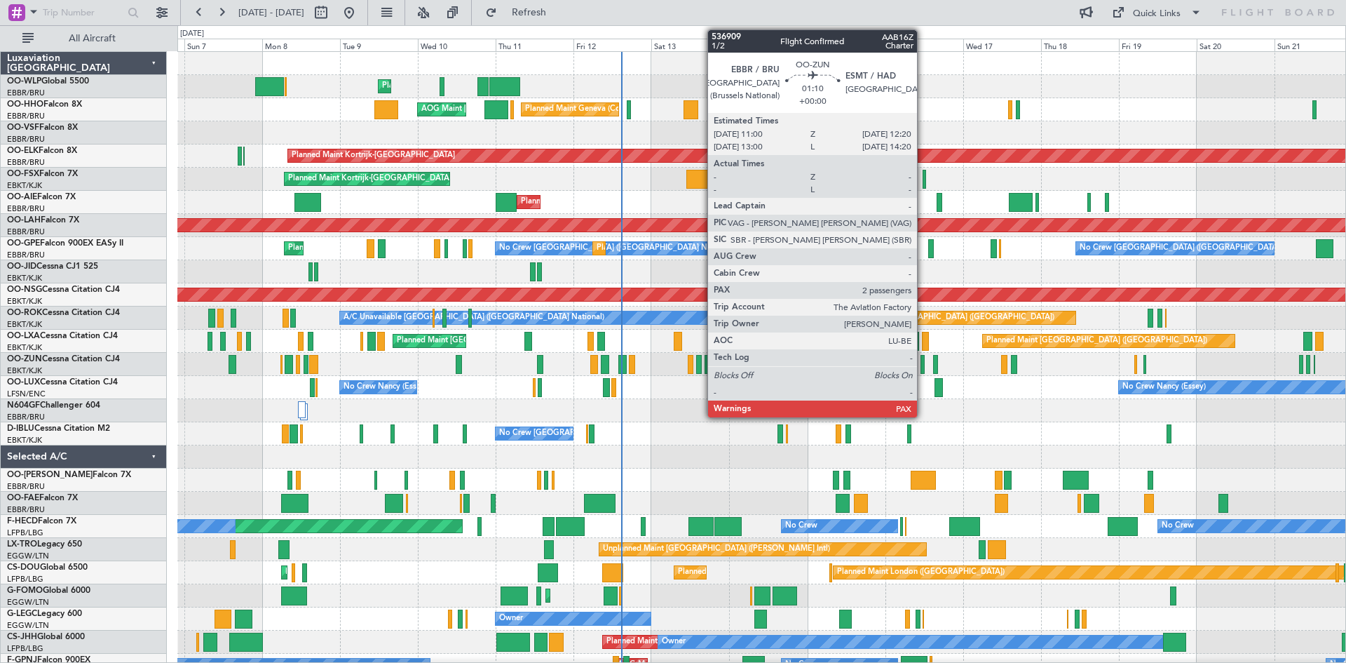
click at [924, 368] on div at bounding box center [923, 364] width 5 height 19
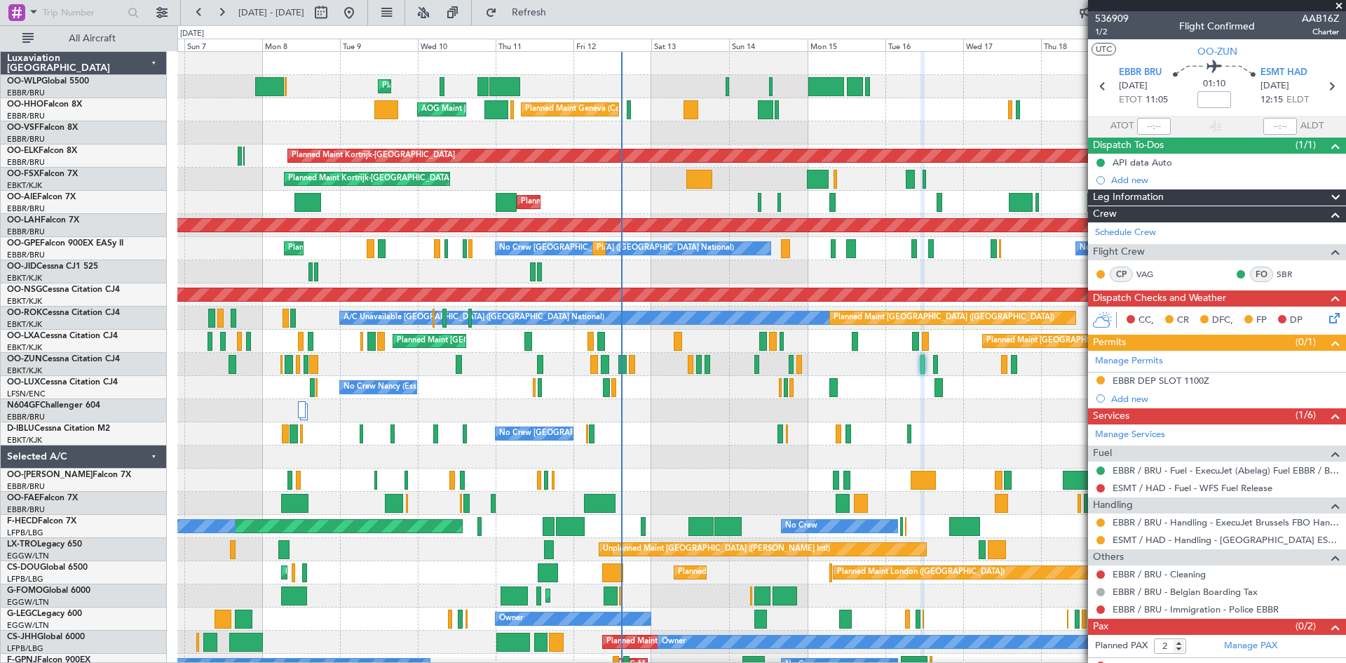
click at [1337, 4] on span at bounding box center [1339, 6] width 14 height 13
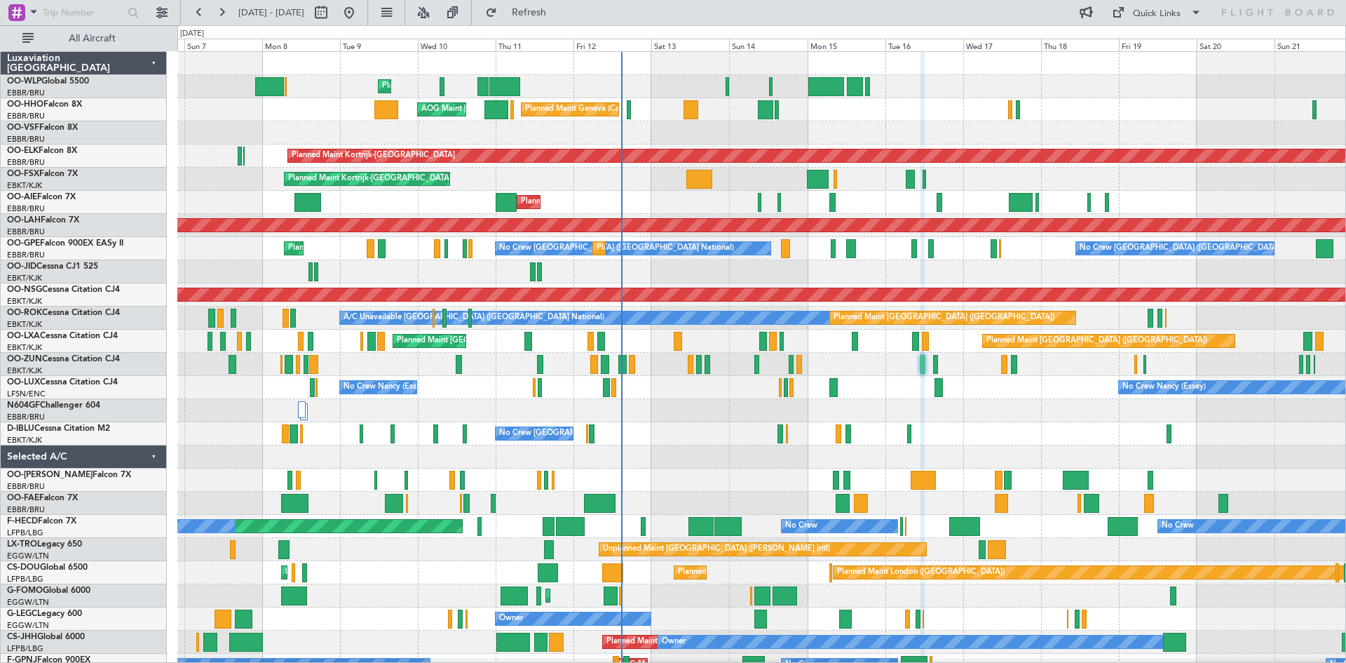
type input "0"
click at [914, 377] on div "No Crew Nancy (Essey) No Crew Nancy (Essey) No Crew Nancy (Essey)" at bounding box center [761, 387] width 1168 height 23
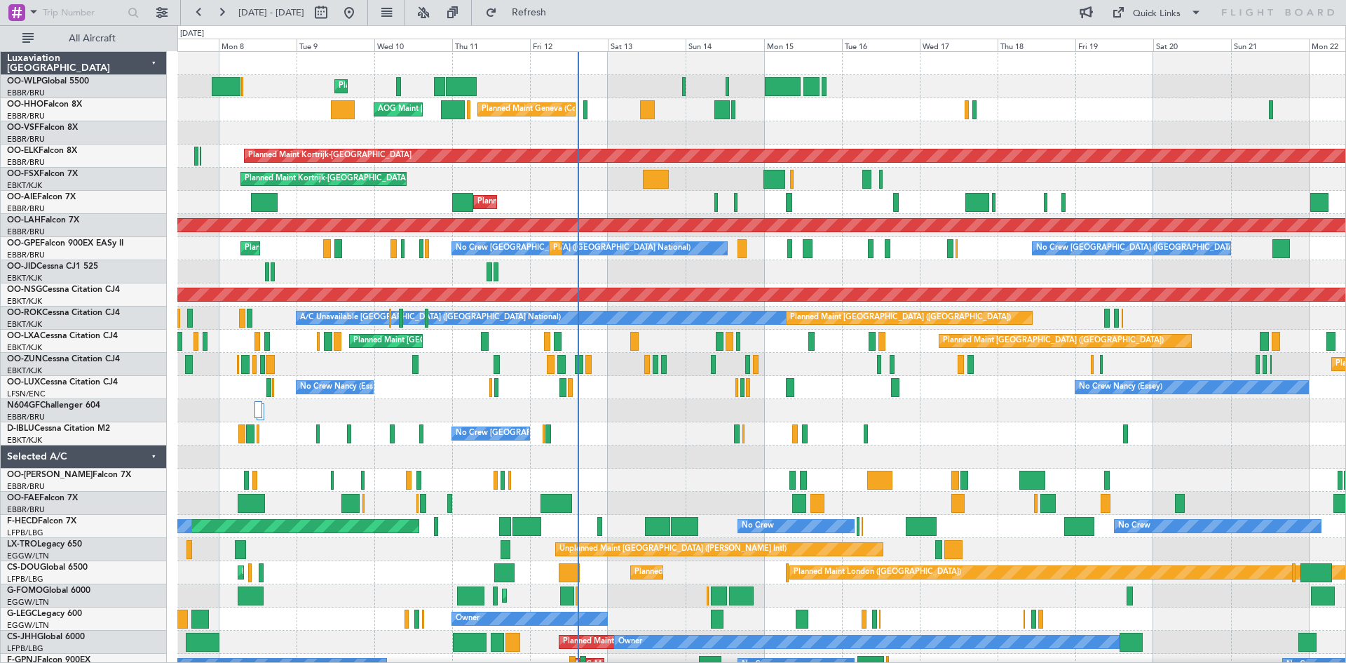
click at [868, 378] on div "Planned Maint Liege Planned Maint Geneva (Cointrin) AOG Maint New York (Teterbo…" at bounding box center [761, 434] width 1168 height 764
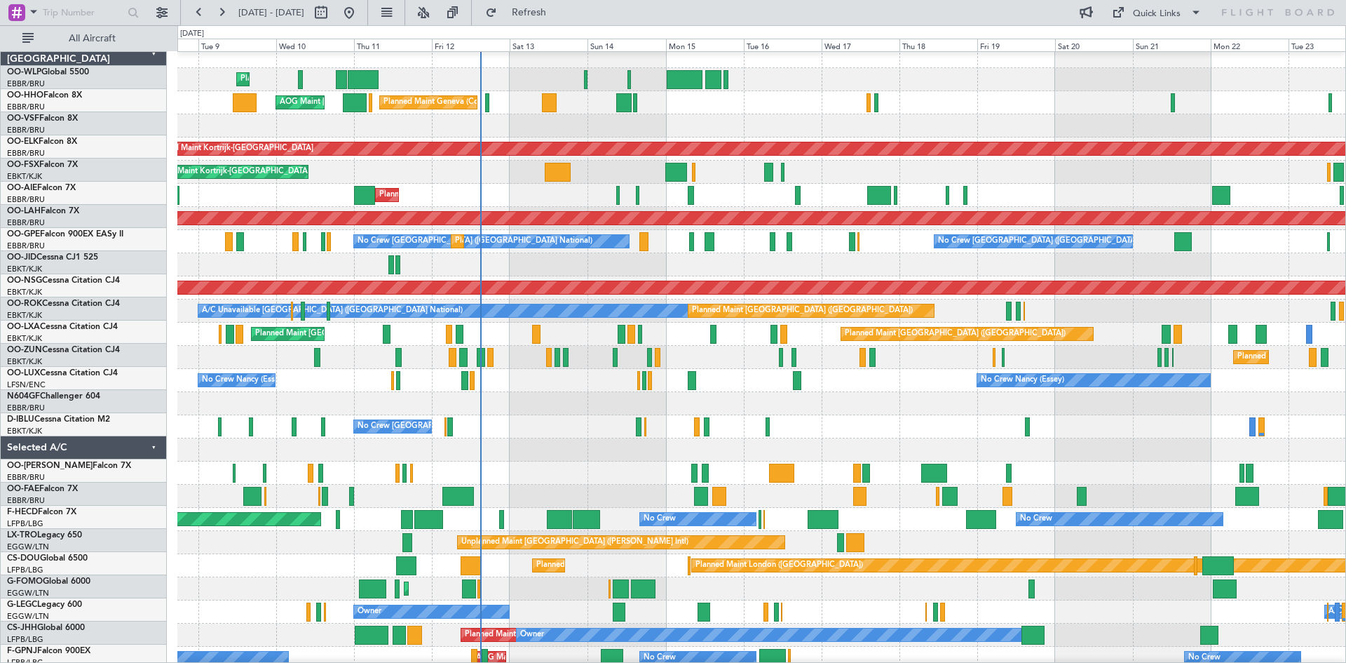
scroll to position [7, 0]
click at [931, 417] on div "No Crew [GEOGRAPHIC_DATA] ([GEOGRAPHIC_DATA] National) A/C Unavailable [GEOGRAP…" at bounding box center [761, 426] width 1168 height 23
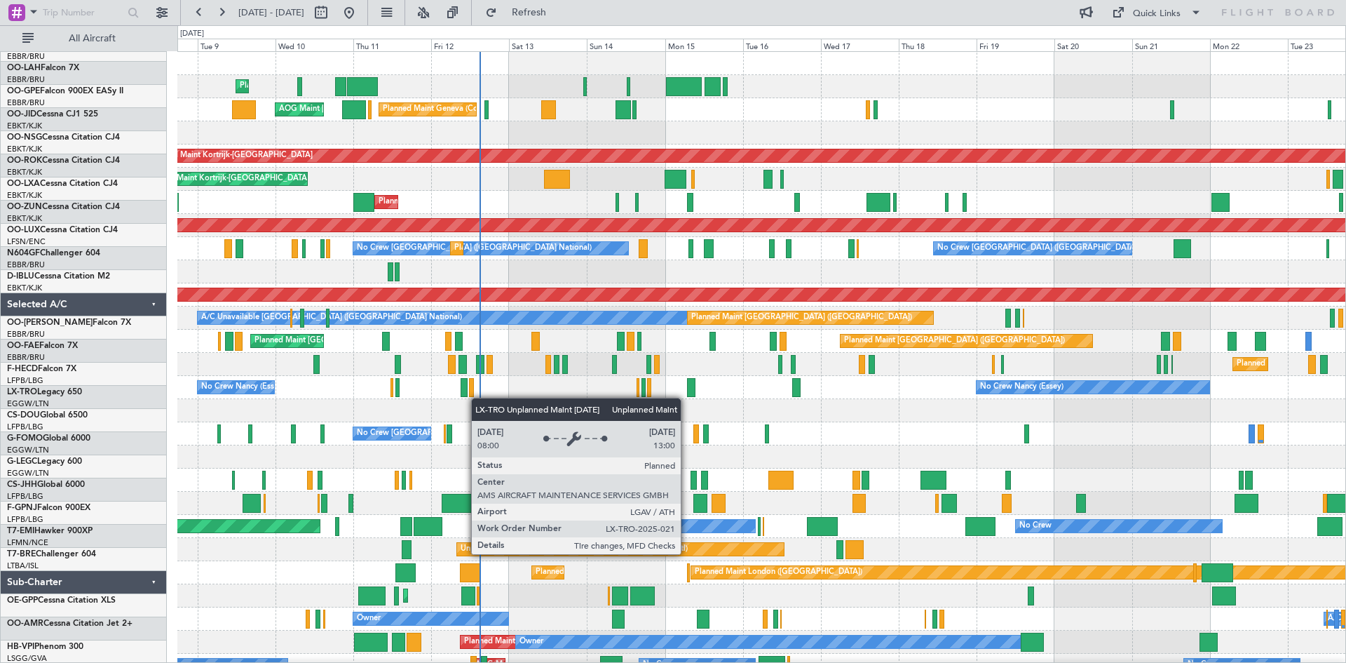
scroll to position [0, 0]
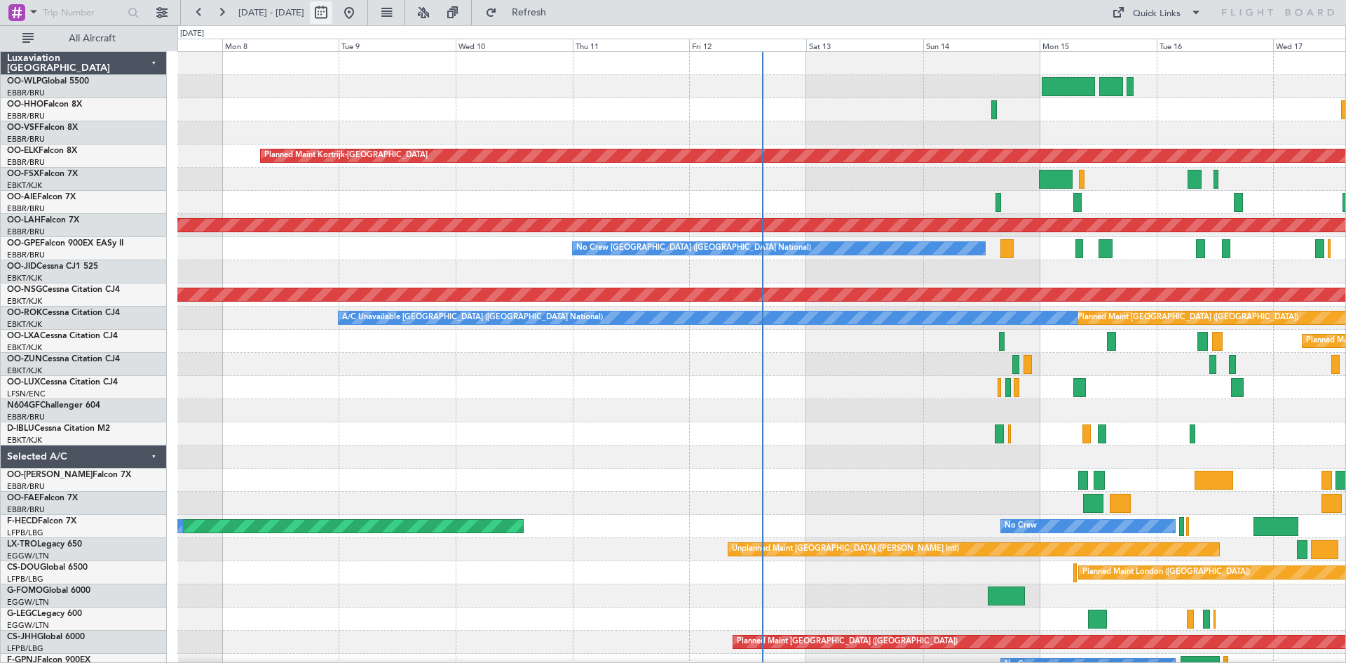
click at [332, 6] on button at bounding box center [321, 12] width 22 height 22
select select "9"
select select "2025"
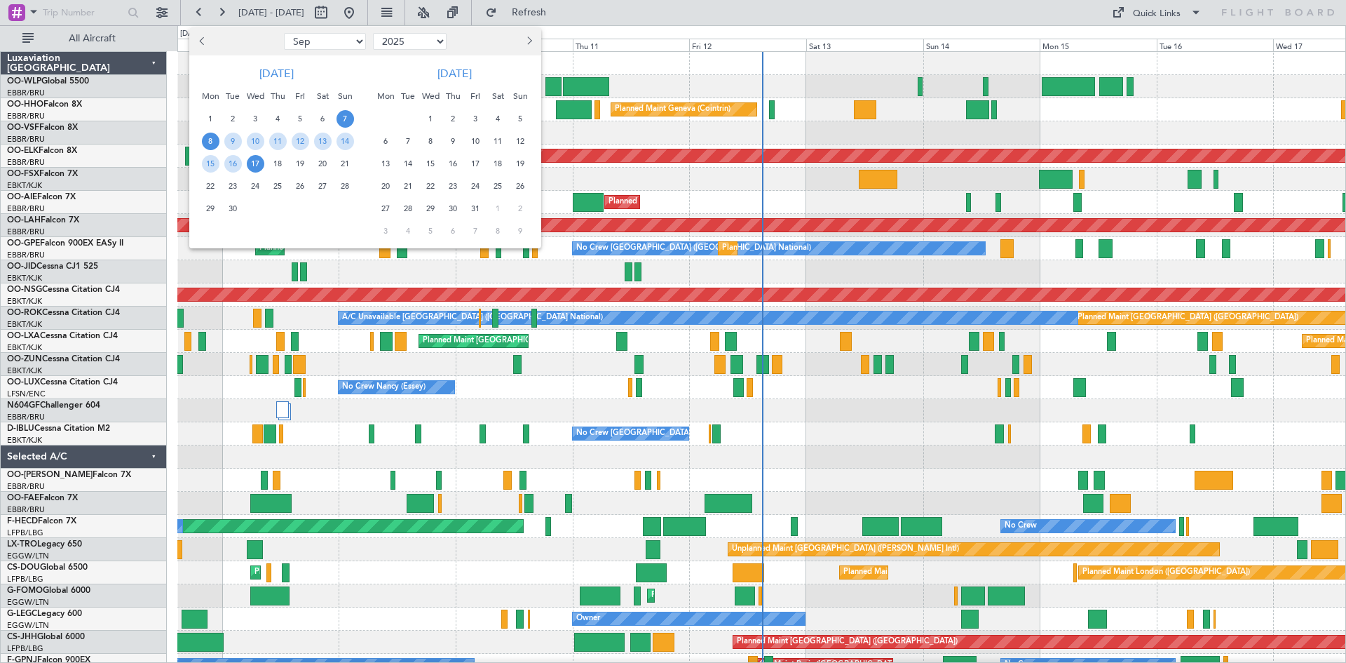
click at [219, 140] on span "8" at bounding box center [211, 142] width 18 height 18
click at [212, 184] on span "22" at bounding box center [211, 186] width 18 height 18
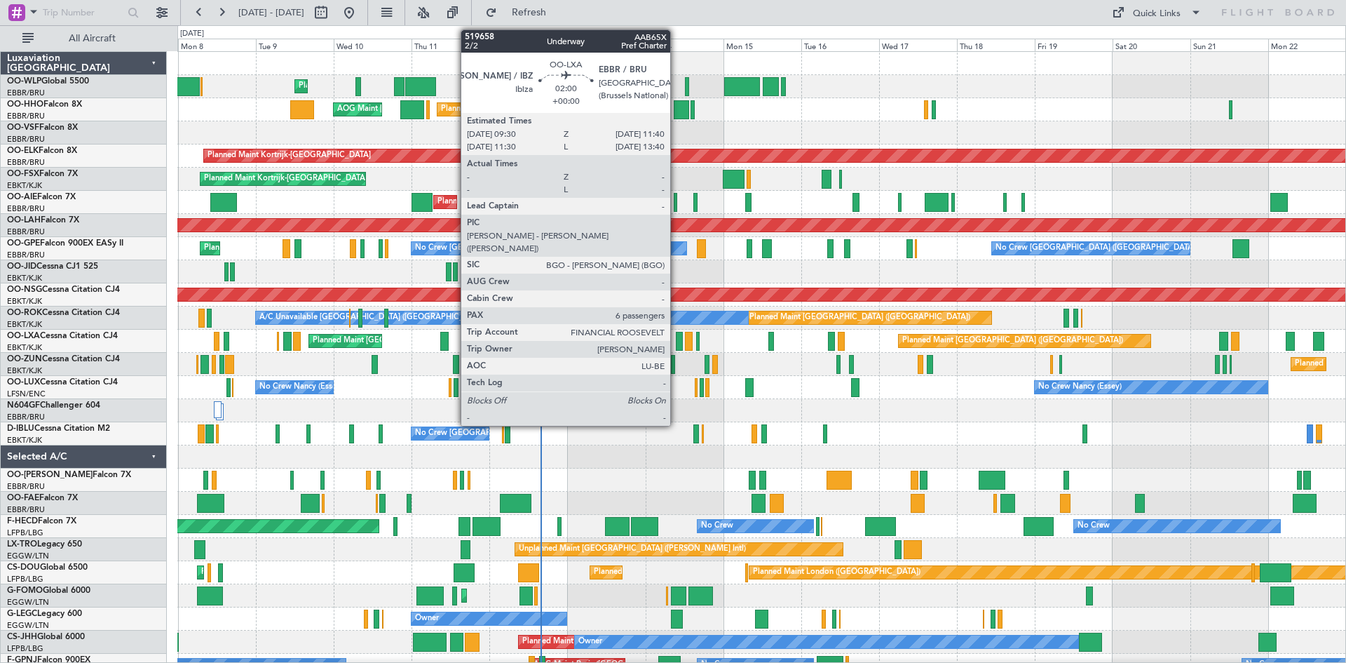
click at [677, 343] on div at bounding box center [680, 341] width 8 height 19
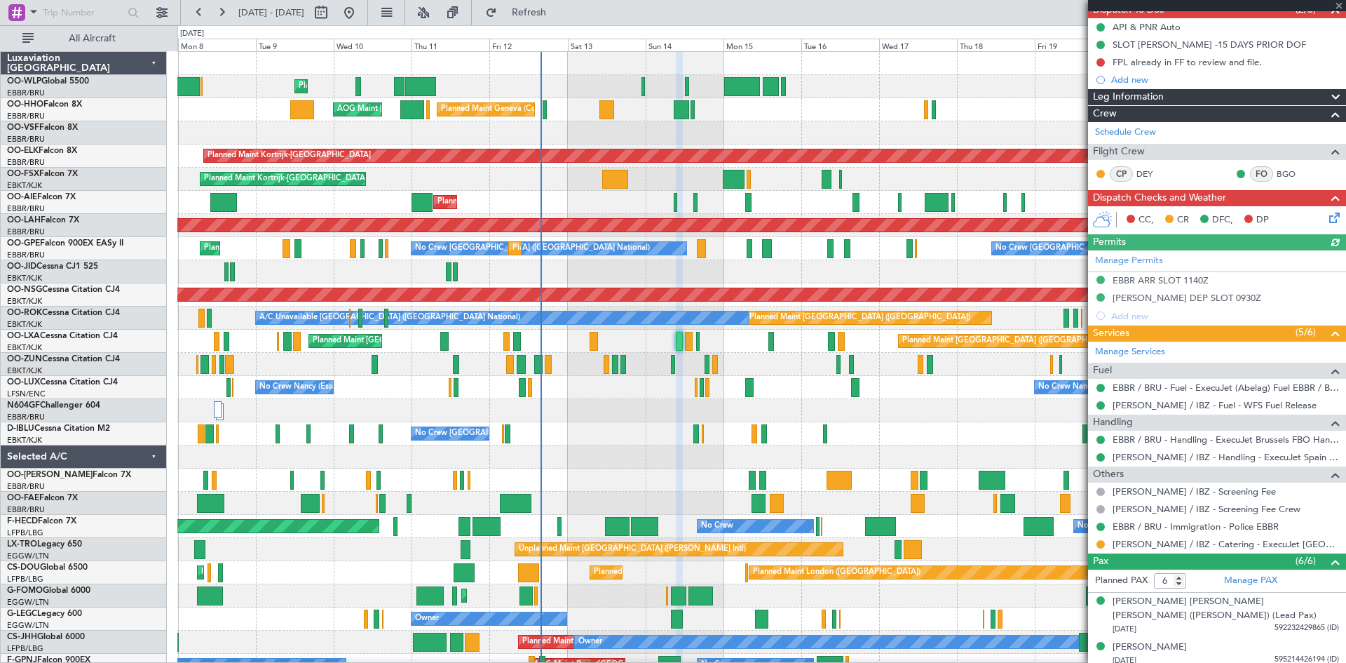
scroll to position [268, 0]
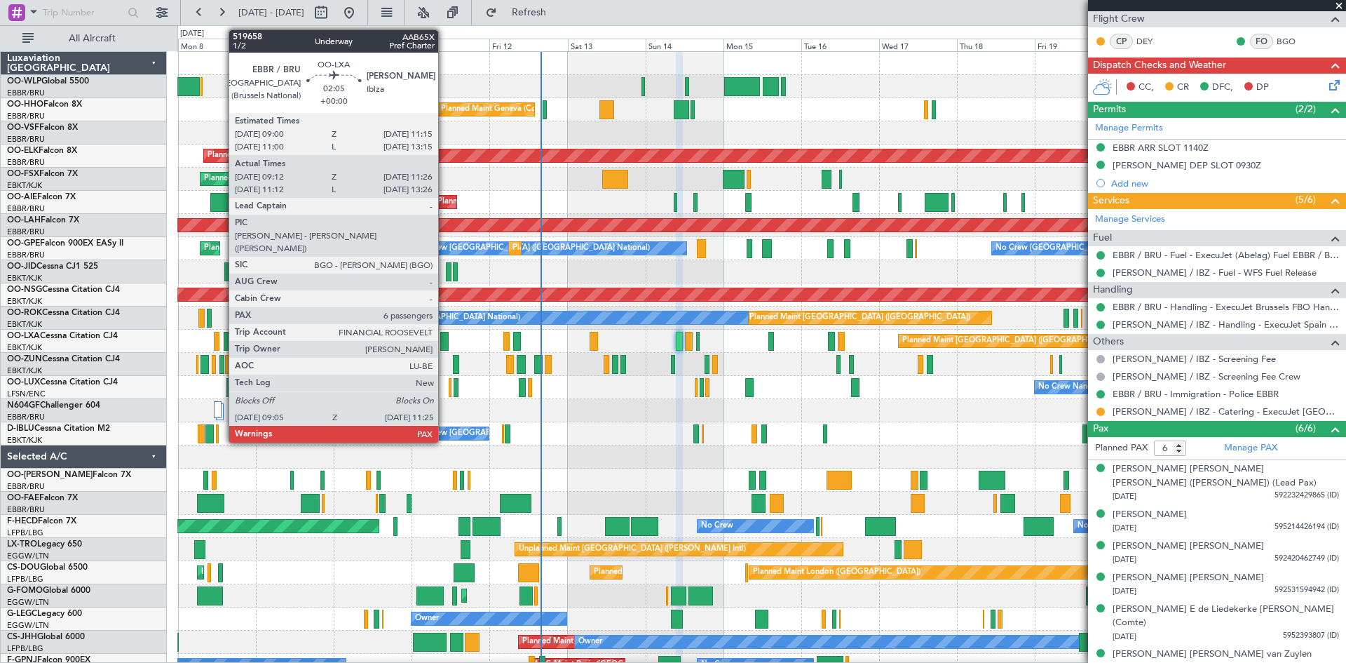
click at [445, 338] on div at bounding box center [444, 341] width 8 height 19
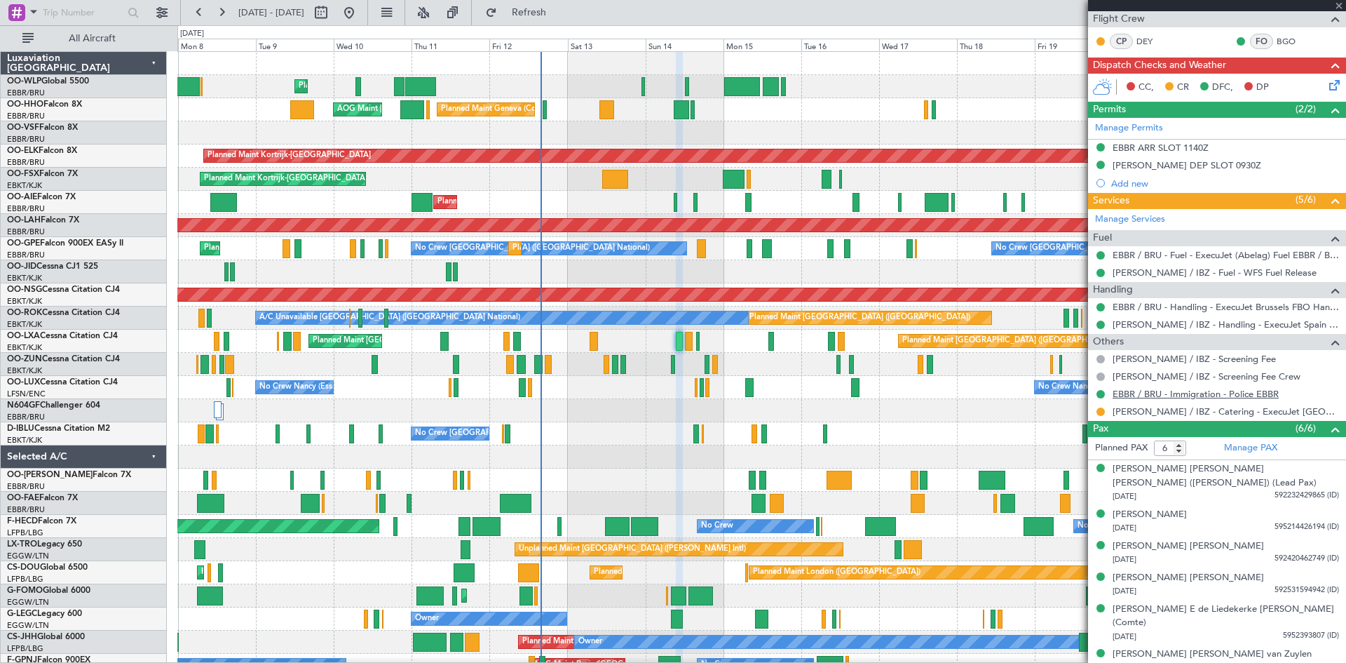
type input "09:17"
type input "11:21"
type input "7"
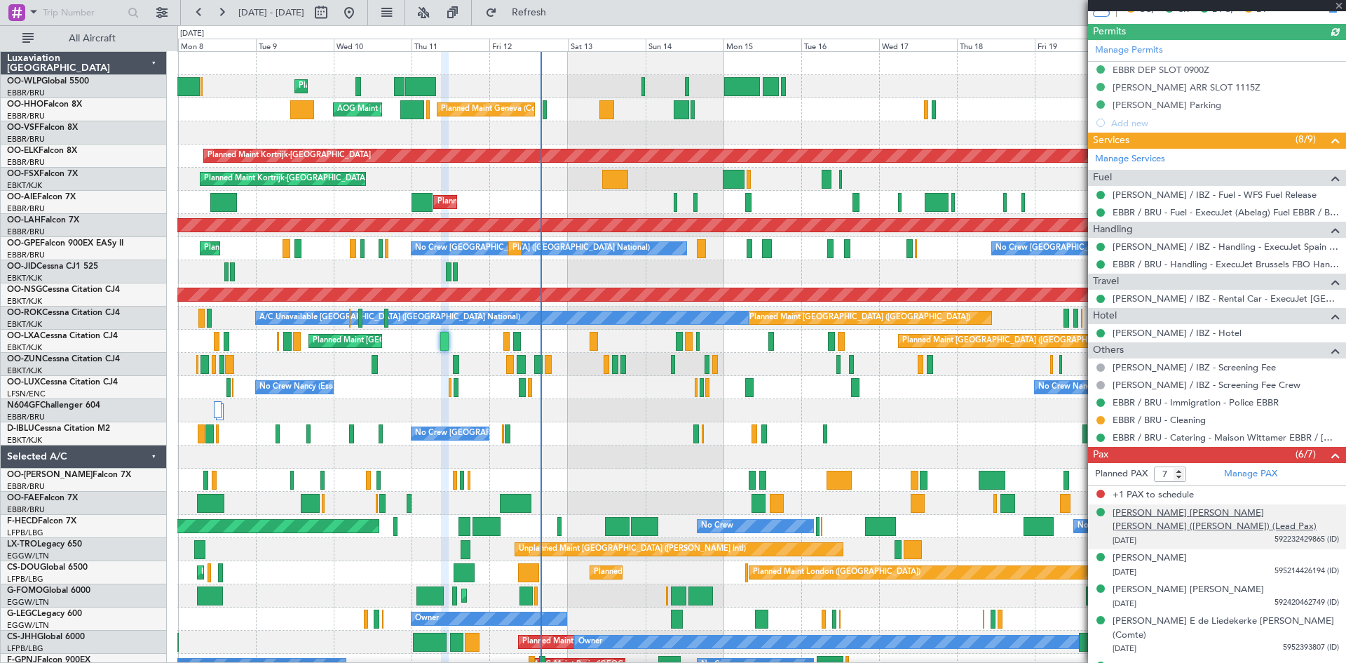
scroll to position [403, 0]
